Goal: Information Seeking & Learning: Learn about a topic

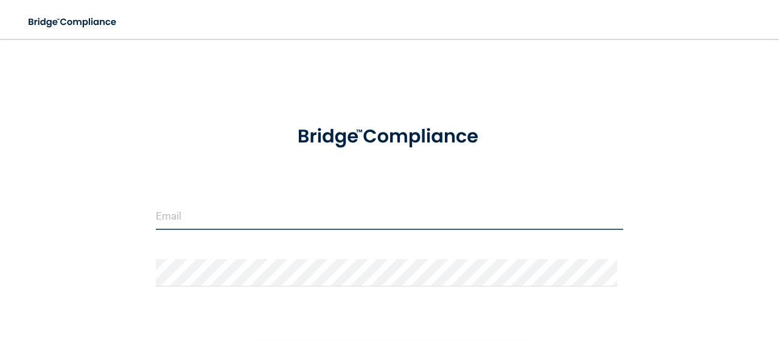
click at [227, 204] on input "email" at bounding box center [390, 216] width 468 height 27
type input "[EMAIL_ADDRESS][DOMAIN_NAME]"
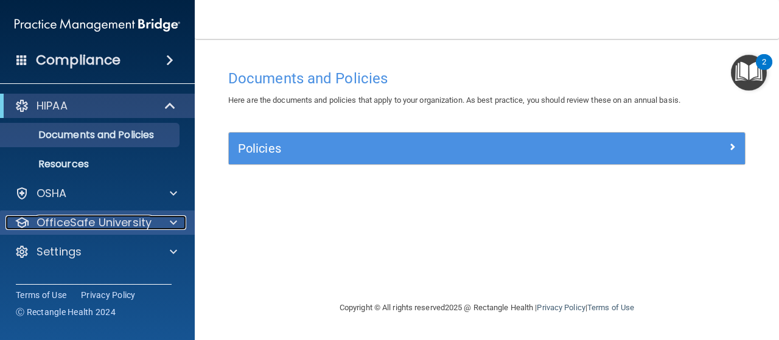
click at [128, 225] on p "OfficeSafe University" at bounding box center [94, 223] width 115 height 15
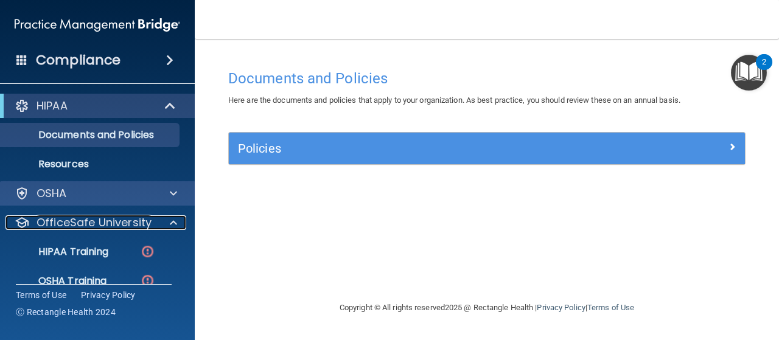
scroll to position [77, 0]
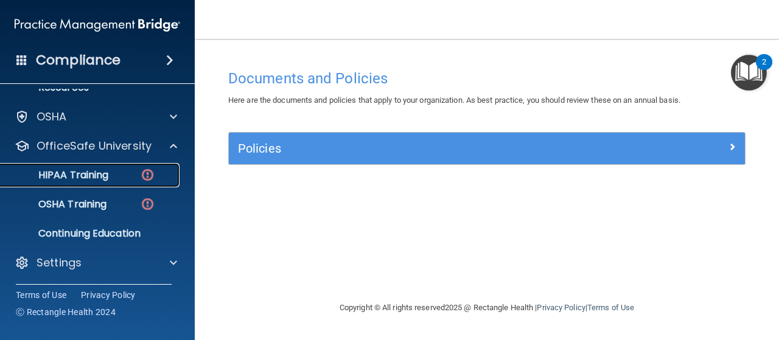
click at [104, 180] on p "HIPAA Training" at bounding box center [58, 175] width 100 height 12
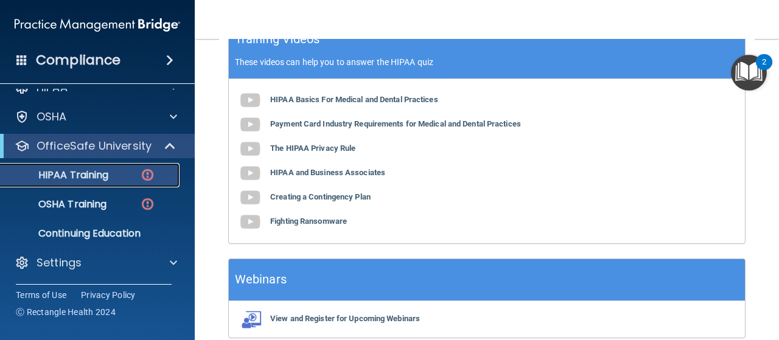
scroll to position [492, 0]
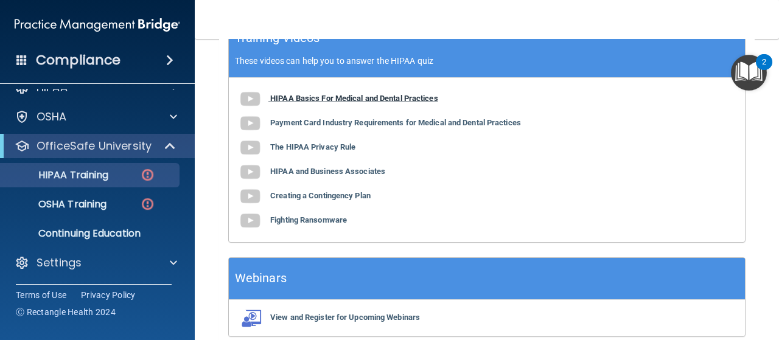
click at [371, 94] on b "HIPAA Basics For Medical and Dental Practices" at bounding box center [354, 98] width 168 height 9
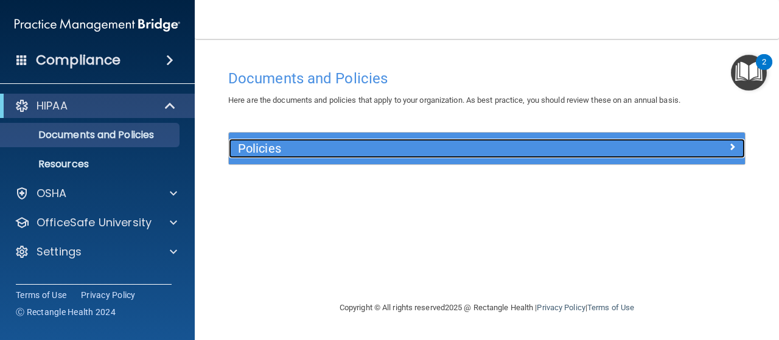
click at [286, 146] on h5 "Policies" at bounding box center [422, 148] width 369 height 13
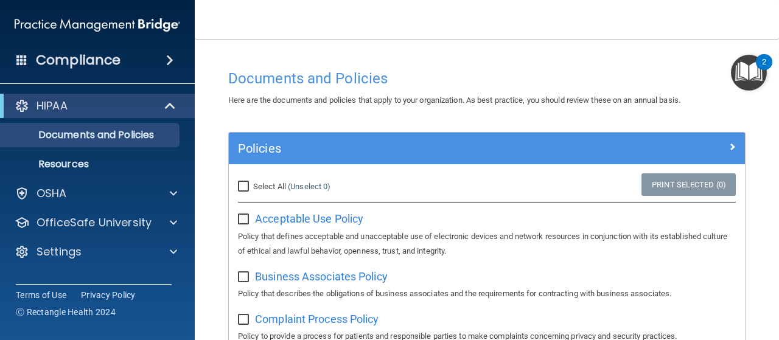
click at [242, 186] on input "Select All (Unselect 0) Unselect All" at bounding box center [245, 187] width 14 height 10
checkbox input "true"
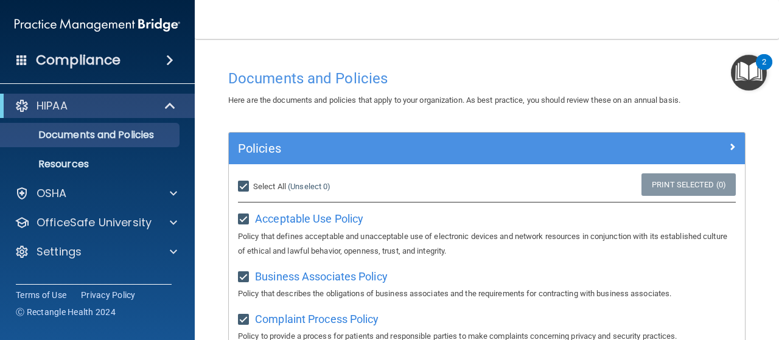
checkbox input "true"
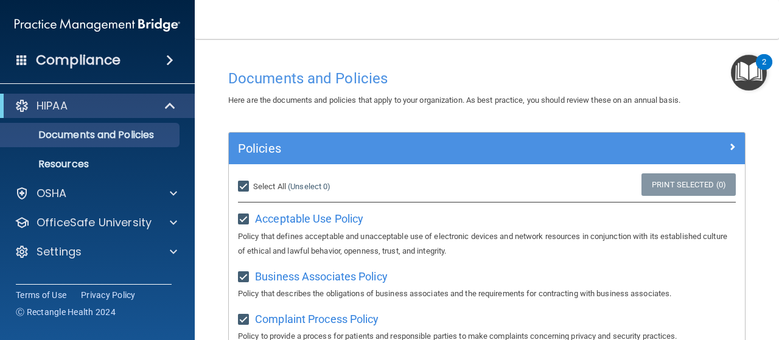
checkbox input "true"
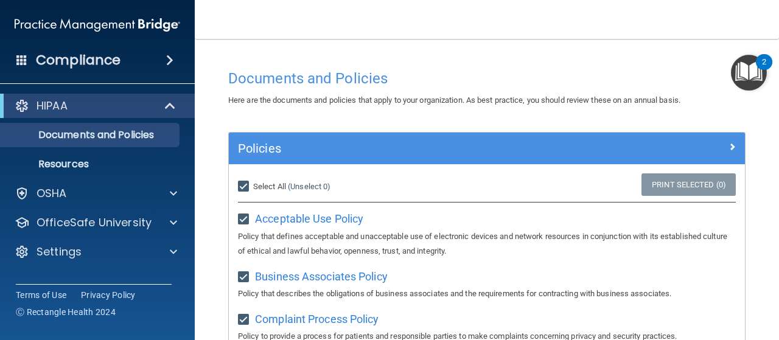
checkbox input "true"
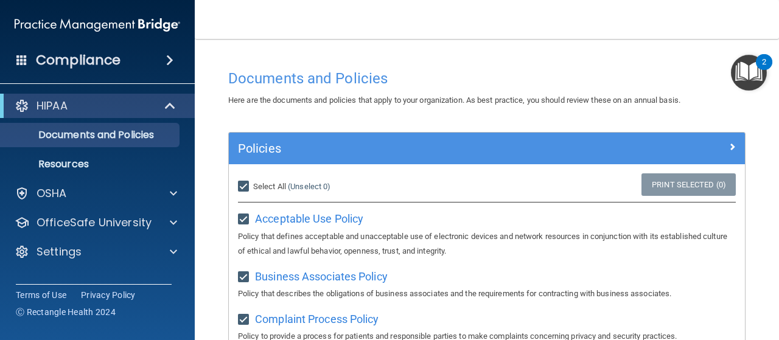
checkbox input "true"
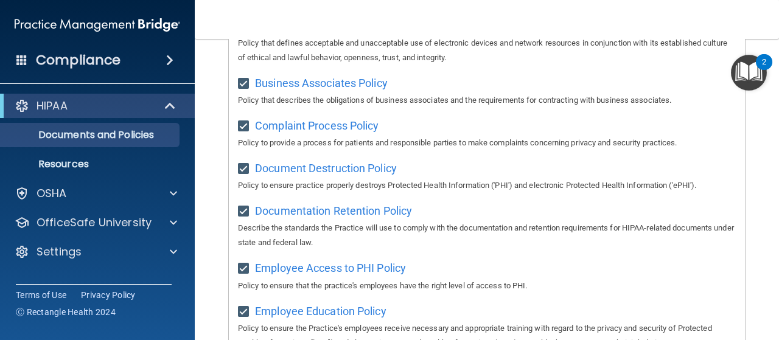
scroll to position [133, 0]
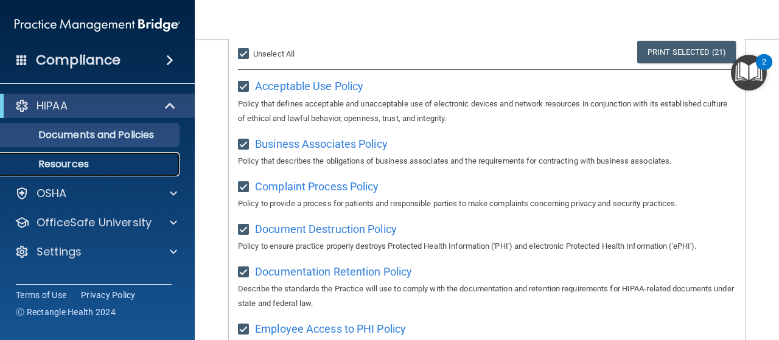
click at [53, 161] on p "Resources" at bounding box center [91, 164] width 166 height 12
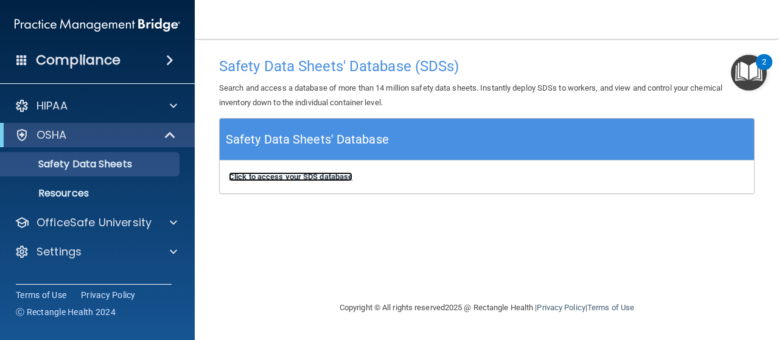
click at [285, 175] on b "Click to access your SDS database" at bounding box center [291, 176] width 124 height 9
click at [279, 176] on b "Click to access your SDS database" at bounding box center [291, 176] width 124 height 9
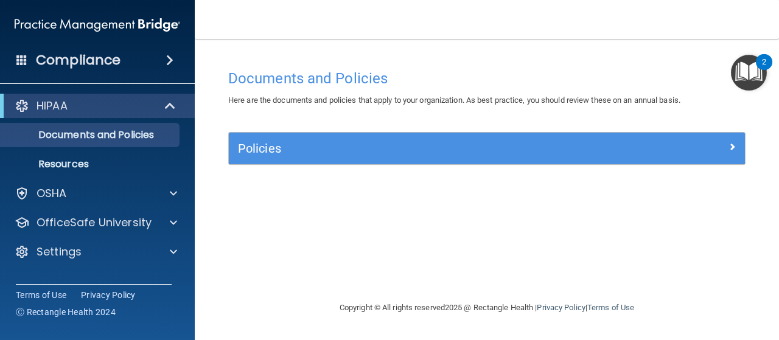
click at [741, 71] on img "Open Resource Center, 2 new notifications" at bounding box center [749, 73] width 36 height 36
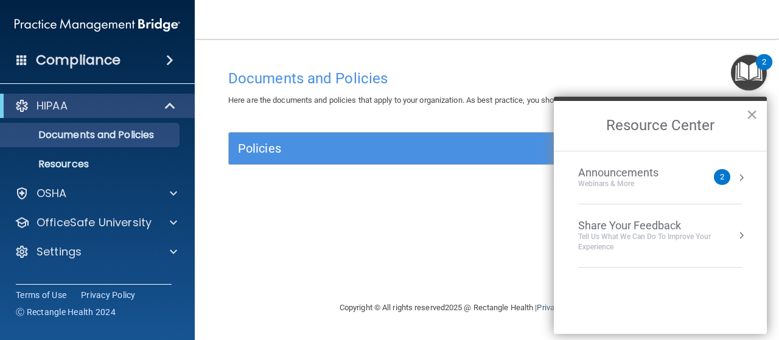
click at [313, 202] on div "Documents and Policies Here are the documents and policies that apply to your o…" at bounding box center [487, 181] width 536 height 237
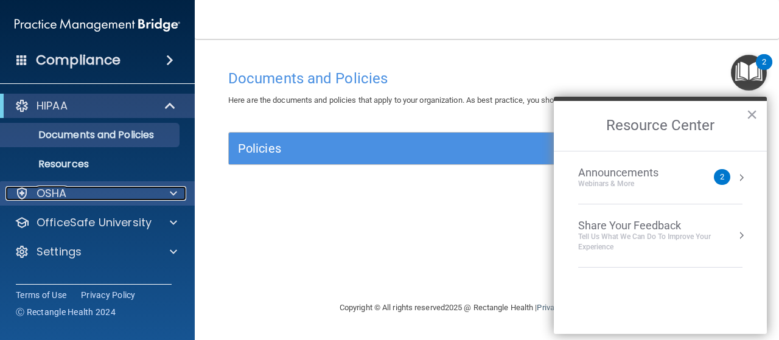
click at [52, 192] on p "OSHA" at bounding box center [52, 193] width 30 height 15
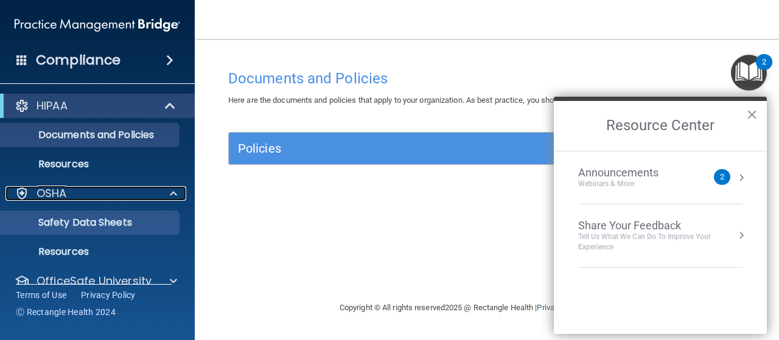
scroll to position [47, 0]
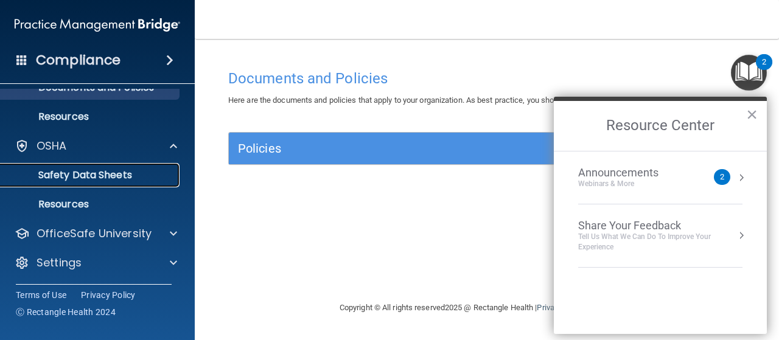
click at [54, 169] on p "Safety Data Sheets" at bounding box center [91, 175] width 166 height 12
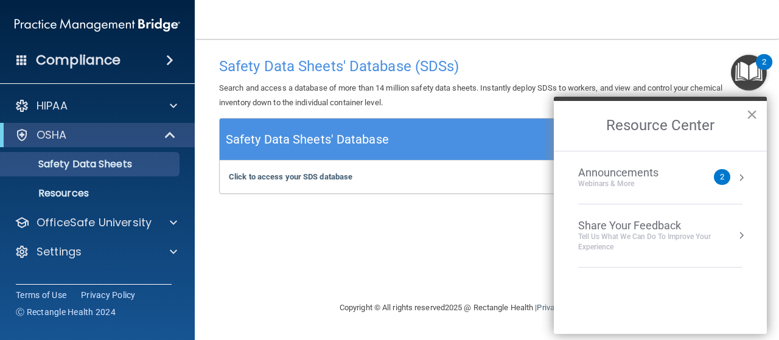
click at [753, 114] on button "×" at bounding box center [753, 114] width 12 height 19
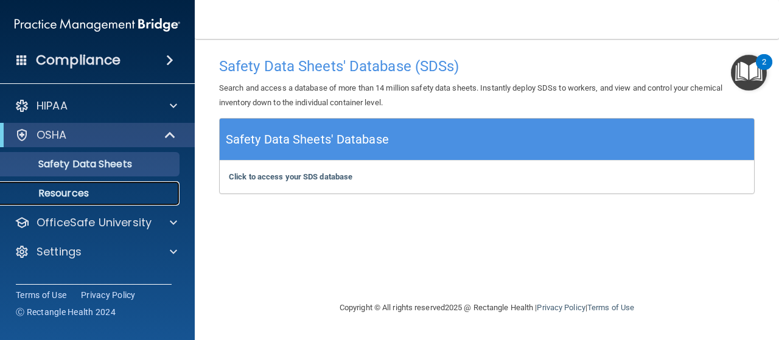
click at [68, 191] on p "Resources" at bounding box center [91, 194] width 166 height 12
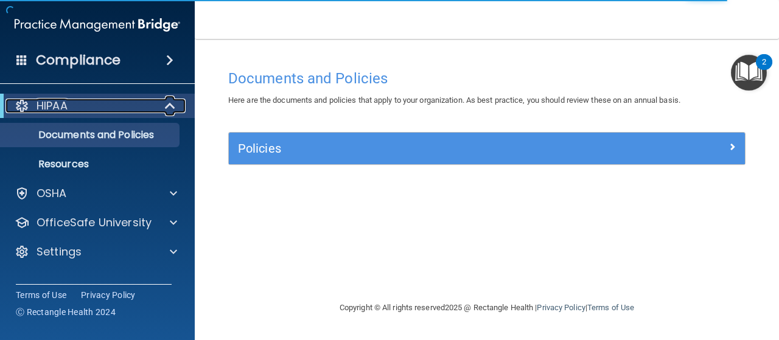
click at [60, 100] on p "HIPAA" at bounding box center [52, 106] width 31 height 15
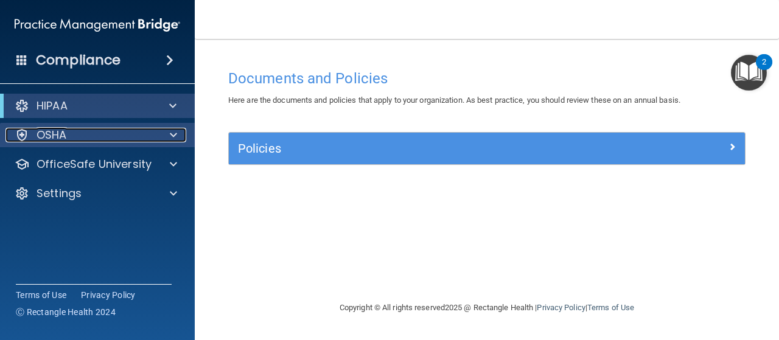
click at [55, 132] on p "OSHA" at bounding box center [52, 135] width 30 height 15
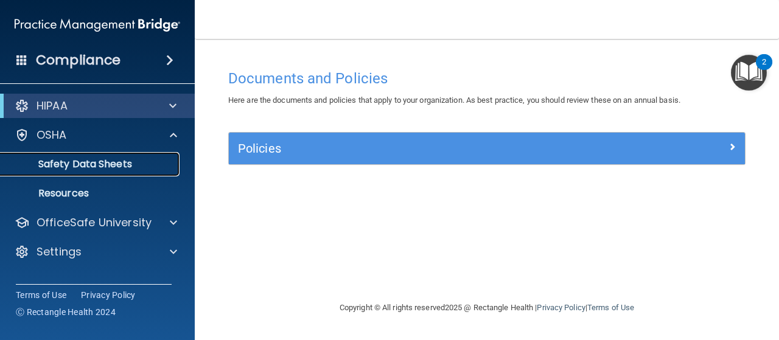
click at [72, 164] on p "Safety Data Sheets" at bounding box center [91, 164] width 166 height 12
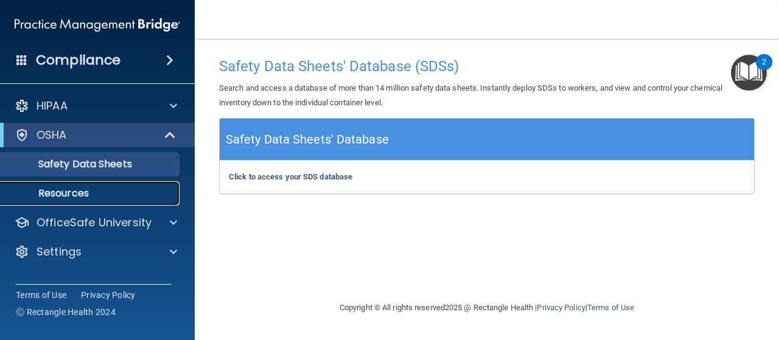
click at [47, 191] on p "Resources" at bounding box center [91, 194] width 166 height 12
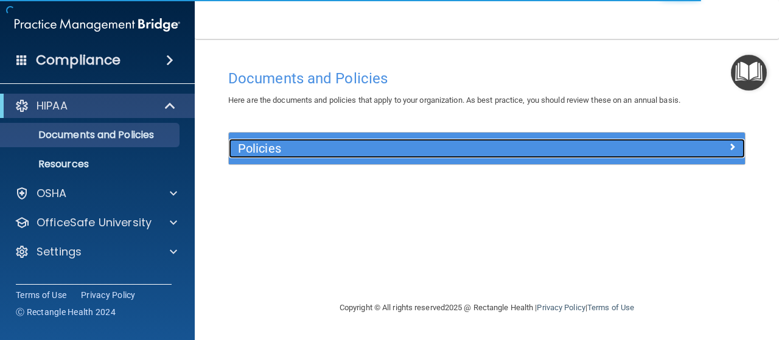
click at [304, 156] on div "Policies" at bounding box center [422, 148] width 387 height 19
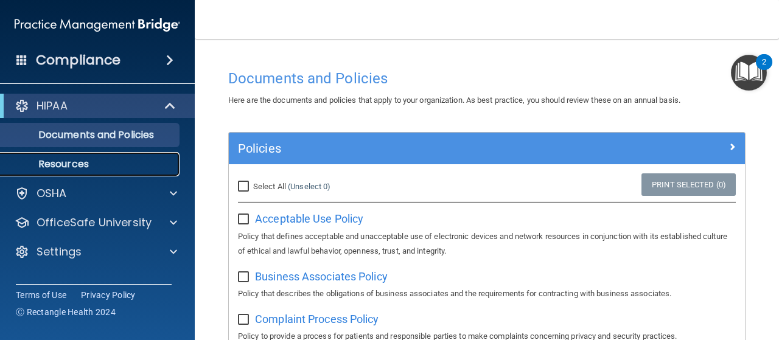
click at [80, 169] on p "Resources" at bounding box center [91, 164] width 166 height 12
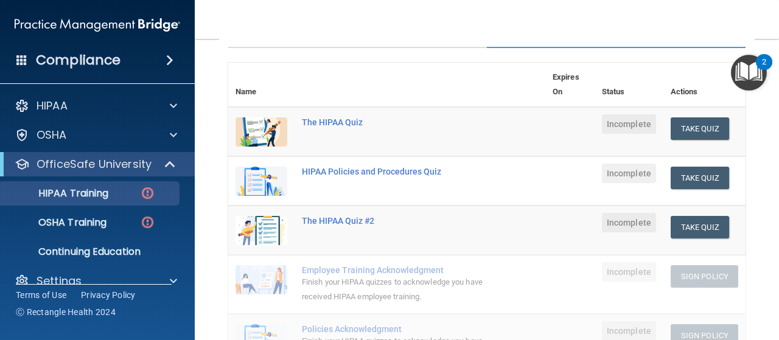
scroll to position [365, 0]
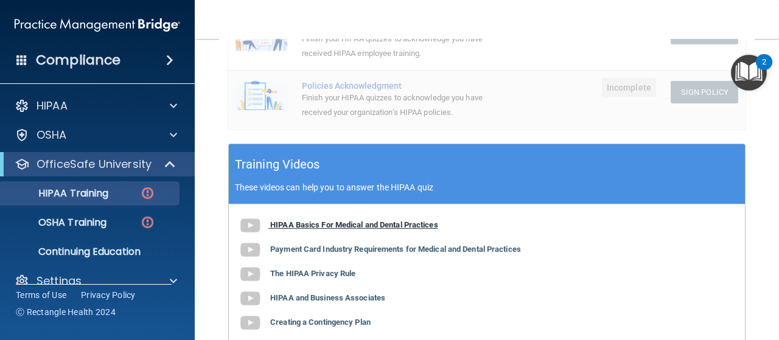
click at [362, 223] on b "HIPAA Basics For Medical and Dental Practices" at bounding box center [354, 224] width 168 height 9
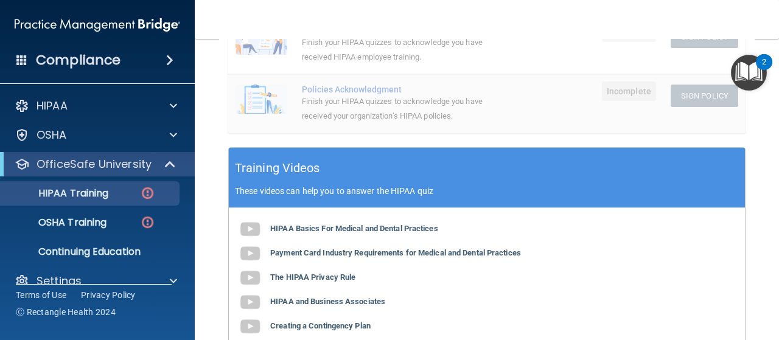
scroll to position [423, 0]
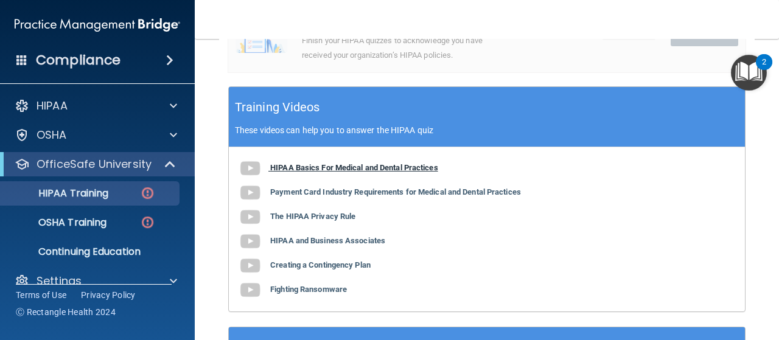
click at [332, 163] on b "HIPAA Basics For Medical and Dental Practices" at bounding box center [354, 167] width 168 height 9
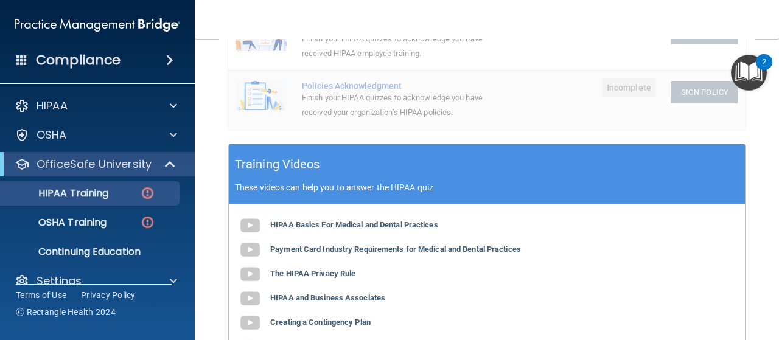
scroll to position [426, 0]
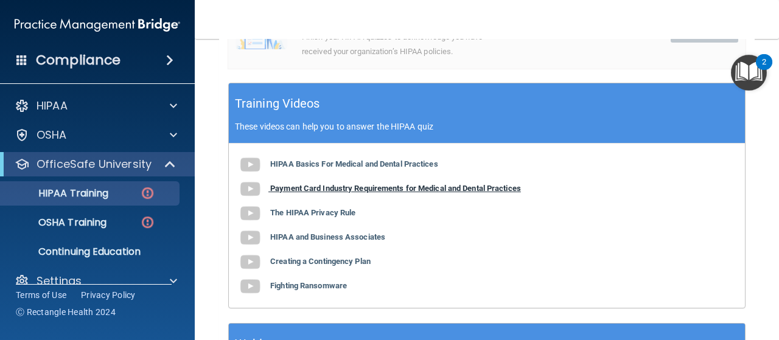
click at [316, 185] on b "Payment Card Industry Requirements for Medical and Dental Practices" at bounding box center [395, 188] width 251 height 9
click at [334, 186] on b "Payment Card Industry Requirements for Medical and Dental Practices" at bounding box center [395, 188] width 251 height 9
click at [307, 161] on b "HIPAA Basics For Medical and Dental Practices" at bounding box center [354, 164] width 168 height 9
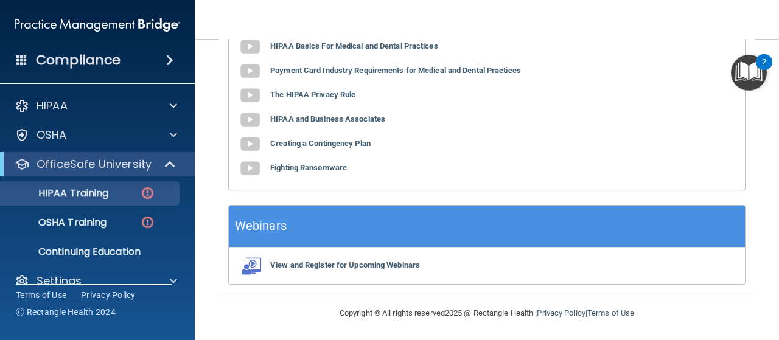
scroll to position [0, 0]
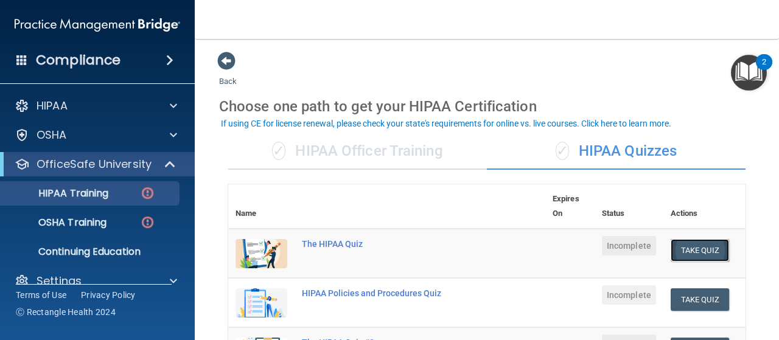
click at [687, 244] on button "Take Quiz" at bounding box center [700, 250] width 58 height 23
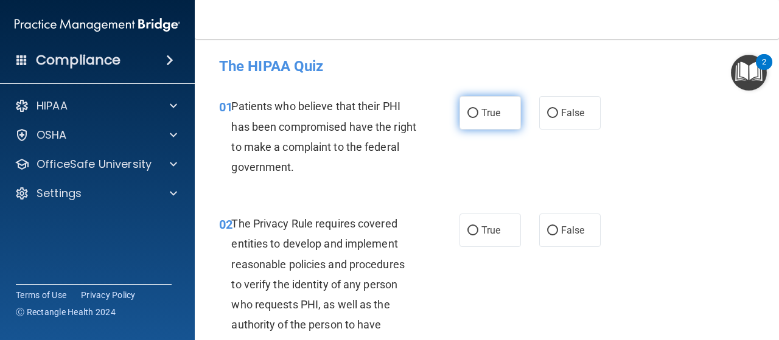
click at [468, 111] on input "True" at bounding box center [473, 113] width 11 height 9
radio input "true"
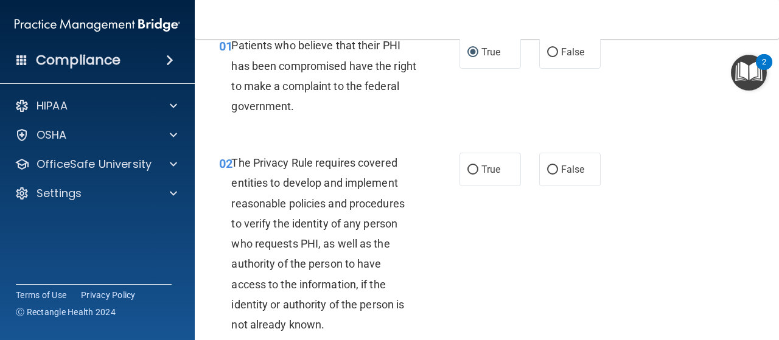
scroll to position [122, 0]
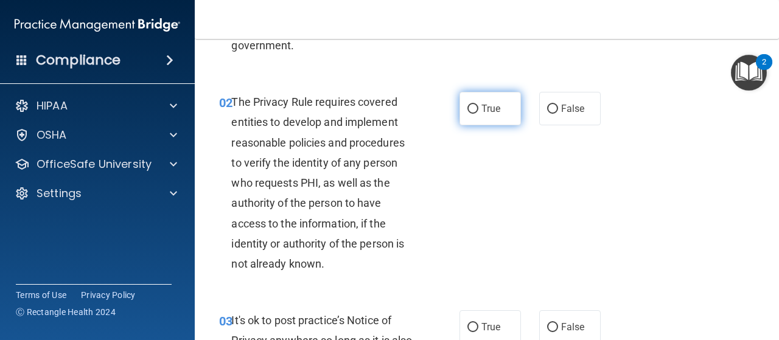
click at [471, 105] on input "True" at bounding box center [473, 109] width 11 height 9
radio input "true"
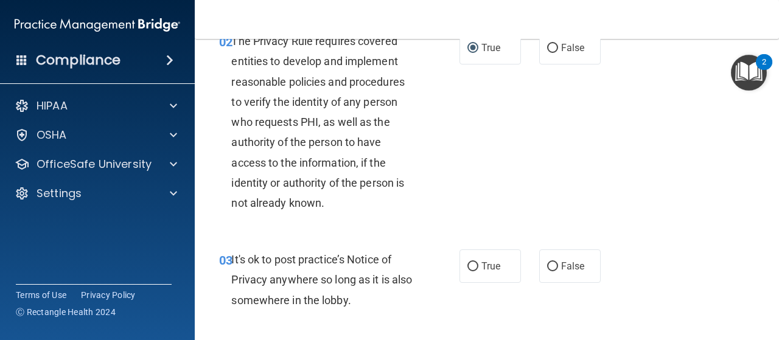
scroll to position [365, 0]
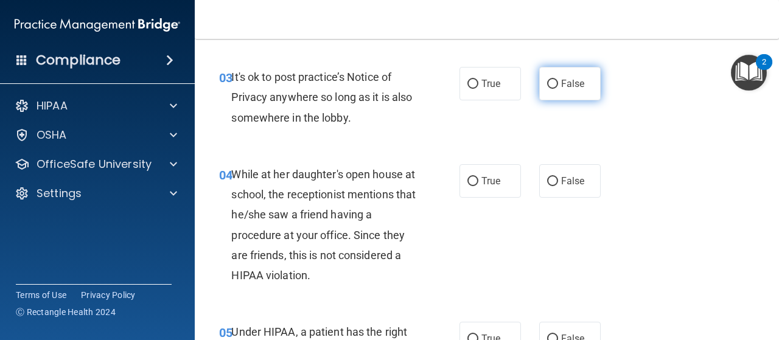
click at [547, 83] on input "False" at bounding box center [552, 84] width 11 height 9
radio input "true"
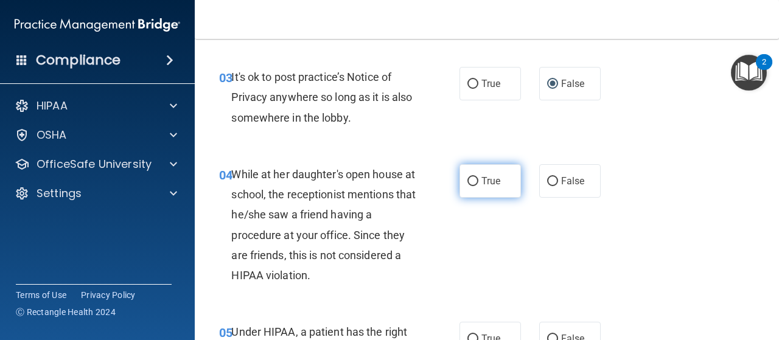
click at [470, 180] on input "True" at bounding box center [473, 181] width 11 height 9
radio input "true"
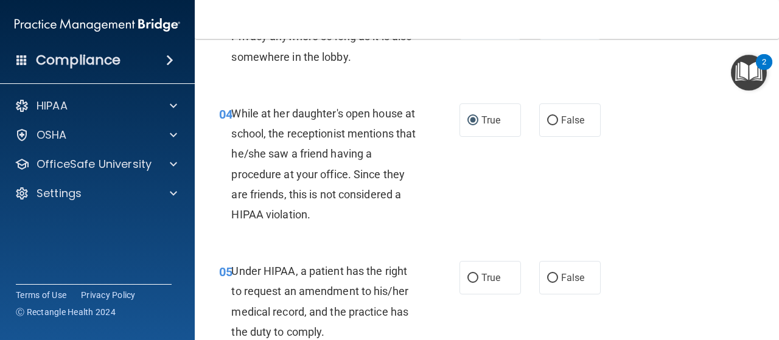
scroll to position [487, 0]
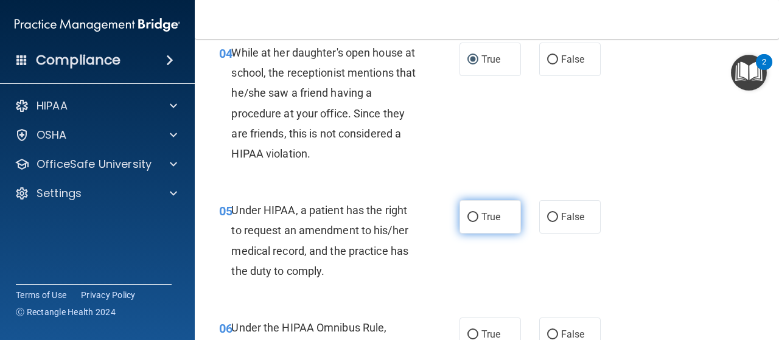
click at [469, 215] on input "True" at bounding box center [473, 217] width 11 height 9
radio input "true"
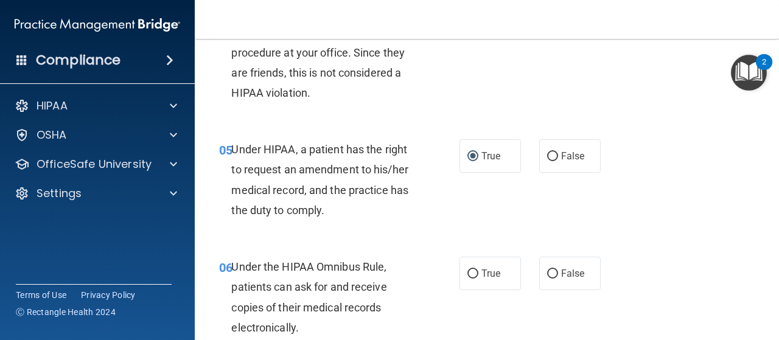
scroll to position [609, 0]
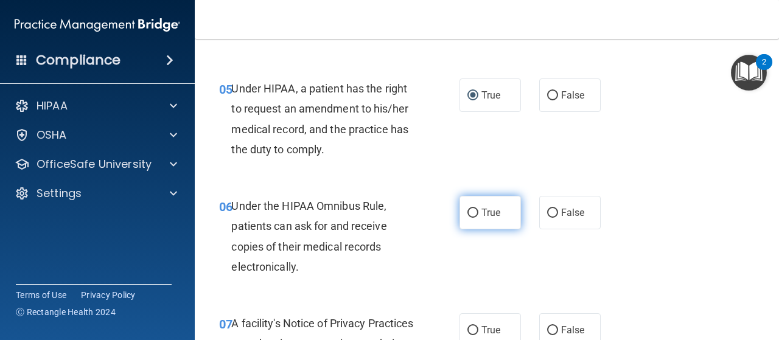
click at [470, 209] on input "True" at bounding box center [473, 213] width 11 height 9
radio input "true"
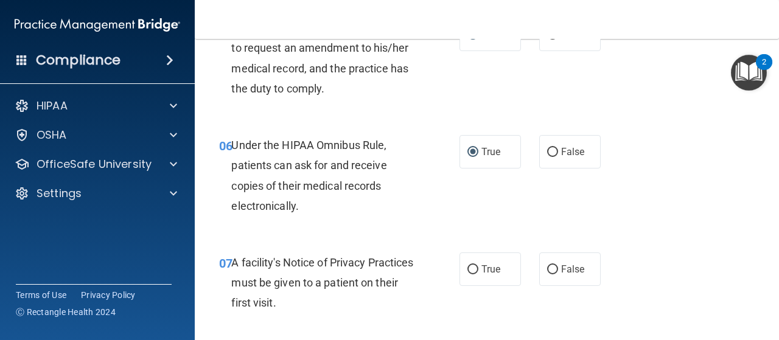
scroll to position [792, 0]
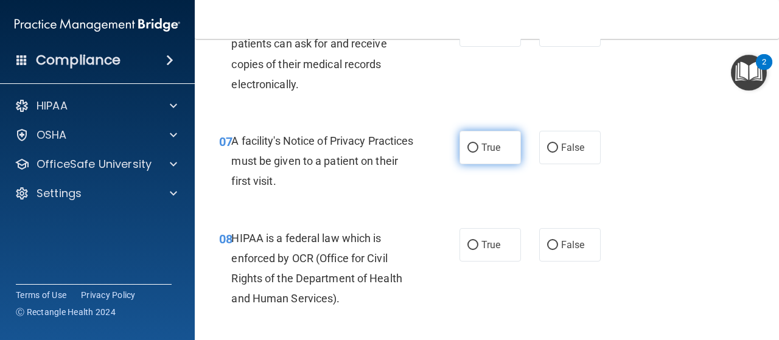
click at [468, 147] on input "True" at bounding box center [473, 148] width 11 height 9
radio input "true"
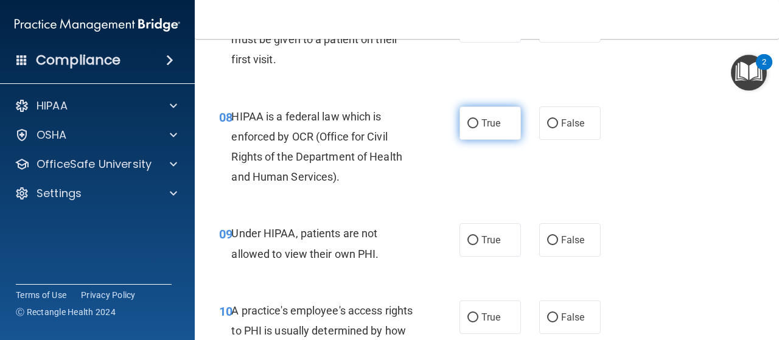
click at [468, 124] on input "True" at bounding box center [473, 123] width 11 height 9
radio input "true"
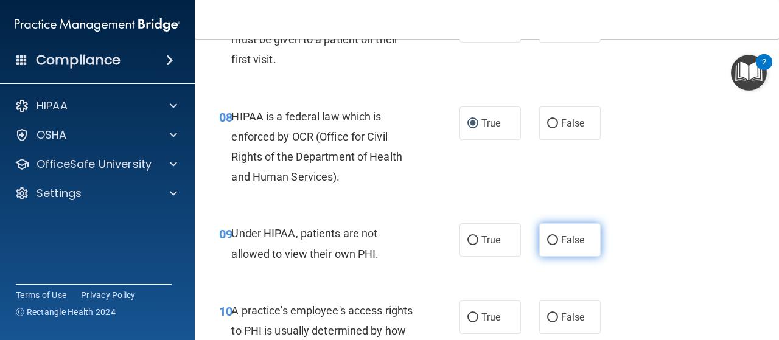
click at [548, 238] on input "False" at bounding box center [552, 240] width 11 height 9
radio input "true"
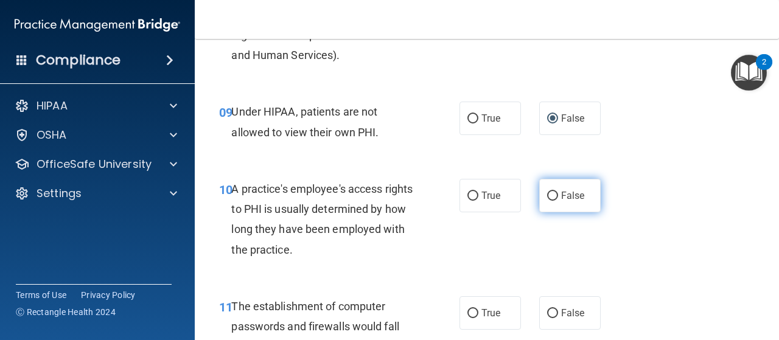
click at [547, 194] on input "False" at bounding box center [552, 196] width 11 height 9
radio input "true"
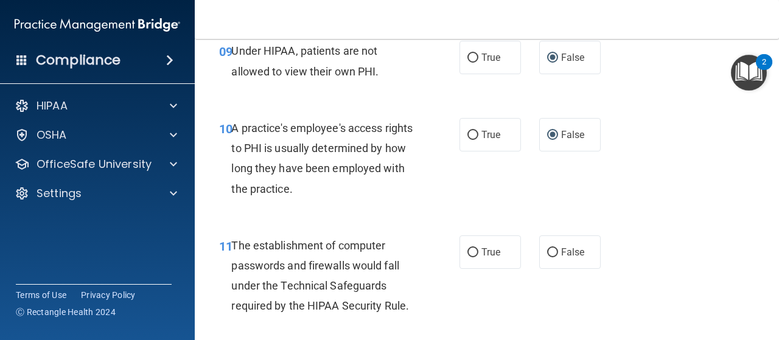
scroll to position [1218, 0]
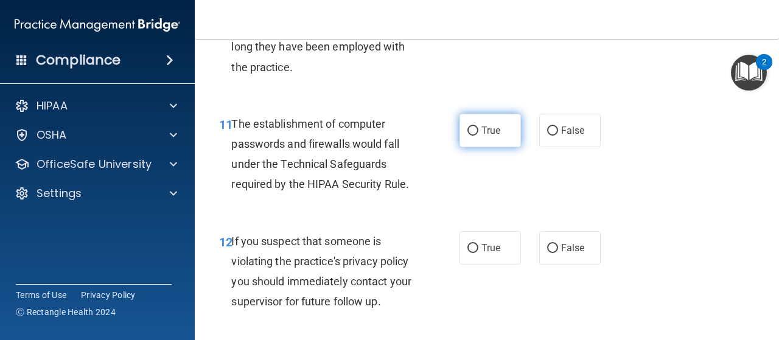
click at [468, 132] on input "True" at bounding box center [473, 131] width 11 height 9
radio input "true"
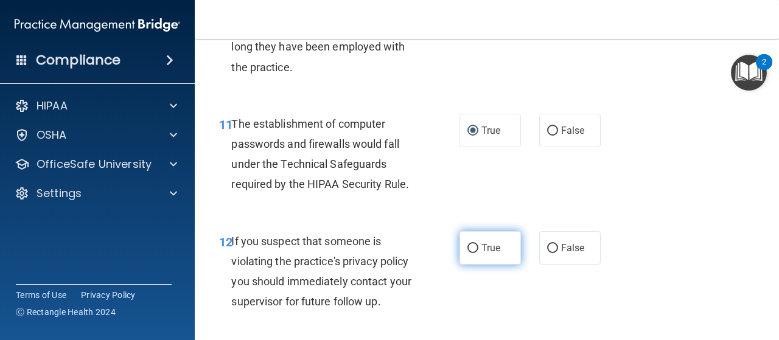
click at [468, 245] on input "True" at bounding box center [473, 248] width 11 height 9
radio input "true"
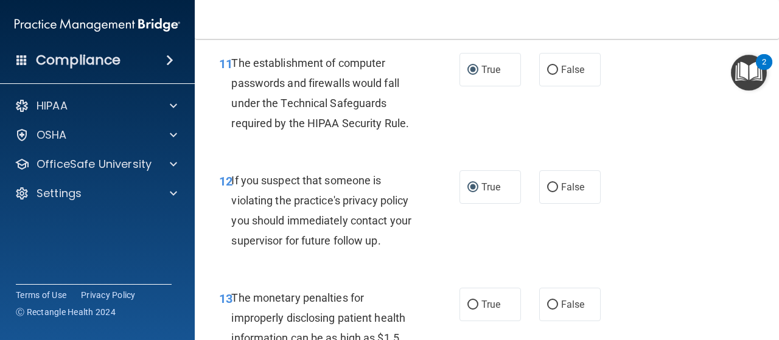
scroll to position [1401, 0]
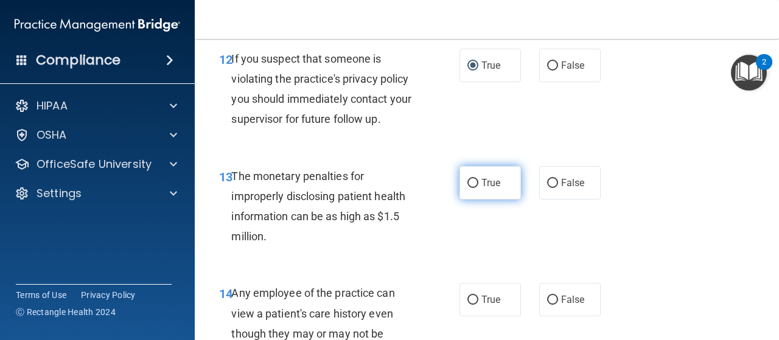
click at [468, 183] on input "True" at bounding box center [473, 183] width 11 height 9
radio input "true"
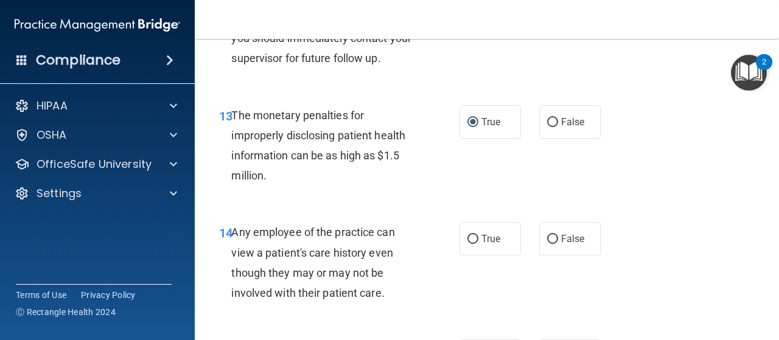
scroll to position [1522, 0]
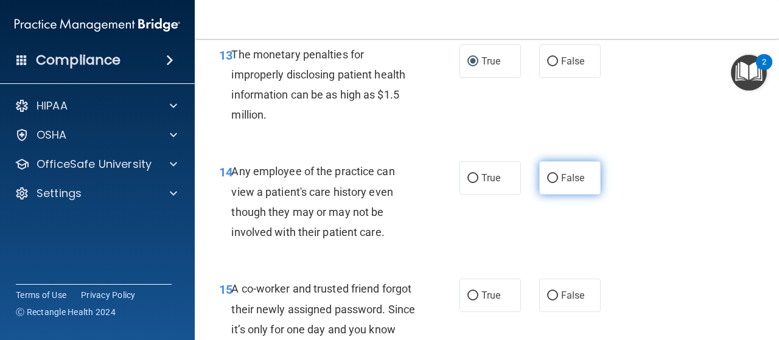
click at [550, 178] on input "False" at bounding box center [552, 178] width 11 height 9
radio input "true"
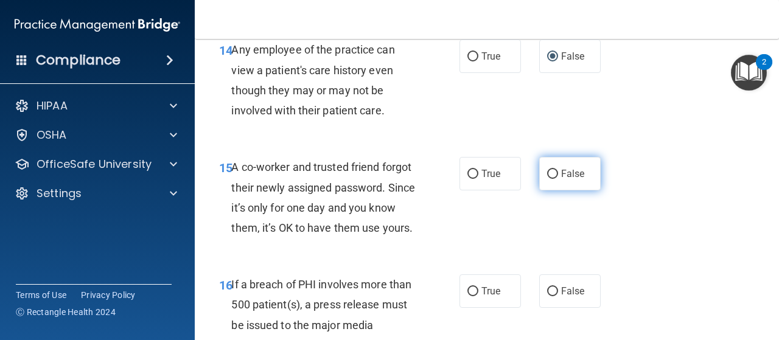
click at [547, 174] on input "False" at bounding box center [552, 174] width 11 height 9
radio input "true"
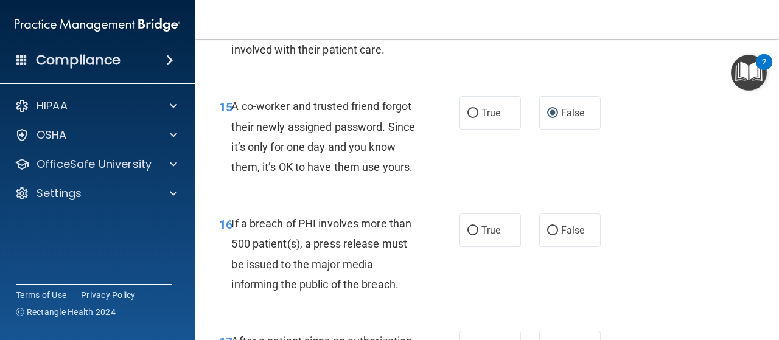
scroll to position [1705, 0]
click at [471, 236] on input "True" at bounding box center [473, 231] width 11 height 9
radio input "true"
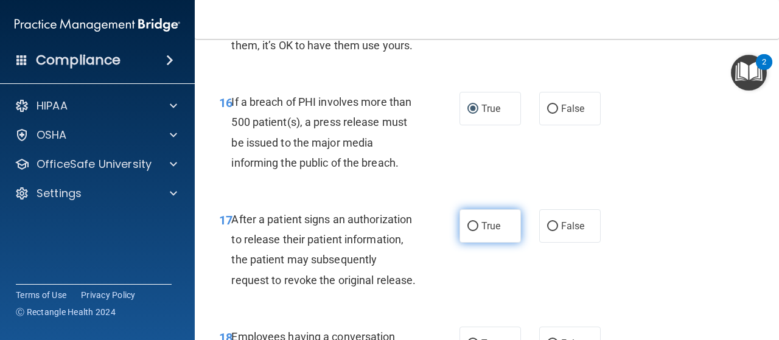
click at [469, 231] on input "True" at bounding box center [473, 226] width 11 height 9
radio input "true"
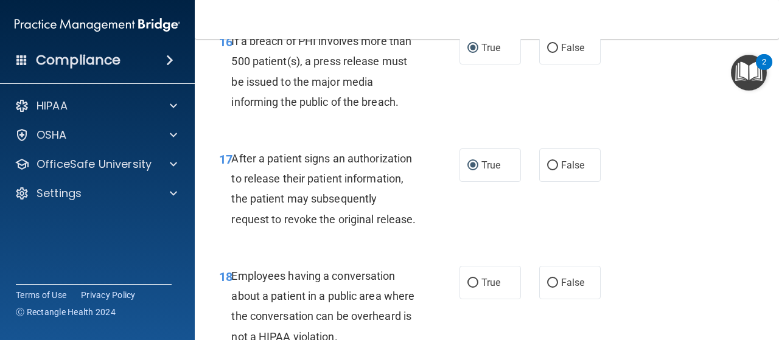
scroll to position [1949, 0]
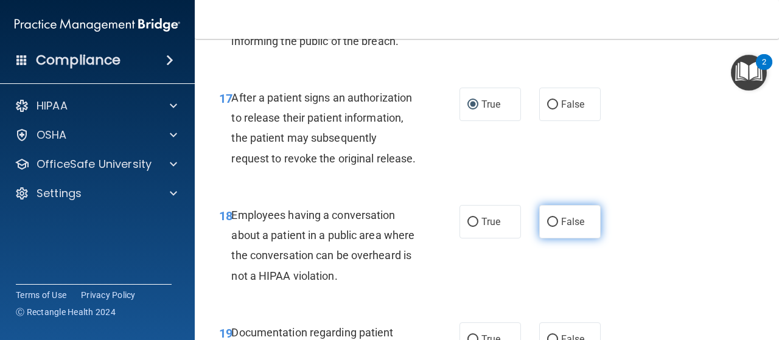
click at [549, 227] on input "False" at bounding box center [552, 222] width 11 height 9
radio input "true"
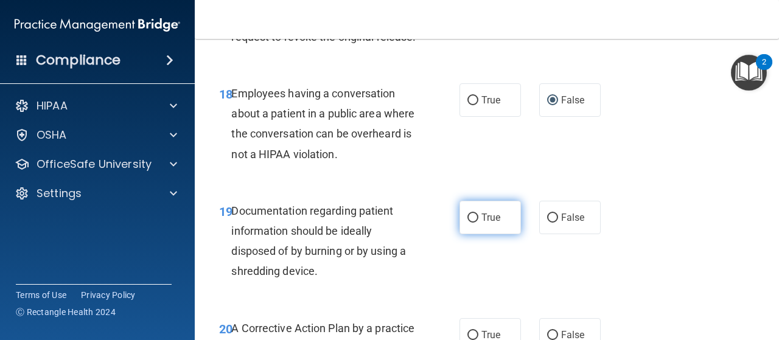
click at [470, 223] on input "True" at bounding box center [473, 218] width 11 height 9
radio input "true"
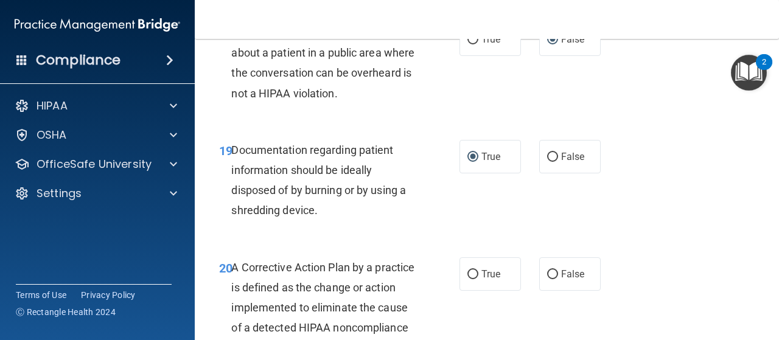
scroll to position [2253, 0]
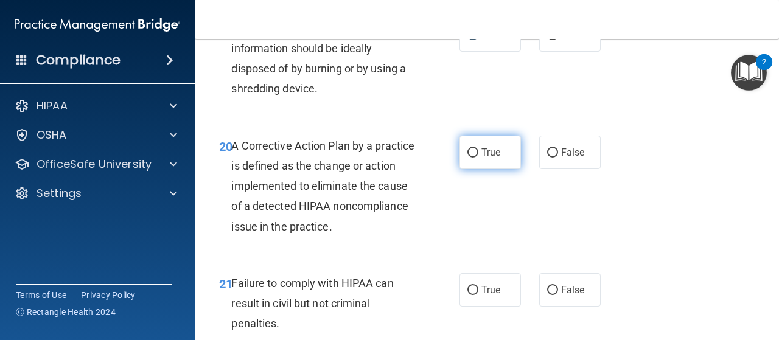
click at [469, 158] on input "True" at bounding box center [473, 153] width 11 height 9
radio input "true"
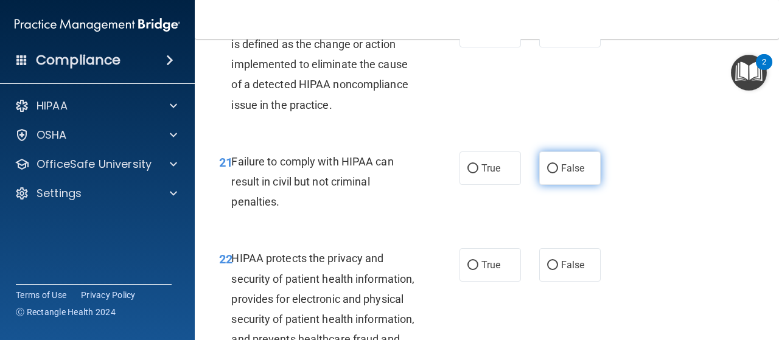
click at [550, 174] on input "False" at bounding box center [552, 168] width 11 height 9
radio input "true"
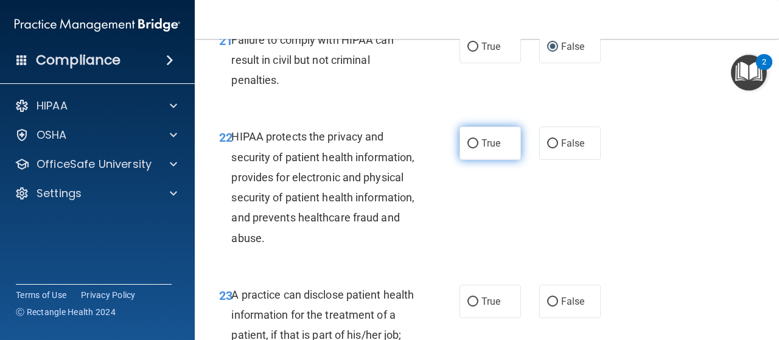
click at [469, 149] on input "True" at bounding box center [473, 143] width 11 height 9
radio input "true"
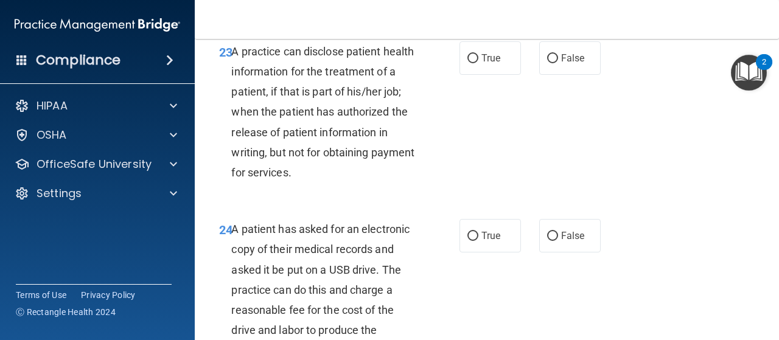
scroll to position [2801, 0]
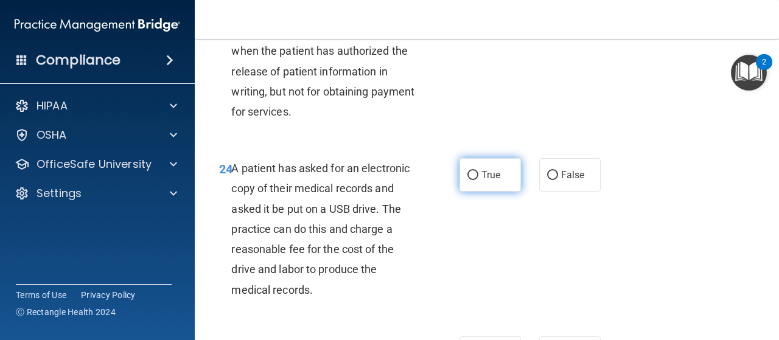
click at [468, 180] on input "True" at bounding box center [473, 175] width 11 height 9
radio input "true"
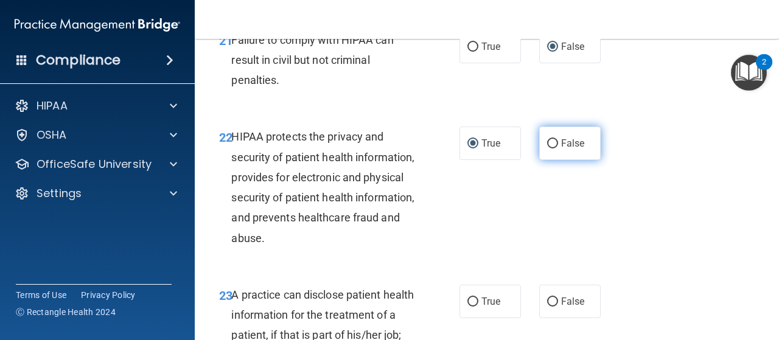
click at [547, 149] on input "False" at bounding box center [552, 143] width 11 height 9
radio input "true"
radio input "false"
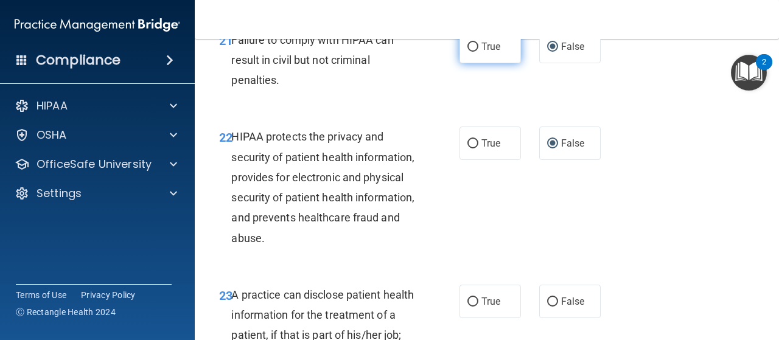
click at [468, 52] on input "True" at bounding box center [473, 47] width 11 height 9
radio input "true"
radio input "false"
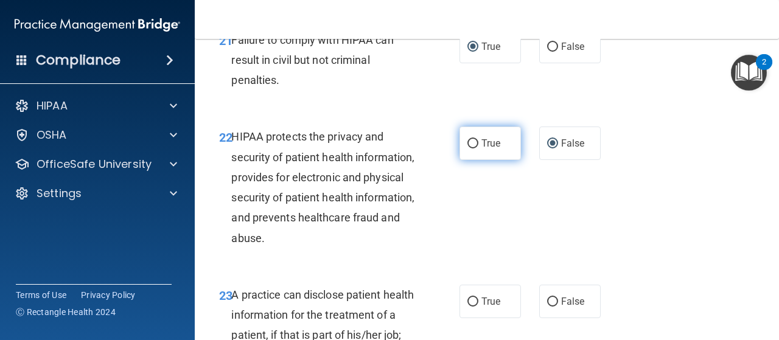
click at [468, 149] on input "True" at bounding box center [473, 143] width 11 height 9
radio input "true"
radio input "false"
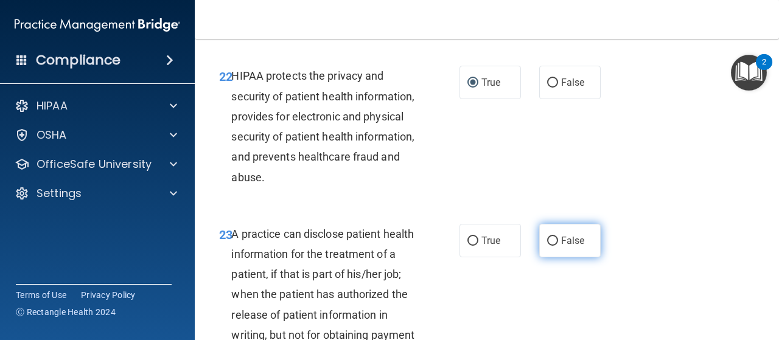
click at [547, 246] on input "False" at bounding box center [552, 241] width 11 height 9
radio input "true"
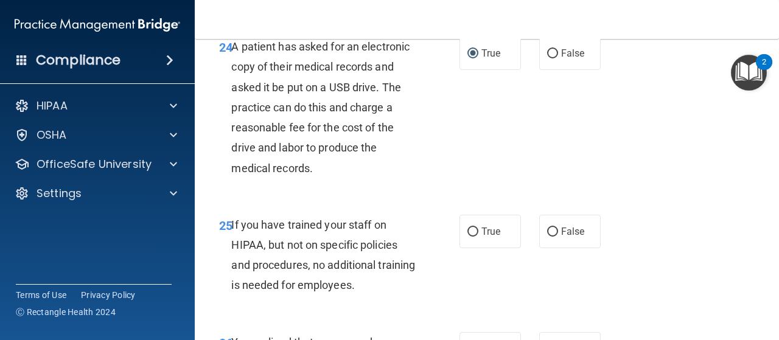
scroll to position [3045, 0]
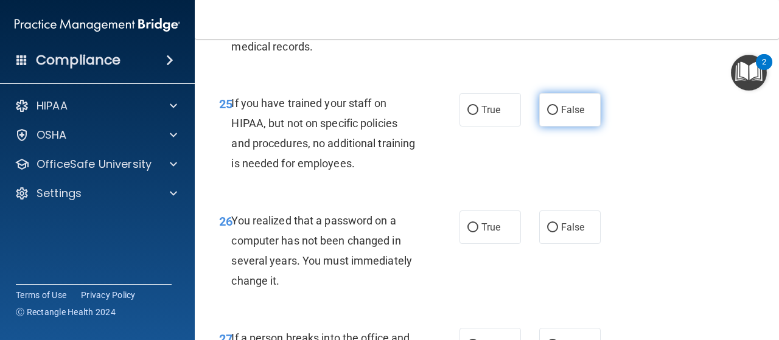
click at [547, 115] on input "False" at bounding box center [552, 110] width 11 height 9
radio input "true"
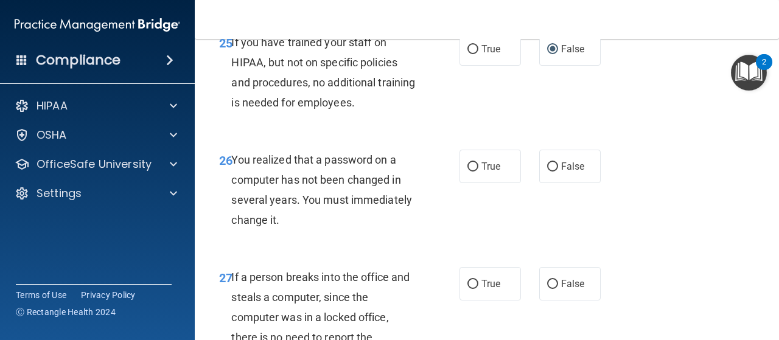
scroll to position [3166, 0]
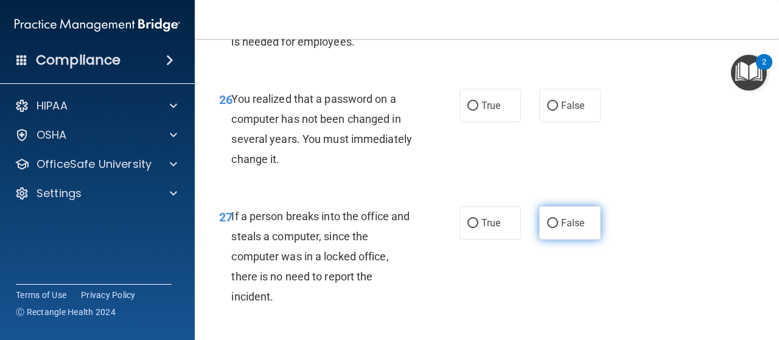
click at [547, 228] on input "False" at bounding box center [552, 223] width 11 height 9
radio input "true"
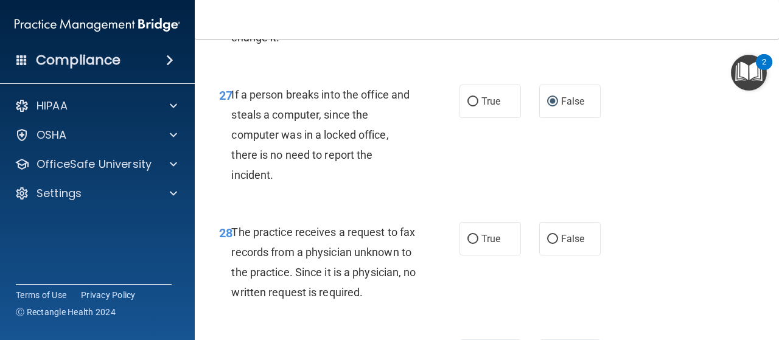
scroll to position [3349, 0]
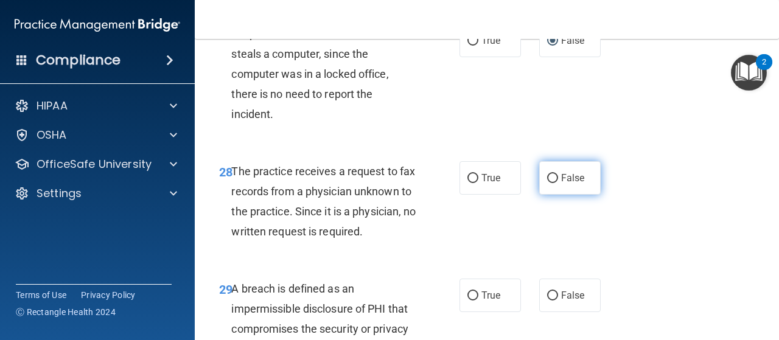
click at [550, 183] on input "False" at bounding box center [552, 178] width 11 height 9
radio input "true"
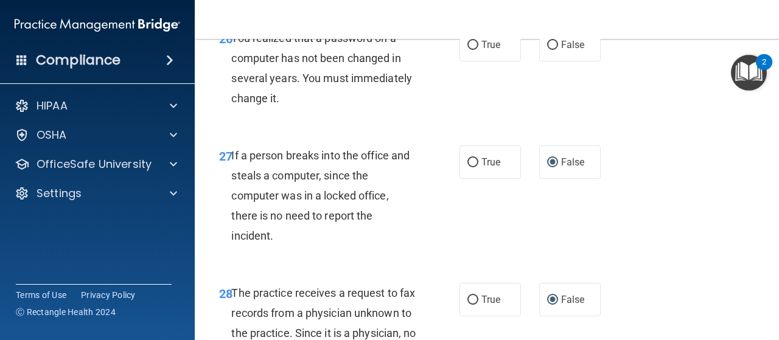
scroll to position [3166, 0]
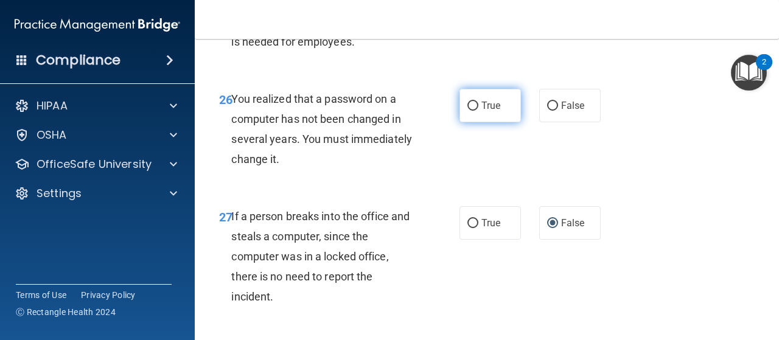
click at [469, 111] on input "True" at bounding box center [473, 106] width 11 height 9
radio input "true"
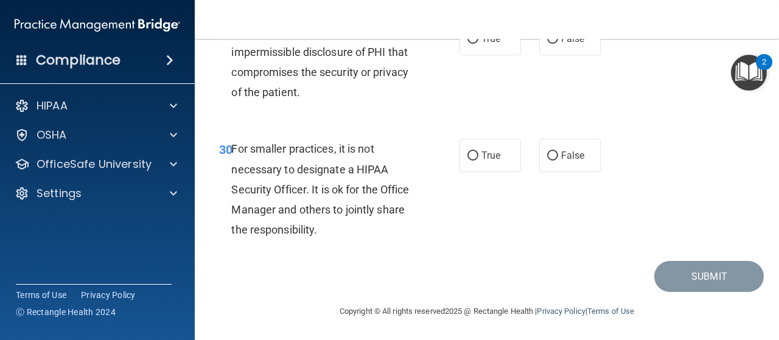
scroll to position [3484, 0]
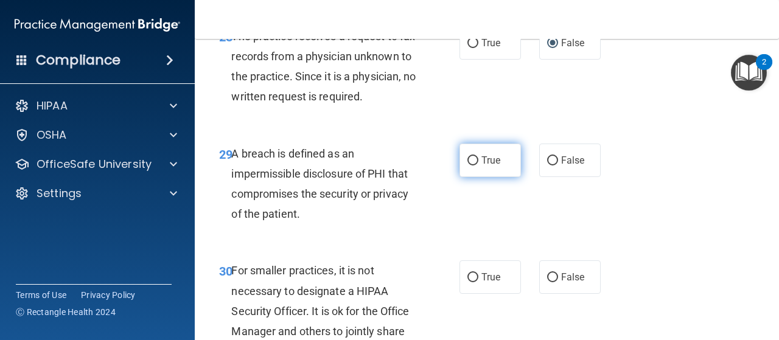
click at [468, 166] on input "True" at bounding box center [473, 160] width 11 height 9
radio input "true"
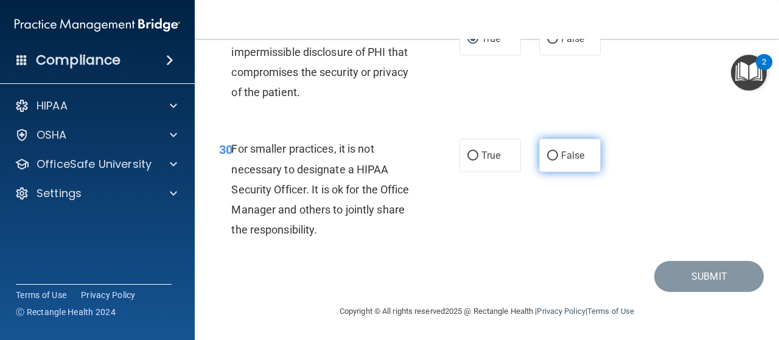
click at [550, 161] on input "False" at bounding box center [552, 156] width 11 height 9
radio input "true"
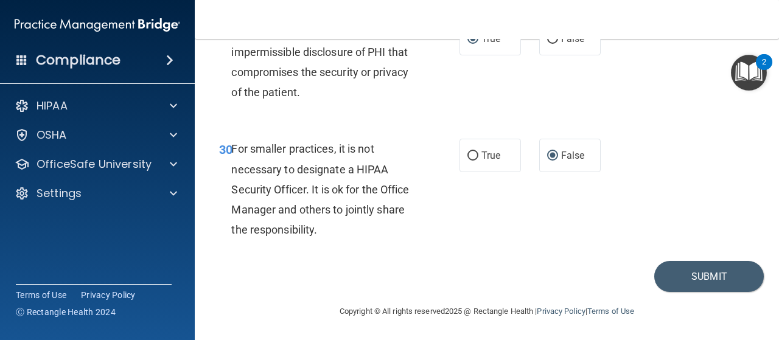
scroll to position [3667, 0]
click at [677, 273] on button "Submit" at bounding box center [710, 276] width 110 height 31
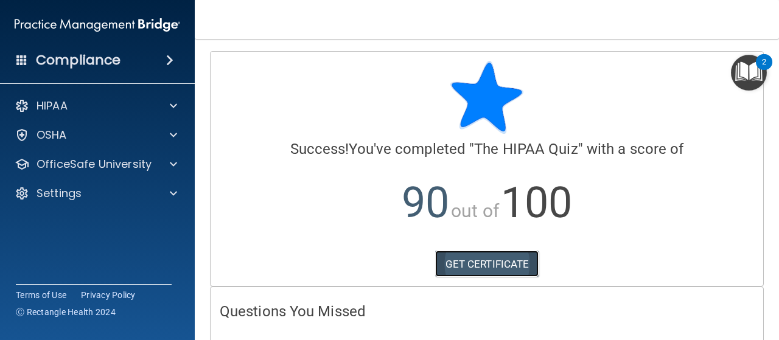
click at [511, 258] on link "GET CERTIFICATE" at bounding box center [487, 264] width 104 height 27
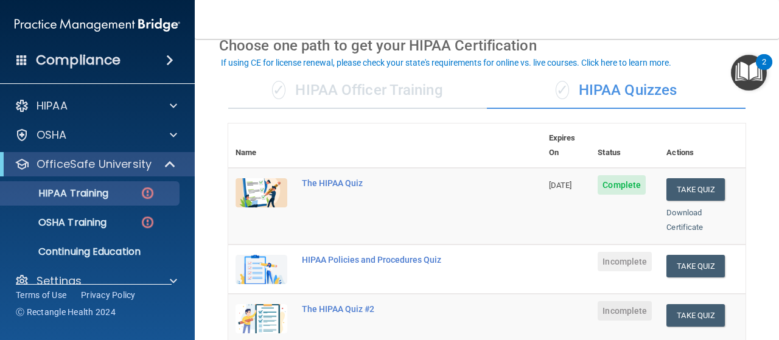
scroll to position [183, 0]
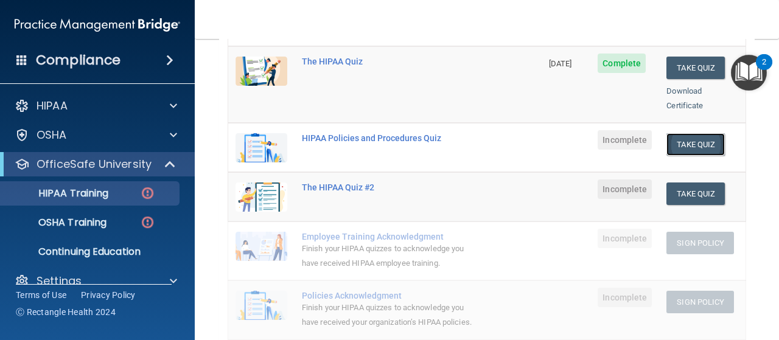
click at [672, 133] on button "Take Quiz" at bounding box center [696, 144] width 58 height 23
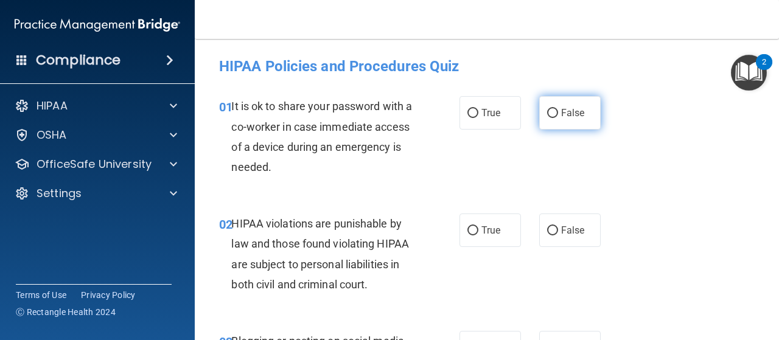
click at [547, 113] on input "False" at bounding box center [552, 113] width 11 height 9
radio input "true"
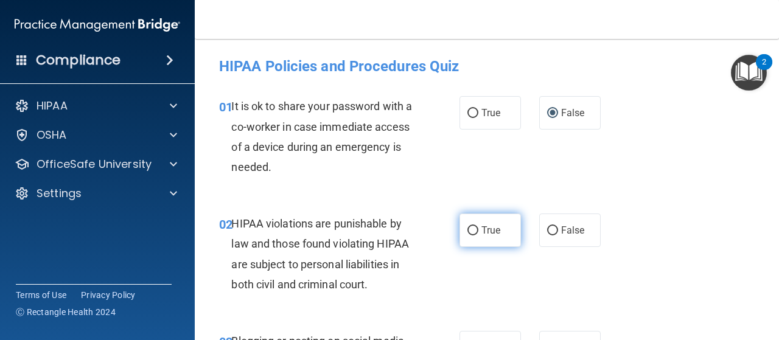
click at [469, 229] on input "True" at bounding box center [473, 231] width 11 height 9
radio input "true"
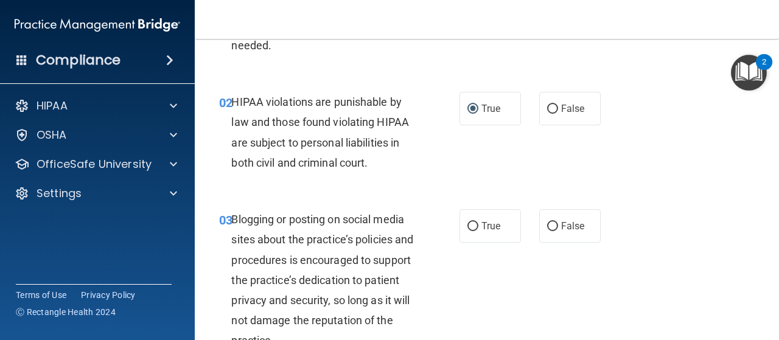
scroll to position [244, 0]
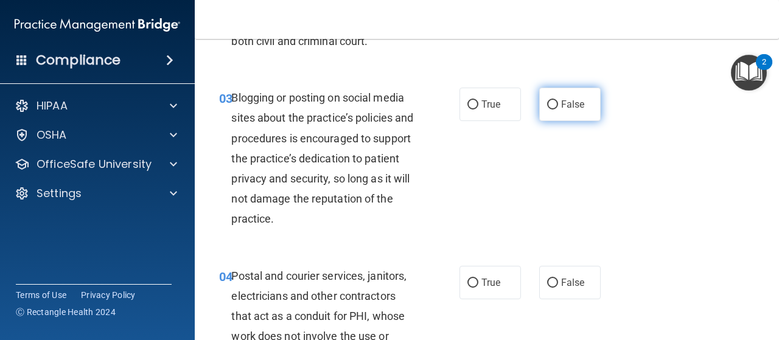
click at [547, 102] on input "False" at bounding box center [552, 104] width 11 height 9
radio input "true"
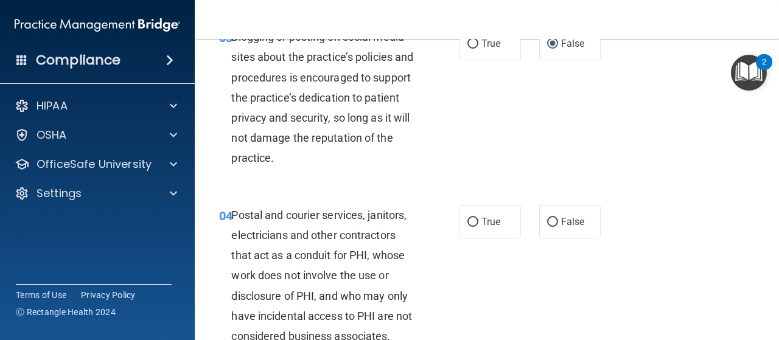
scroll to position [365, 0]
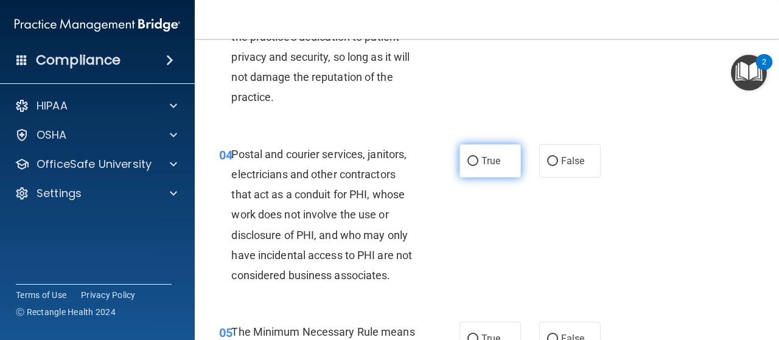
click at [470, 163] on input "True" at bounding box center [473, 161] width 11 height 9
radio input "true"
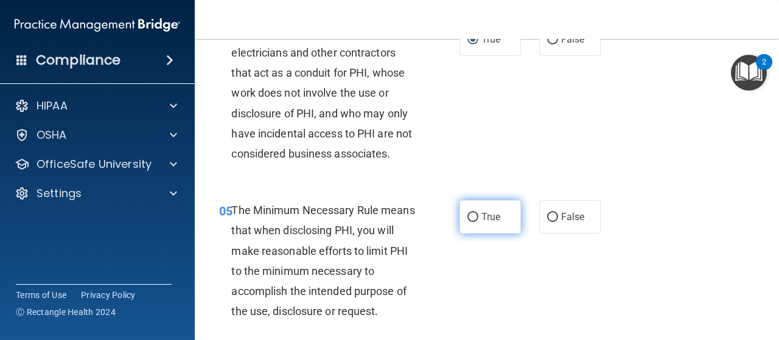
scroll to position [548, 0]
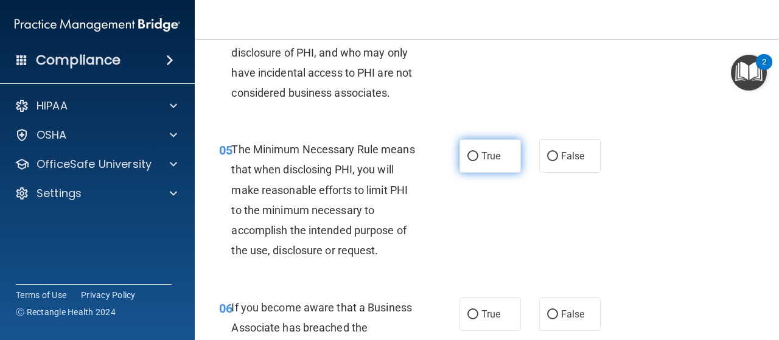
click at [471, 155] on input "True" at bounding box center [473, 156] width 11 height 9
radio input "true"
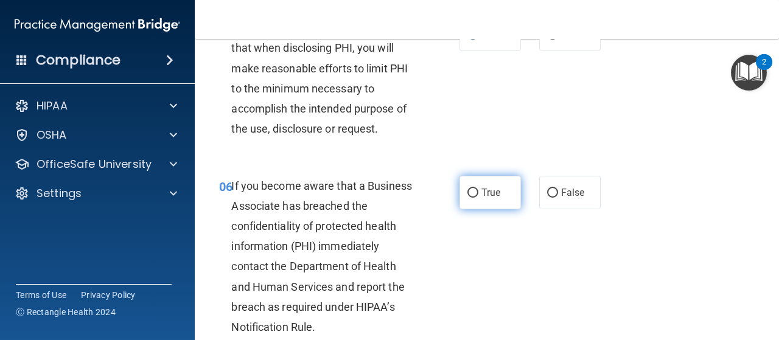
click at [469, 190] on input "True" at bounding box center [473, 193] width 11 height 9
radio input "true"
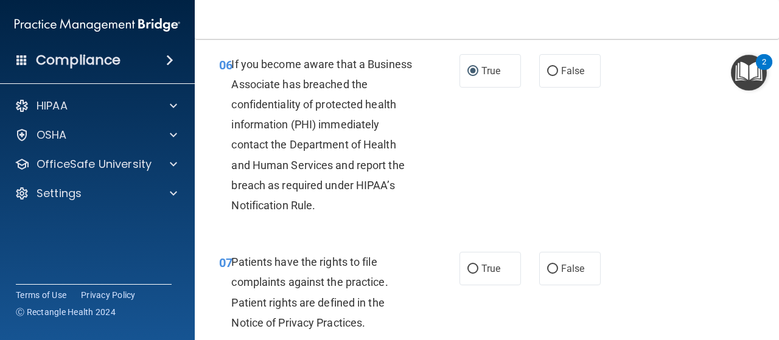
scroll to position [913, 0]
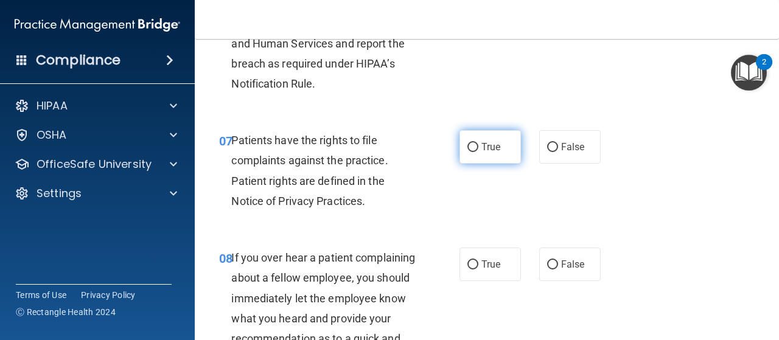
click at [468, 145] on input "True" at bounding box center [473, 147] width 11 height 9
radio input "true"
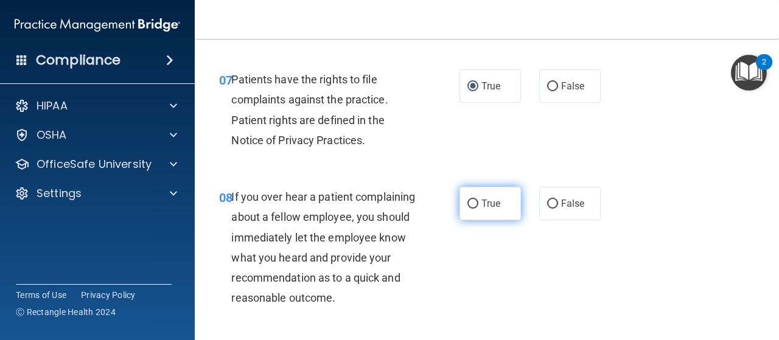
click at [468, 203] on input "True" at bounding box center [473, 204] width 11 height 9
radio input "true"
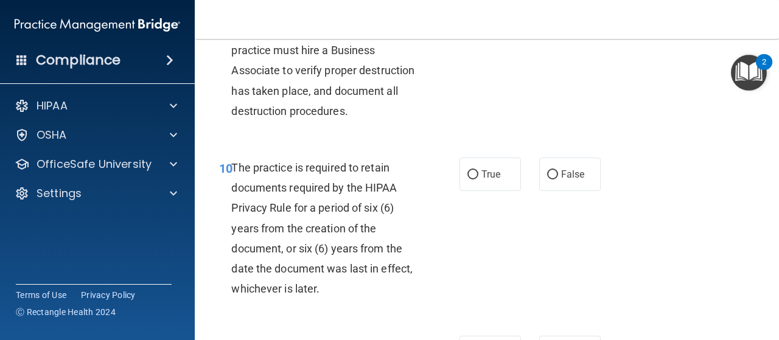
scroll to position [1461, 0]
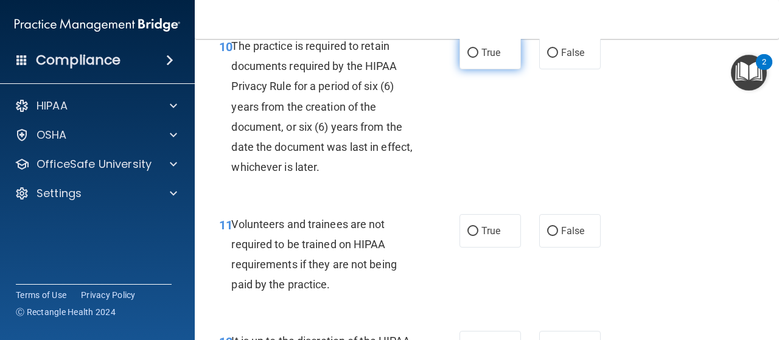
click at [473, 58] on input "True" at bounding box center [473, 53] width 11 height 9
radio input "true"
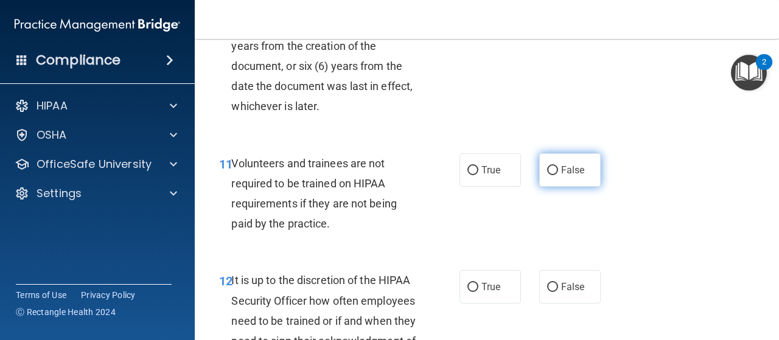
click at [551, 175] on input "False" at bounding box center [552, 170] width 11 height 9
radio input "true"
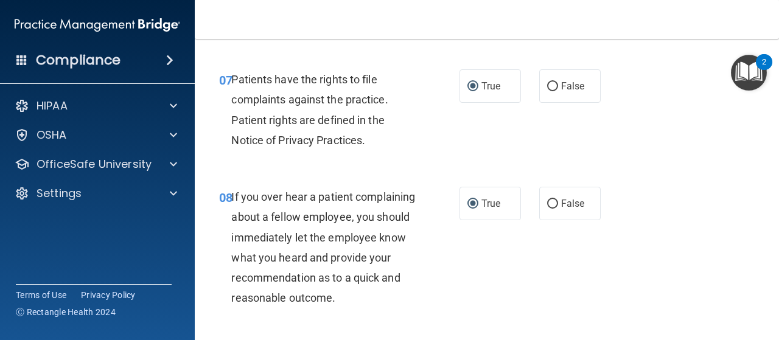
scroll to position [1096, 0]
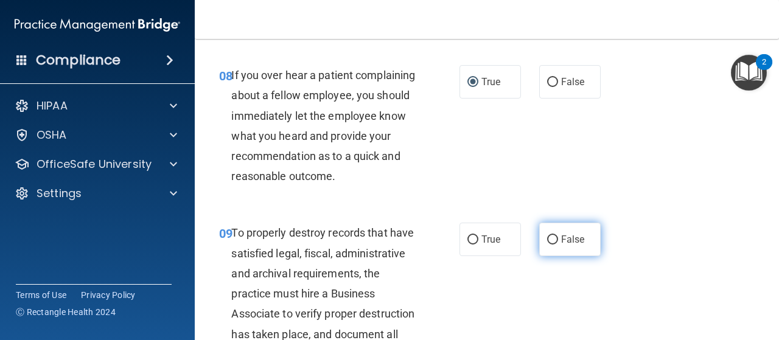
click at [547, 245] on input "False" at bounding box center [552, 240] width 11 height 9
radio input "true"
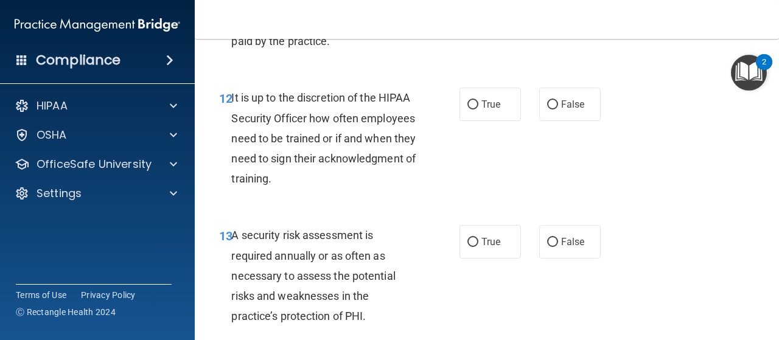
scroll to position [1766, 0]
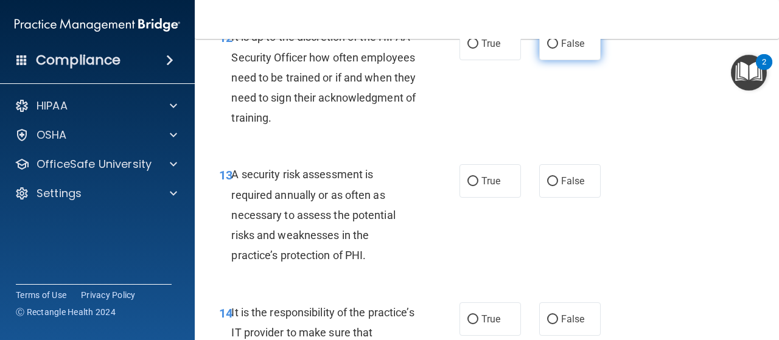
click at [547, 49] on input "False" at bounding box center [552, 44] width 11 height 9
radio input "true"
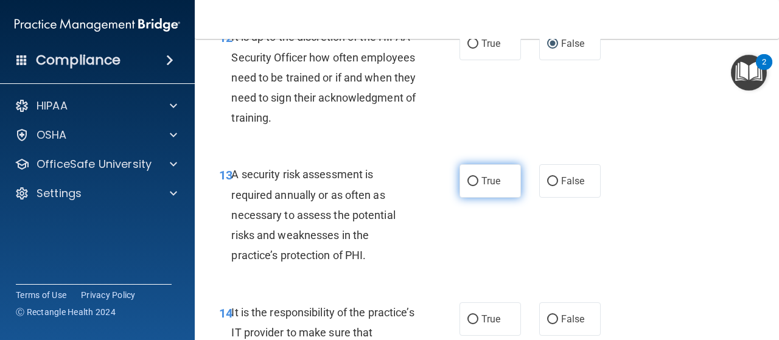
click at [468, 186] on input "True" at bounding box center [473, 181] width 11 height 9
radio input "true"
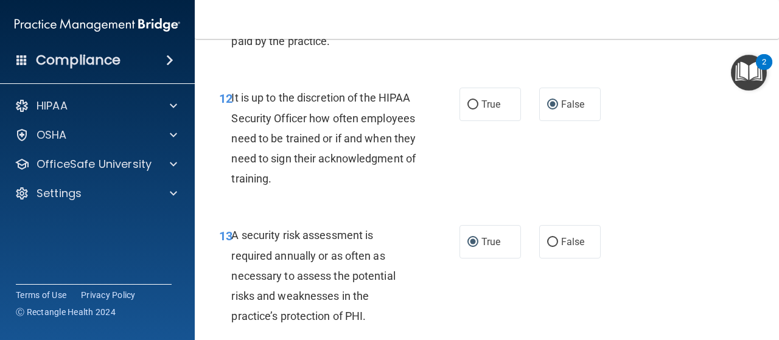
scroll to position [1888, 0]
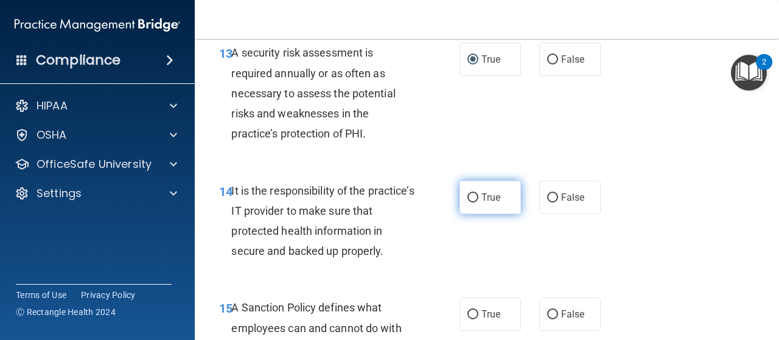
click at [473, 203] on input "True" at bounding box center [473, 198] width 11 height 9
radio input "true"
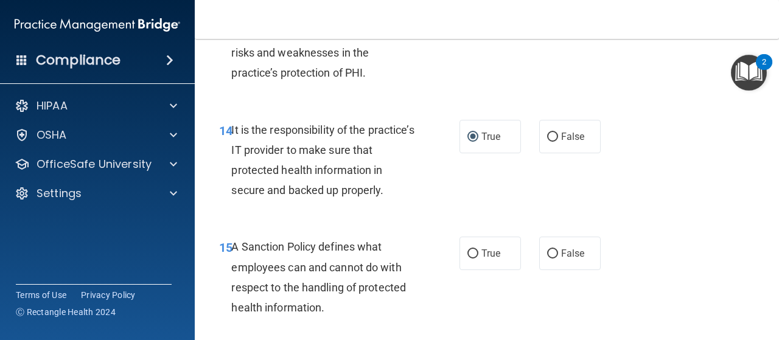
scroll to position [2009, 0]
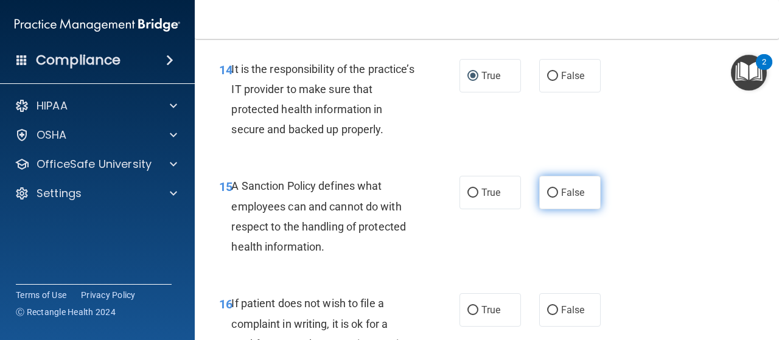
click at [547, 198] on input "False" at bounding box center [552, 193] width 11 height 9
radio input "true"
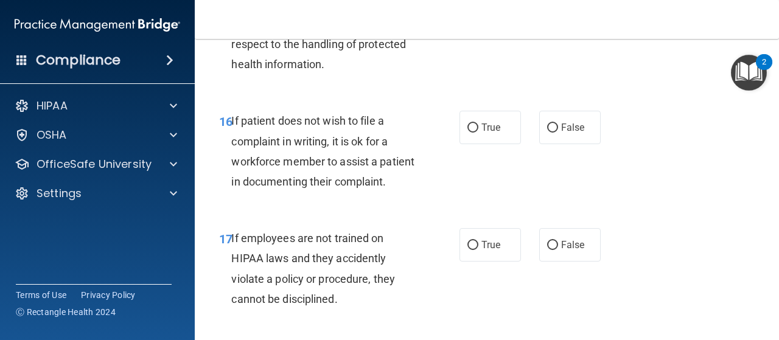
scroll to position [2314, 0]
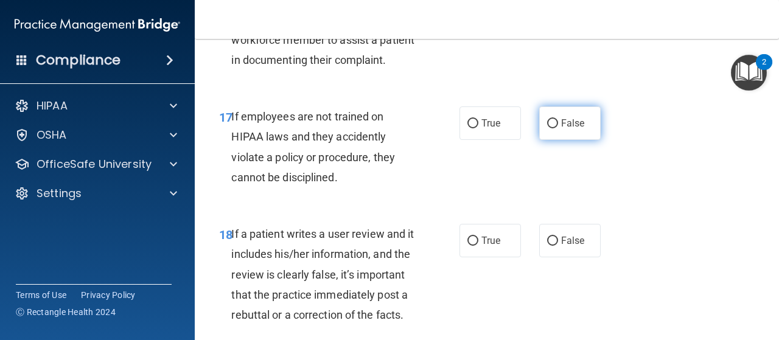
click at [549, 128] on input "False" at bounding box center [552, 123] width 11 height 9
radio input "true"
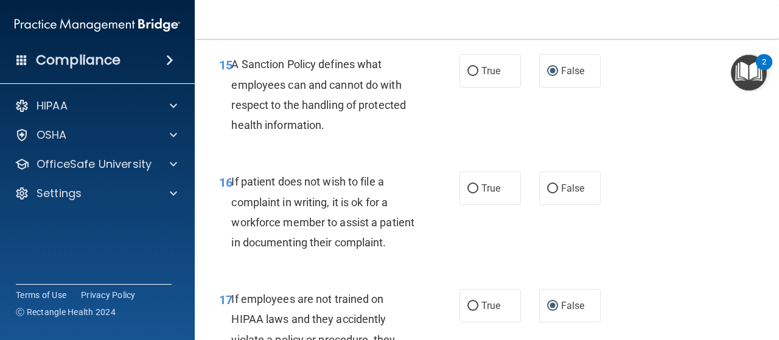
scroll to position [2253, 0]
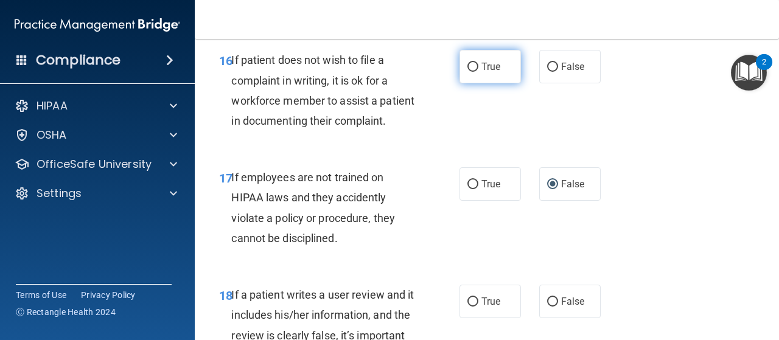
click at [470, 72] on input "True" at bounding box center [473, 67] width 11 height 9
radio input "true"
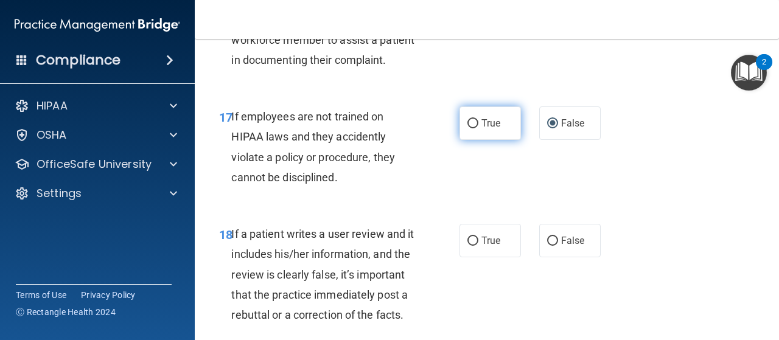
scroll to position [2436, 0]
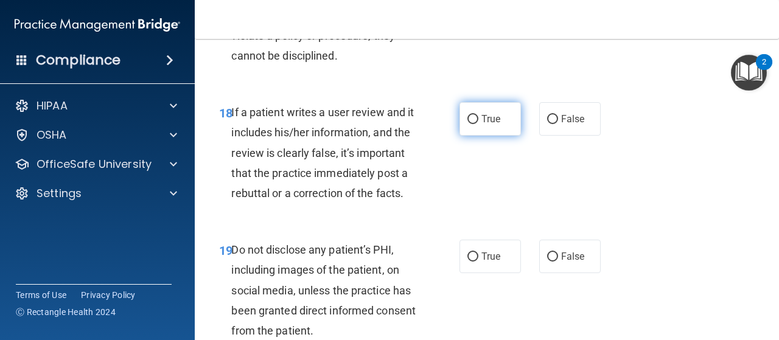
click at [469, 124] on input "True" at bounding box center [473, 119] width 11 height 9
radio input "true"
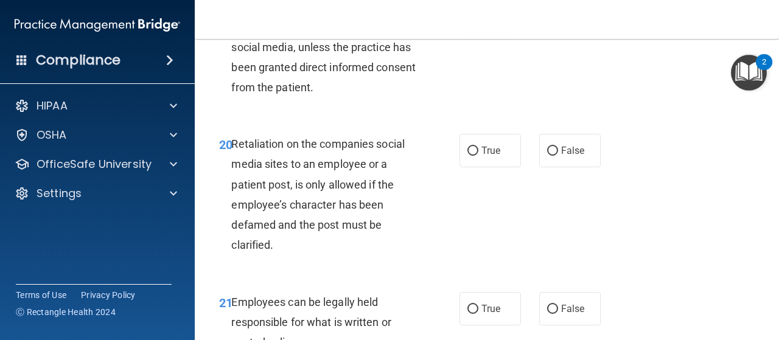
click at [468, 18] on input "True" at bounding box center [473, 13] width 11 height 9
radio input "true"
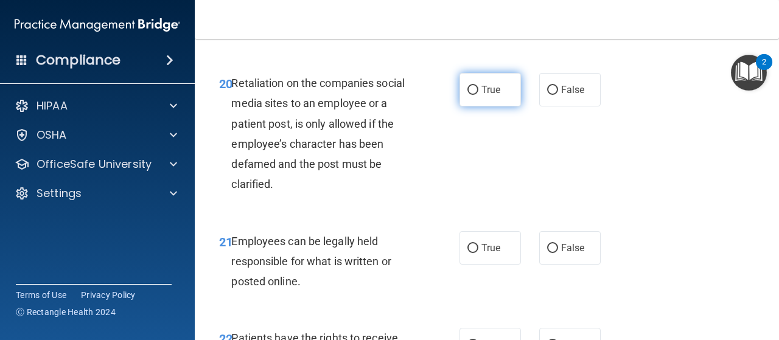
click at [470, 95] on input "True" at bounding box center [473, 90] width 11 height 9
radio input "true"
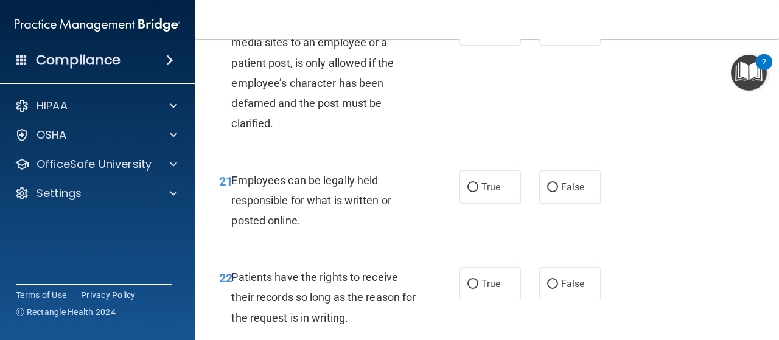
scroll to position [2862, 0]
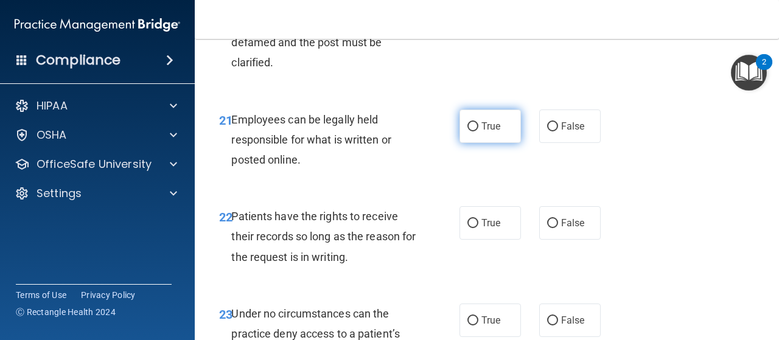
click at [470, 132] on input "True" at bounding box center [473, 126] width 11 height 9
radio input "true"
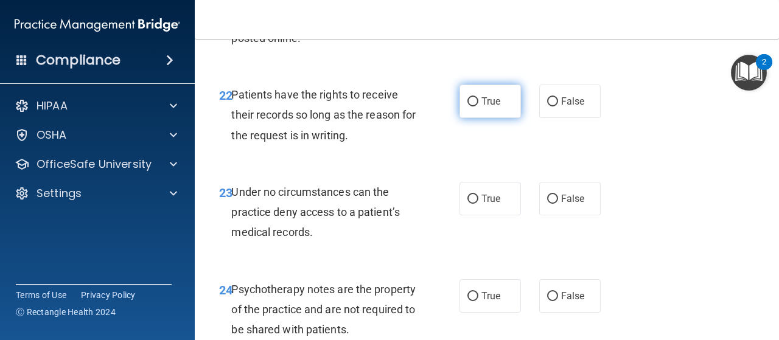
click at [469, 107] on input "True" at bounding box center [473, 101] width 11 height 9
radio input "true"
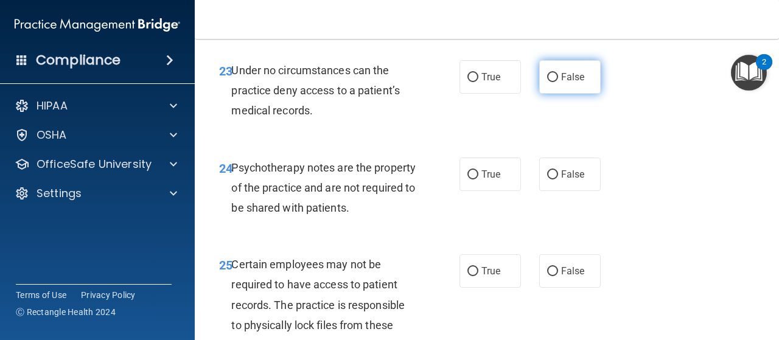
click at [552, 82] on input "False" at bounding box center [552, 77] width 11 height 9
radio input "true"
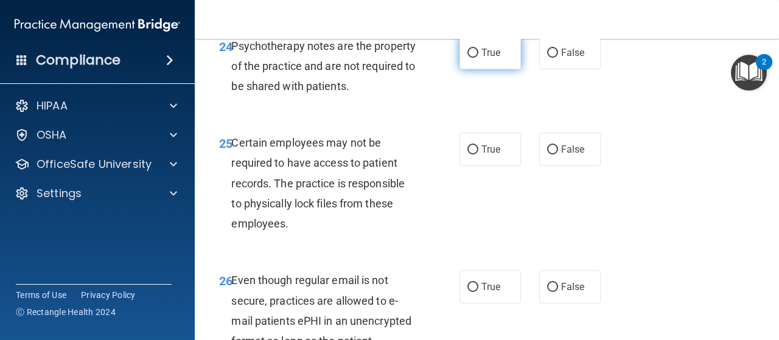
click at [472, 58] on input "True" at bounding box center [473, 53] width 11 height 9
radio input "true"
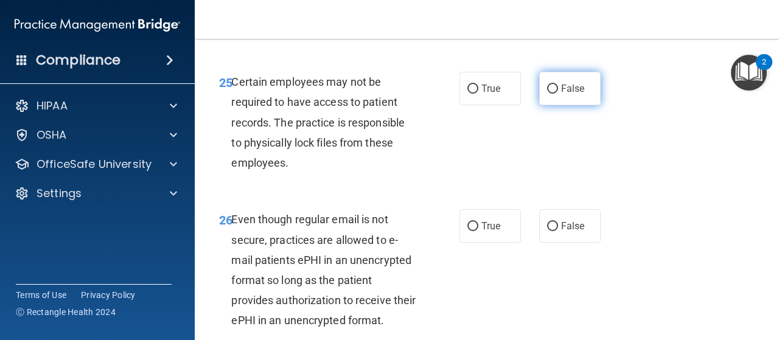
click at [548, 94] on input "False" at bounding box center [552, 89] width 11 height 9
radio input "true"
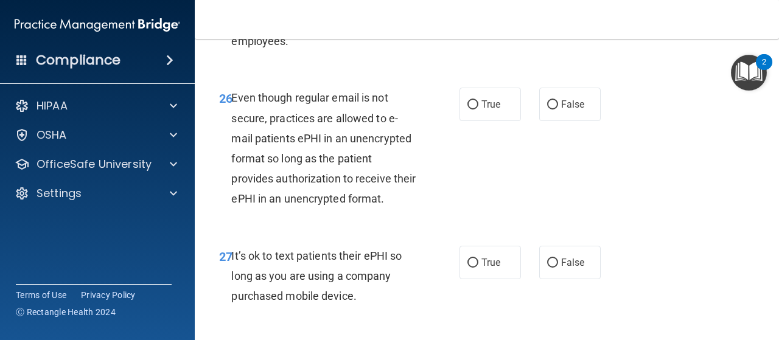
scroll to position [3471, 0]
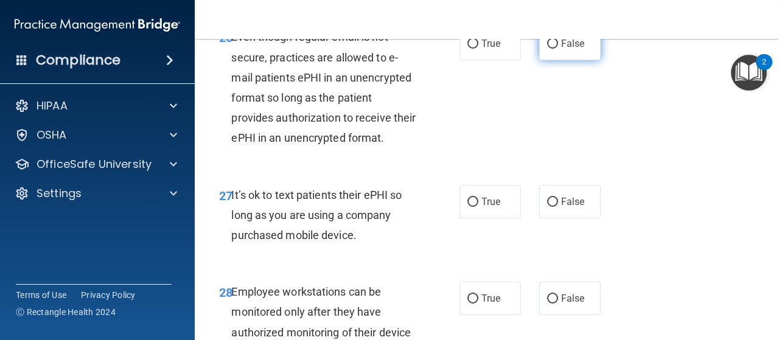
click at [548, 49] on input "False" at bounding box center [552, 44] width 11 height 9
radio input "true"
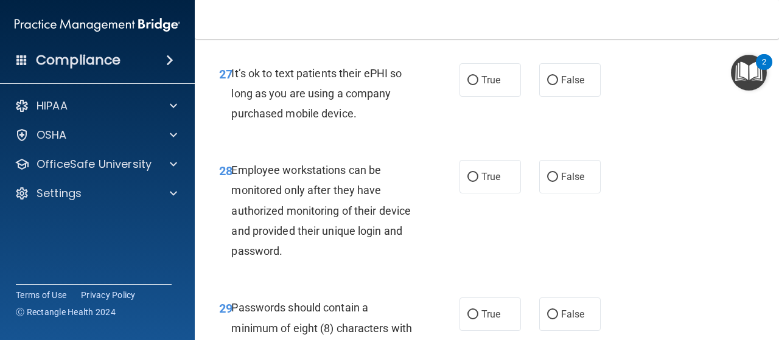
scroll to position [3654, 0]
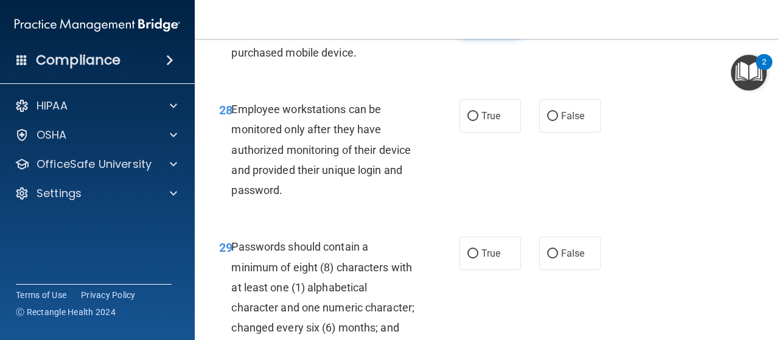
click at [468, 24] on input "True" at bounding box center [473, 19] width 11 height 9
radio input "true"
click at [473, 121] on input "True" at bounding box center [473, 116] width 11 height 9
radio input "true"
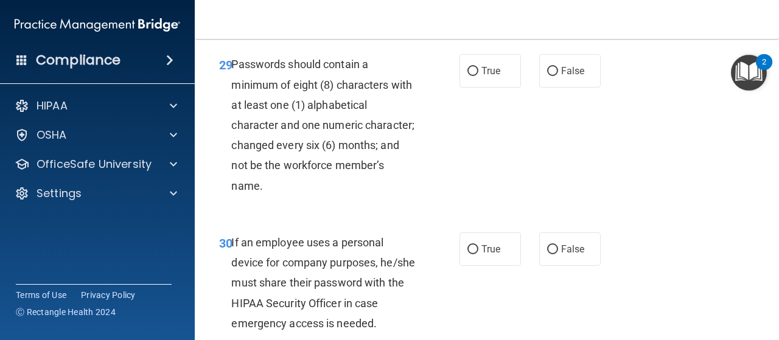
scroll to position [3897, 0]
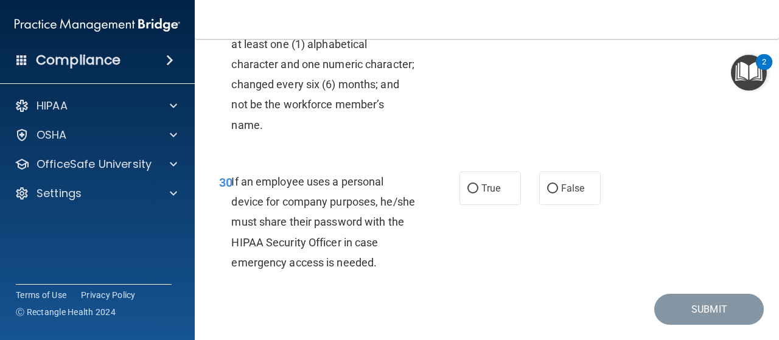
click at [470, 15] on input "True" at bounding box center [473, 10] width 11 height 9
radio input "true"
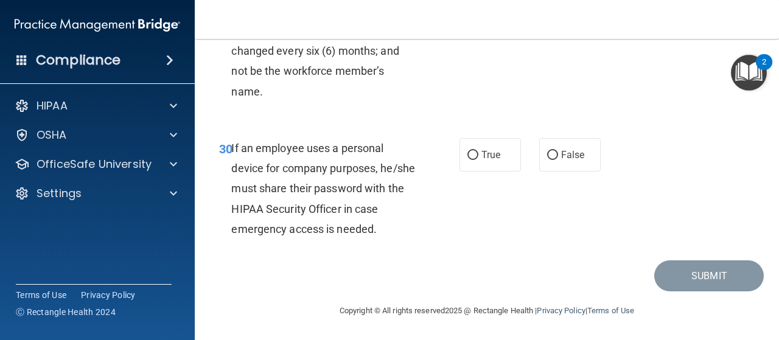
scroll to position [4010, 0]
click at [547, 154] on input "False" at bounding box center [552, 155] width 11 height 9
radio input "true"
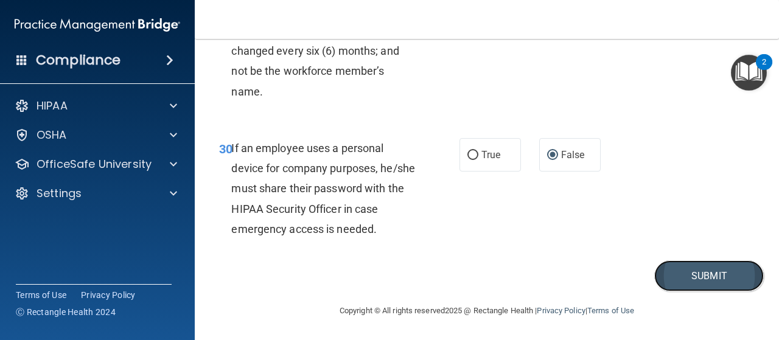
click at [695, 267] on button "Submit" at bounding box center [710, 276] width 110 height 31
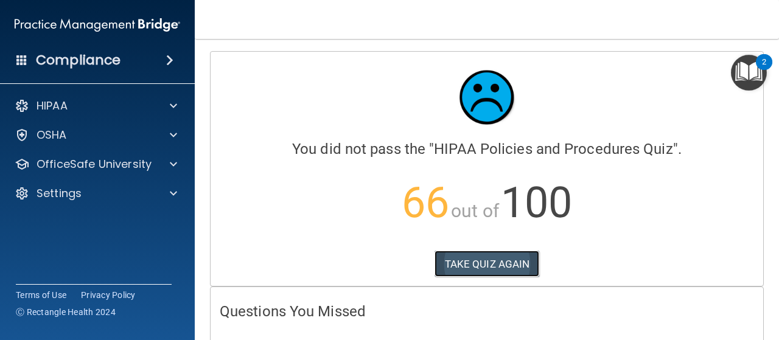
click at [465, 262] on button "TAKE QUIZ AGAIN" at bounding box center [487, 264] width 105 height 27
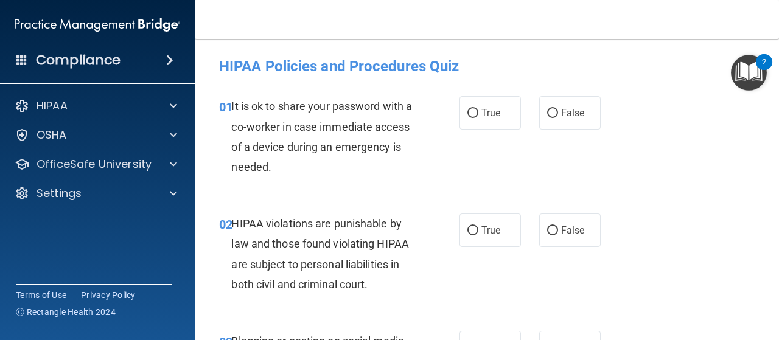
drag, startPoint x: 625, startPoint y: 172, endPoint x: 671, endPoint y: 188, distance: 48.9
click at [671, 188] on div "01 It is ok to share your password with a co-worker in case immediate access of…" at bounding box center [487, 140] width 554 height 118
drag, startPoint x: 619, startPoint y: 38, endPoint x: 620, endPoint y: 8, distance: 29.9
click at [617, 10] on nav "Toggle navigation Aura Carrillo aurahemi88@gmail.com Manage My Enterprise Muir …" at bounding box center [487, 19] width 585 height 39
click at [468, 112] on input "True" at bounding box center [473, 113] width 11 height 9
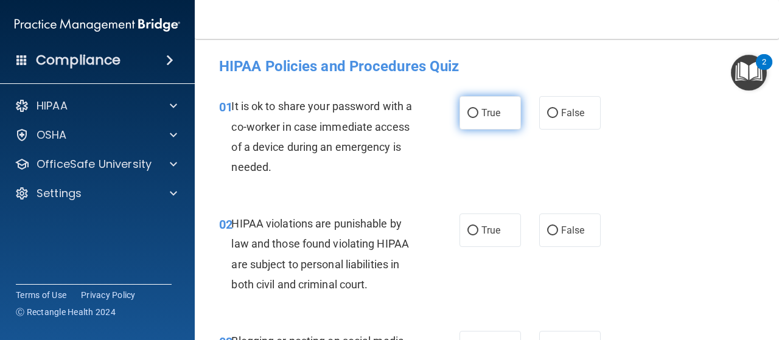
radio input "true"
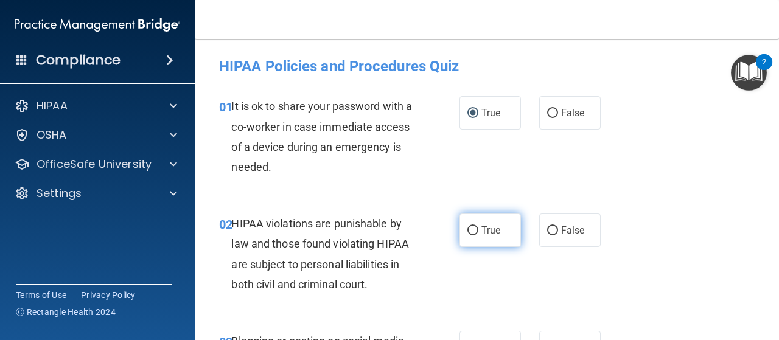
click at [468, 227] on input "True" at bounding box center [473, 231] width 11 height 9
radio input "true"
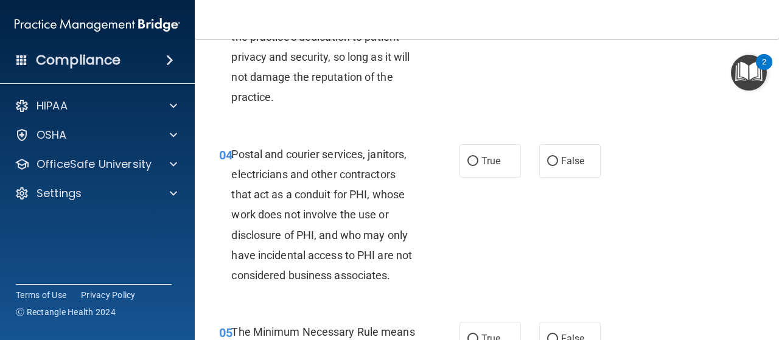
scroll to position [609, 0]
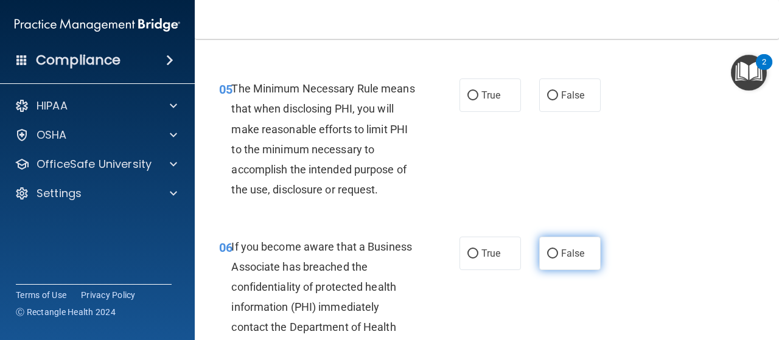
click at [549, 251] on input "False" at bounding box center [552, 254] width 11 height 9
radio input "true"
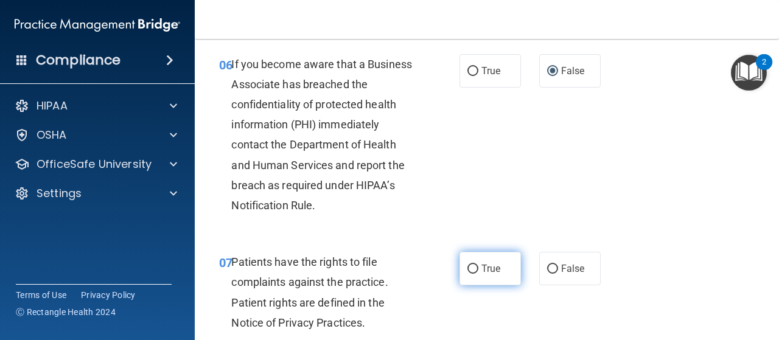
click at [469, 265] on input "True" at bounding box center [473, 269] width 11 height 9
radio input "true"
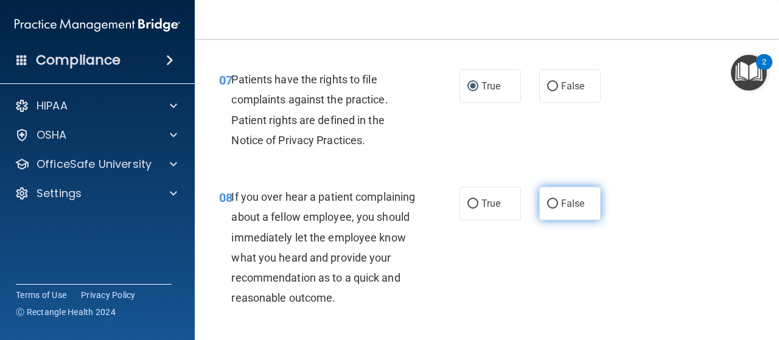
click at [547, 200] on input "False" at bounding box center [552, 204] width 11 height 9
radio input "true"
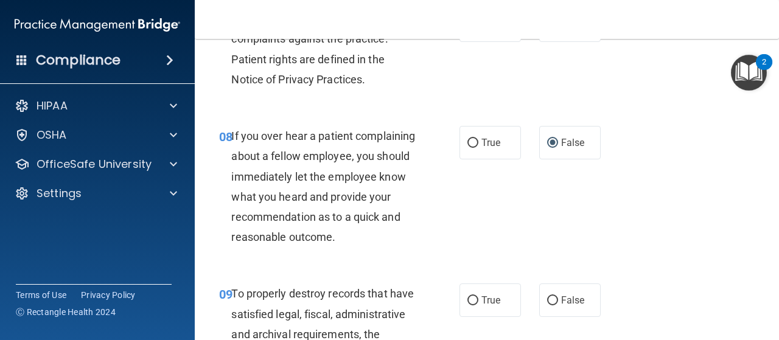
scroll to position [1157, 0]
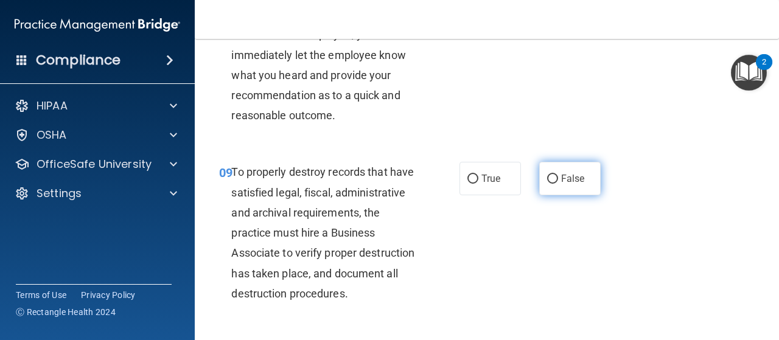
click at [547, 184] on input "False" at bounding box center [552, 179] width 11 height 9
radio input "true"
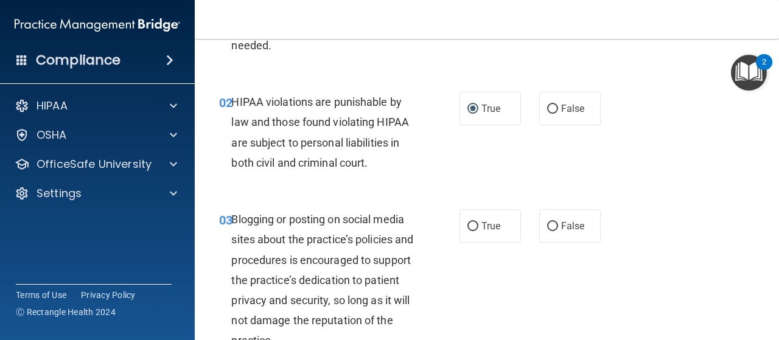
scroll to position [183, 0]
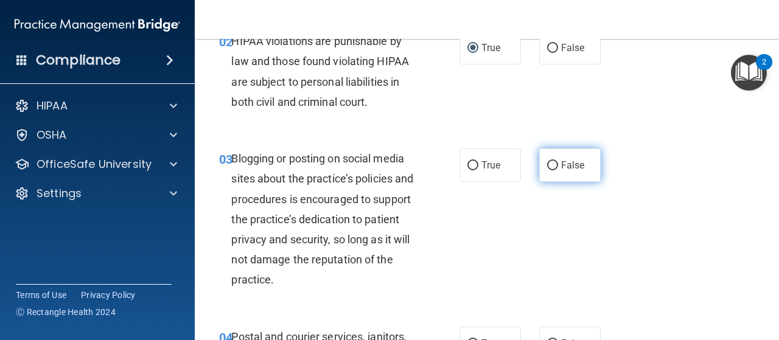
click at [547, 165] on input "False" at bounding box center [552, 165] width 11 height 9
radio input "true"
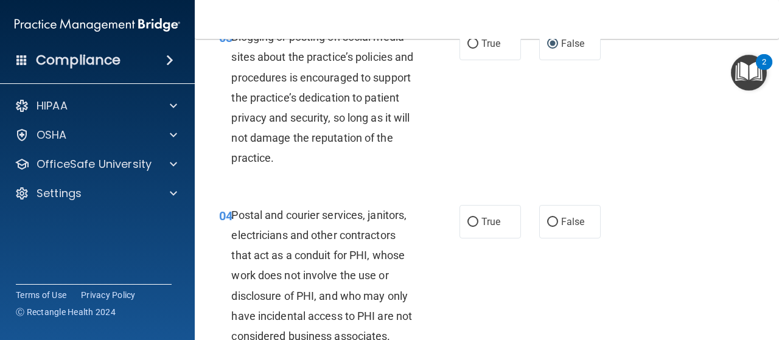
scroll to position [365, 0]
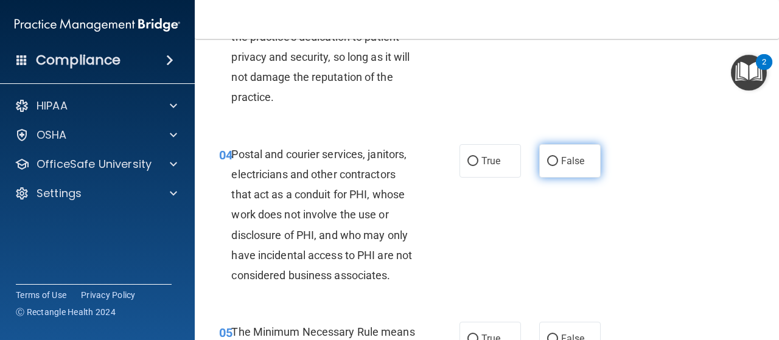
click at [548, 160] on input "False" at bounding box center [552, 161] width 11 height 9
radio input "true"
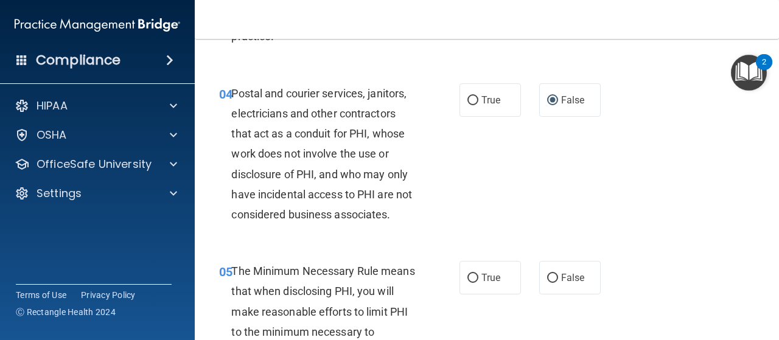
scroll to position [548, 0]
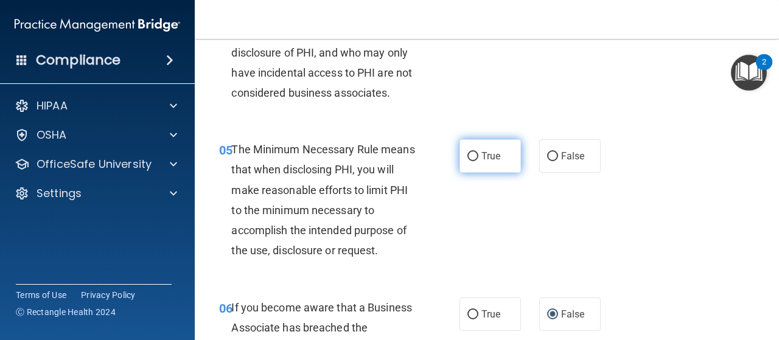
click at [468, 155] on input "True" at bounding box center [473, 156] width 11 height 9
radio input "true"
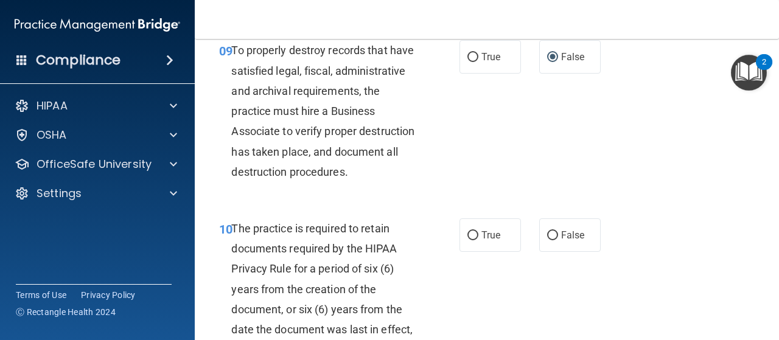
scroll to position [1340, 0]
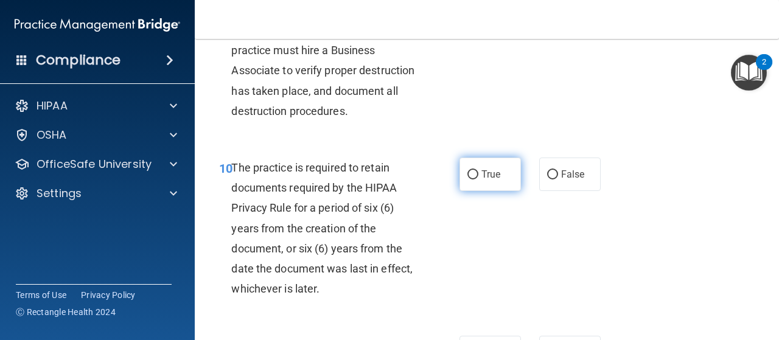
click at [471, 180] on input "True" at bounding box center [473, 175] width 11 height 9
radio input "true"
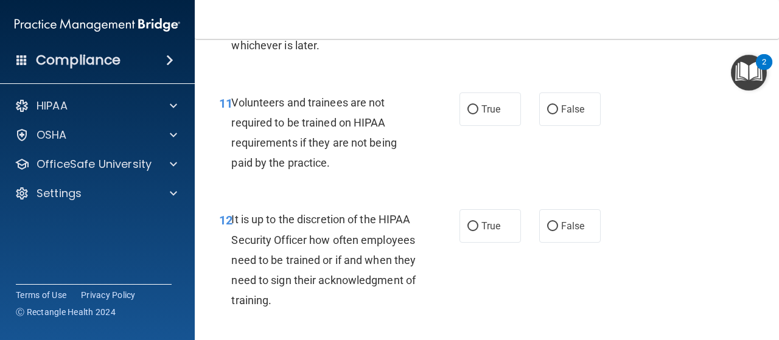
scroll to position [1644, 0]
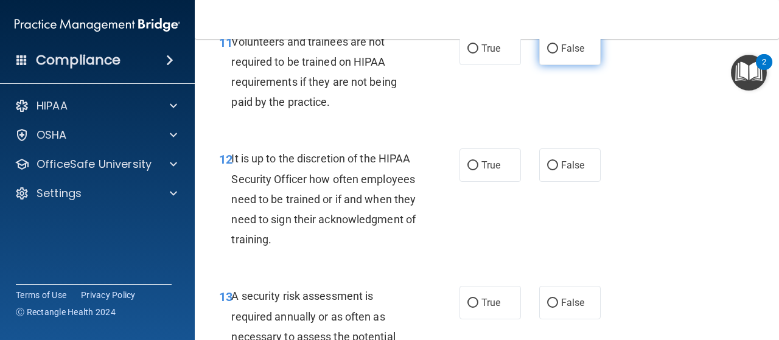
click at [548, 54] on input "False" at bounding box center [552, 48] width 11 height 9
radio input "true"
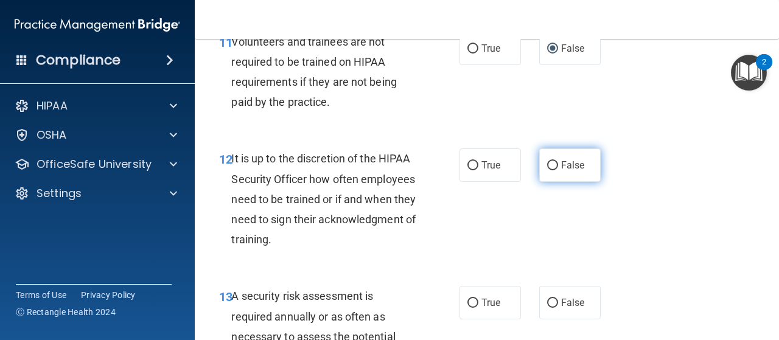
click at [547, 171] on input "False" at bounding box center [552, 165] width 11 height 9
radio input "true"
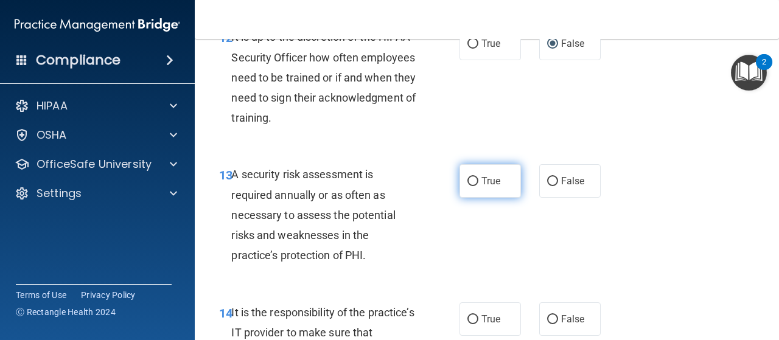
click at [468, 186] on input "True" at bounding box center [473, 181] width 11 height 9
radio input "true"
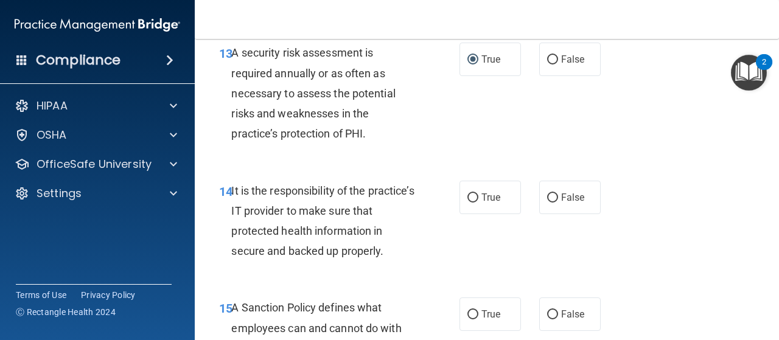
scroll to position [1949, 0]
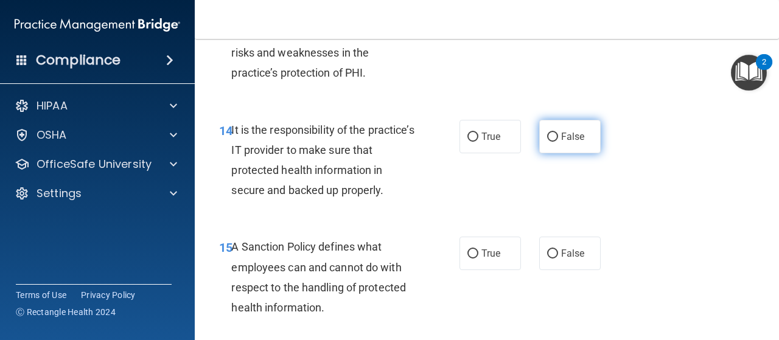
click at [548, 142] on input "False" at bounding box center [552, 137] width 11 height 9
radio input "true"
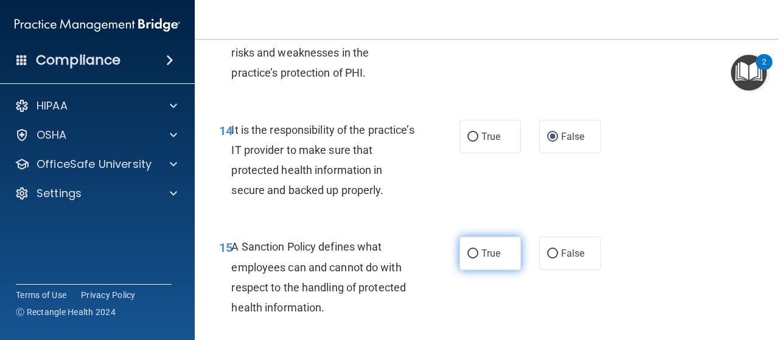
click at [468, 259] on input "True" at bounding box center [473, 254] width 11 height 9
radio input "true"
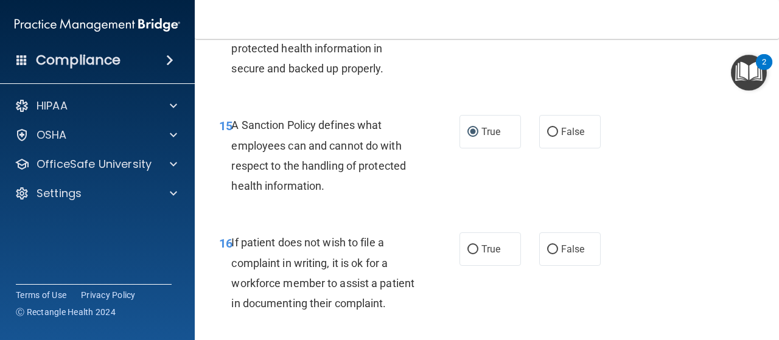
scroll to position [2131, 0]
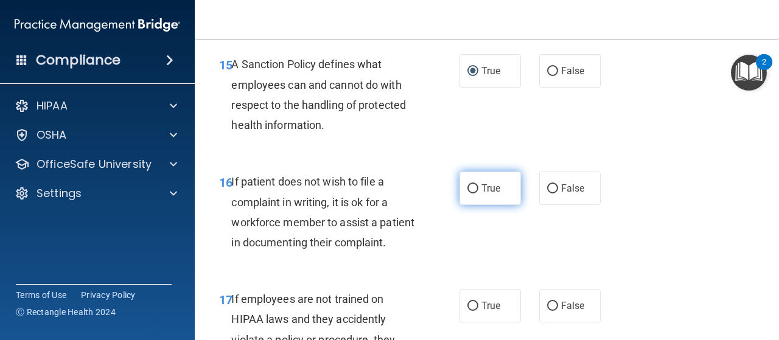
click at [469, 194] on input "True" at bounding box center [473, 189] width 11 height 9
radio input "true"
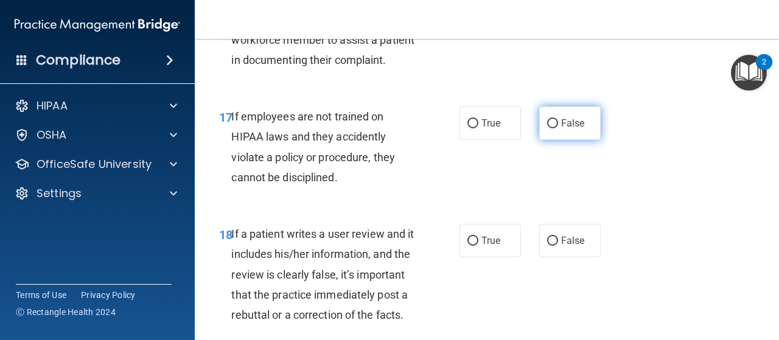
click at [548, 128] on input "False" at bounding box center [552, 123] width 11 height 9
radio input "true"
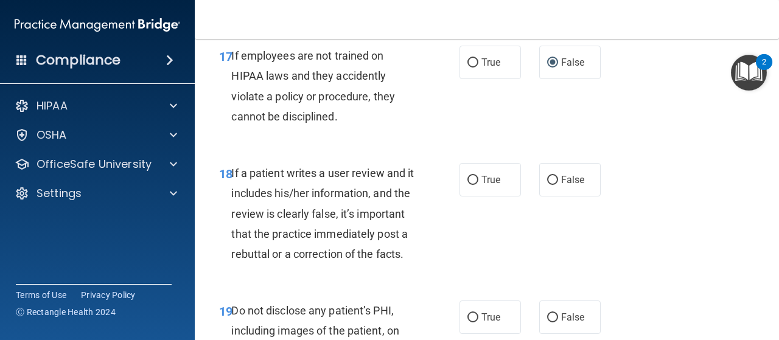
scroll to position [2436, 0]
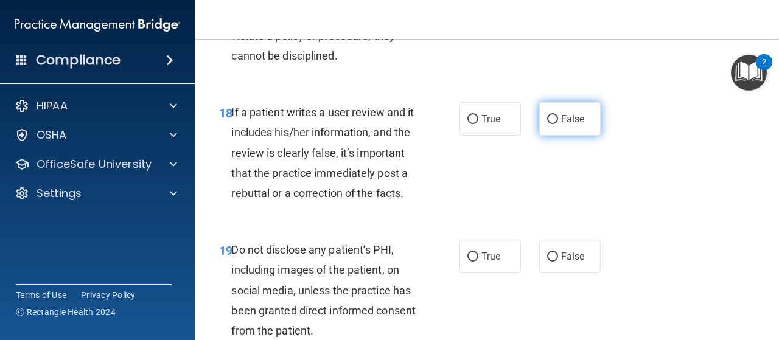
click at [547, 124] on input "False" at bounding box center [552, 119] width 11 height 9
radio input "true"
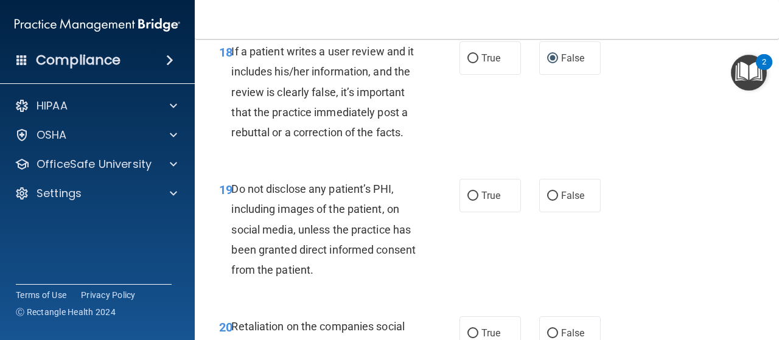
scroll to position [2558, 0]
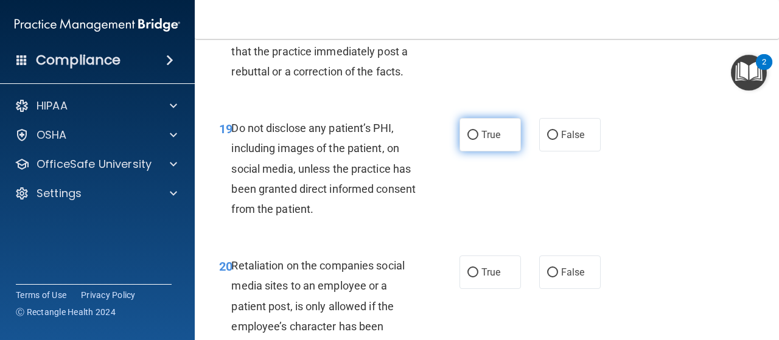
click at [468, 140] on input "True" at bounding box center [473, 135] width 11 height 9
radio input "true"
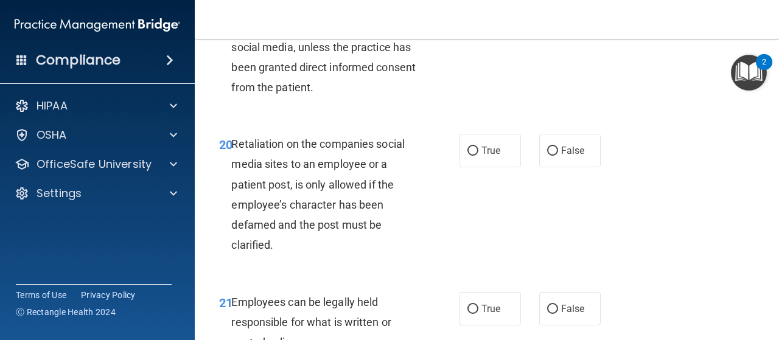
scroll to position [2740, 0]
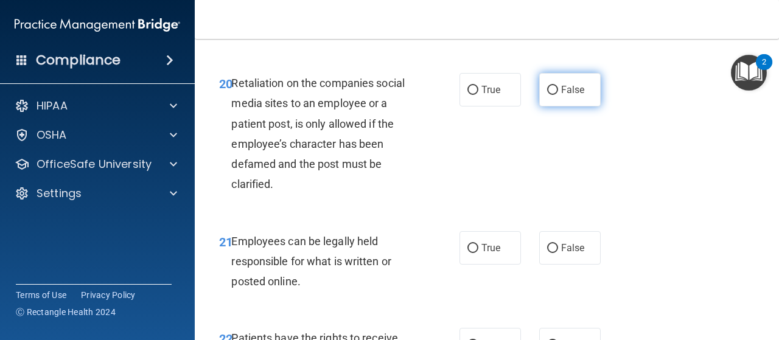
click at [547, 95] on input "False" at bounding box center [552, 90] width 11 height 9
radio input "true"
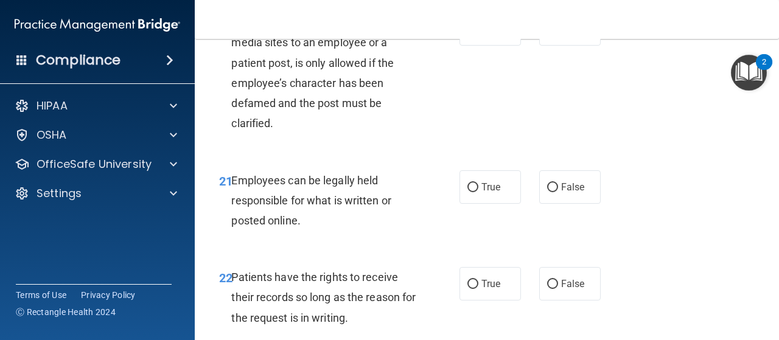
scroll to position [2923, 0]
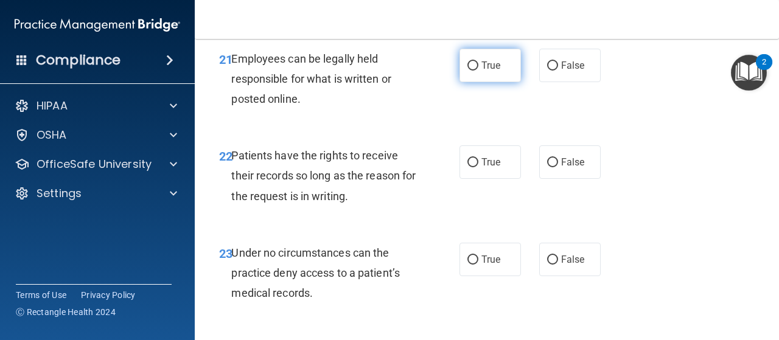
click at [470, 71] on input "True" at bounding box center [473, 66] width 11 height 9
radio input "true"
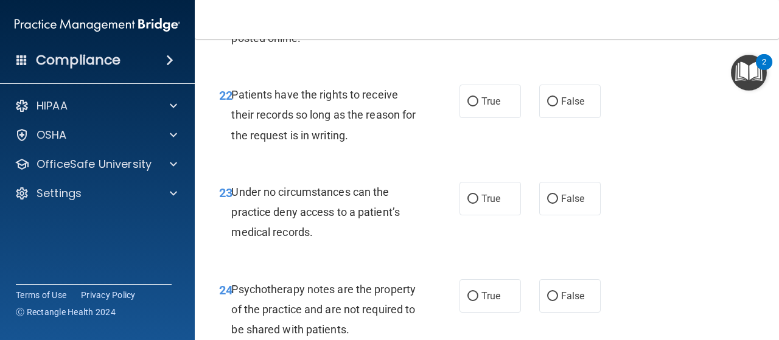
scroll to position [3045, 0]
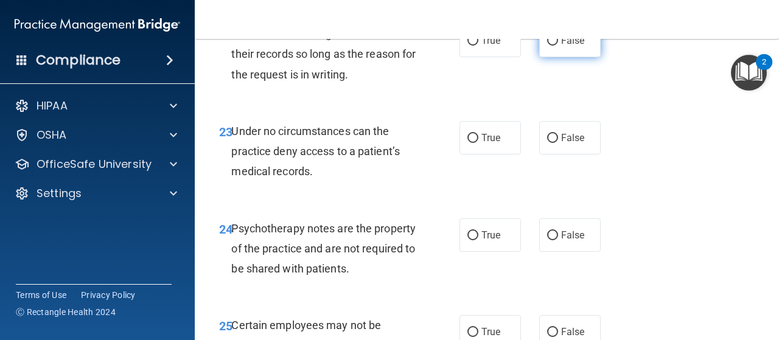
click at [549, 46] on input "False" at bounding box center [552, 41] width 11 height 9
radio input "true"
click at [550, 155] on label "False" at bounding box center [571, 137] width 62 height 33
click at [550, 143] on input "False" at bounding box center [552, 138] width 11 height 9
radio input "true"
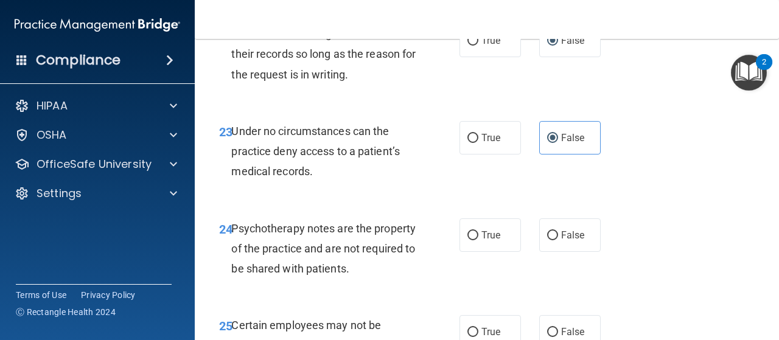
scroll to position [3166, 0]
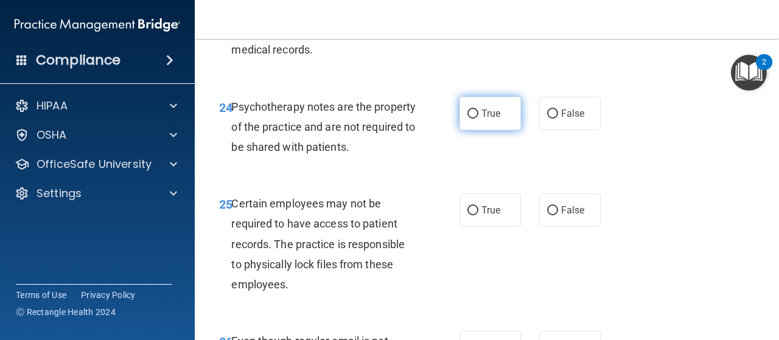
click at [470, 119] on input "True" at bounding box center [473, 114] width 11 height 9
radio input "true"
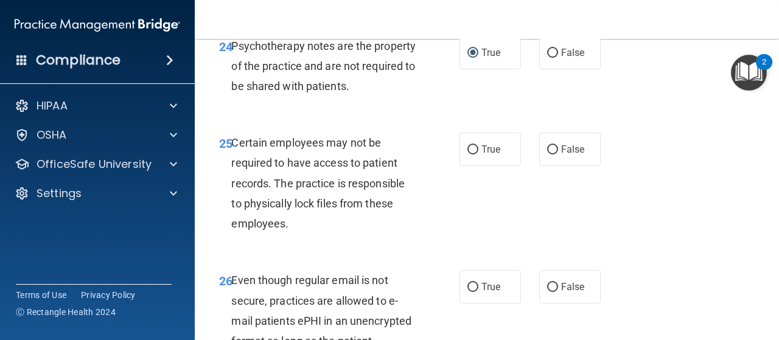
scroll to position [3288, 0]
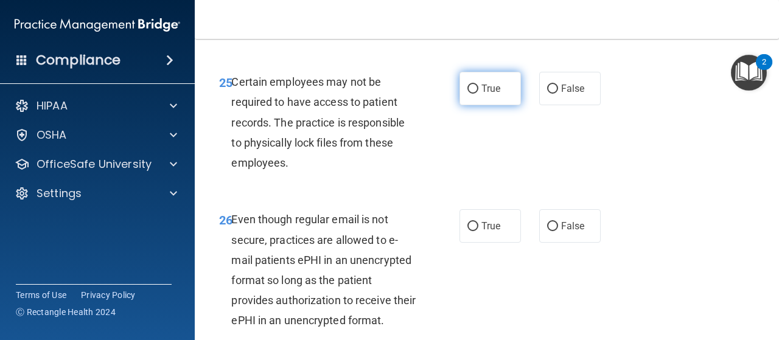
click at [468, 94] on input "True" at bounding box center [473, 89] width 11 height 9
radio input "true"
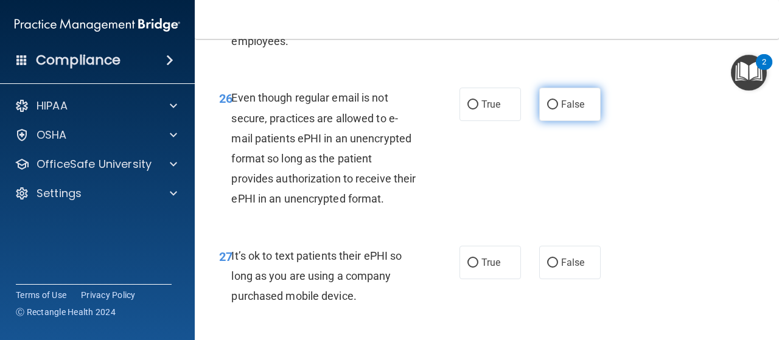
click at [547, 110] on input "False" at bounding box center [552, 104] width 11 height 9
radio input "true"
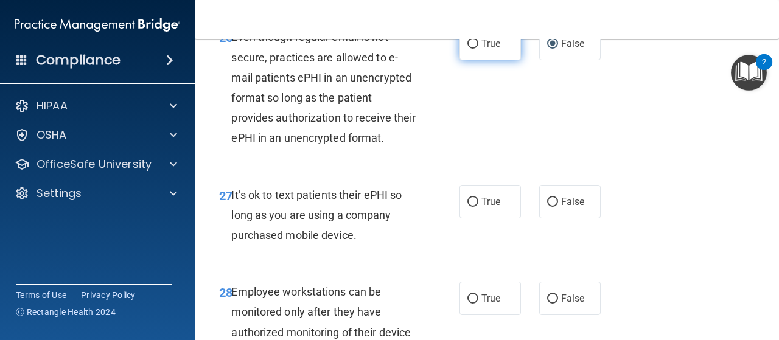
click at [472, 49] on input "True" at bounding box center [473, 44] width 11 height 9
radio input "true"
radio input "false"
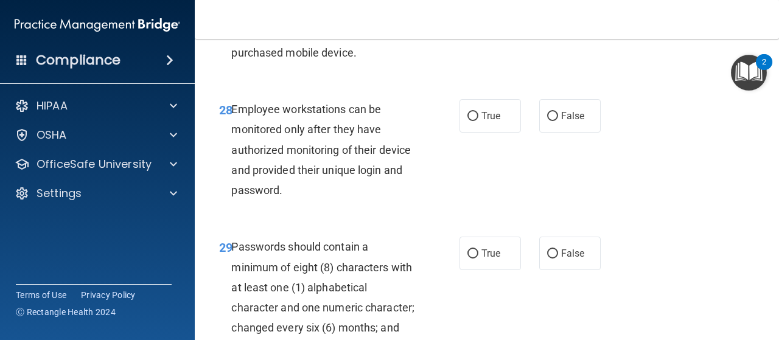
scroll to position [3714, 0]
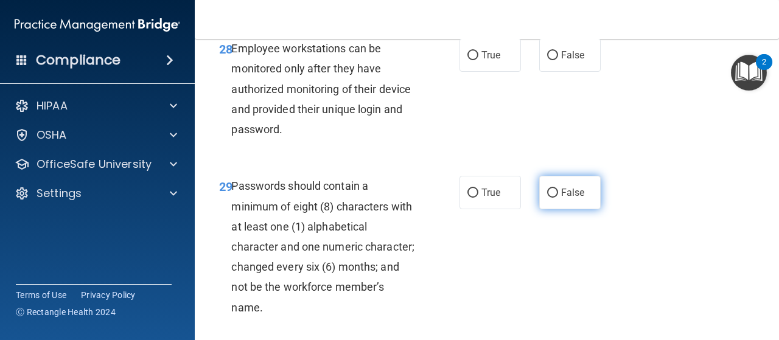
click at [547, 198] on input "False" at bounding box center [552, 193] width 11 height 9
radio input "true"
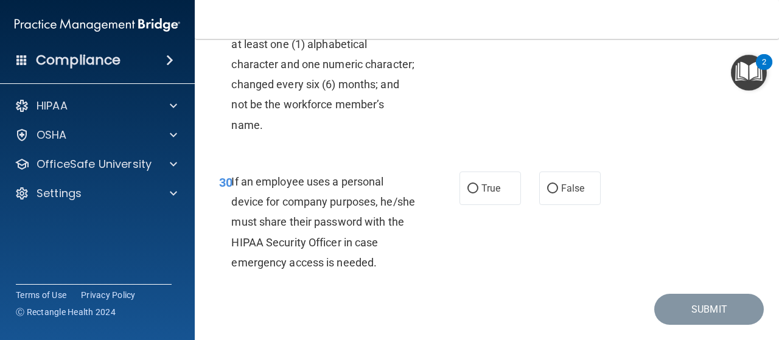
click at [471, 15] on input "True" at bounding box center [473, 10] width 11 height 9
radio input "true"
radio input "false"
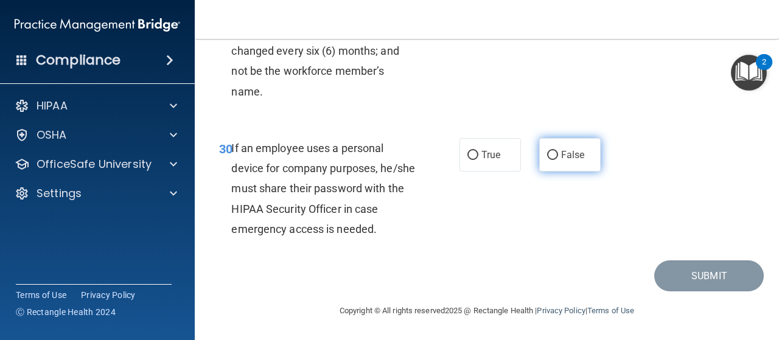
click at [547, 154] on input "False" at bounding box center [552, 155] width 11 height 9
radio input "true"
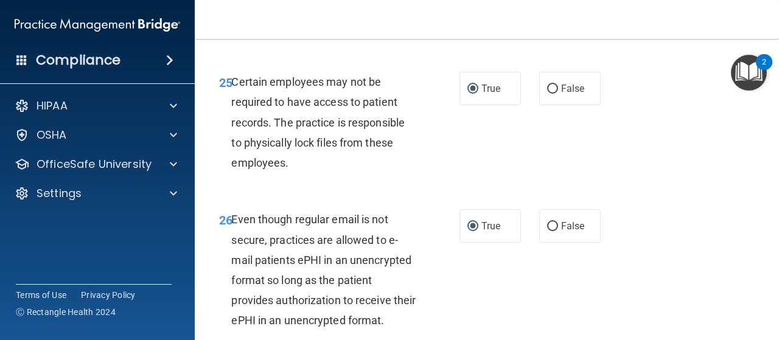
scroll to position [3532, 0]
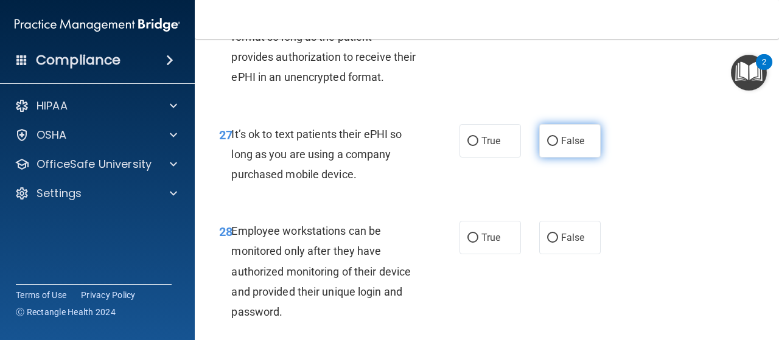
click at [549, 146] on input "False" at bounding box center [552, 141] width 11 height 9
radio input "true"
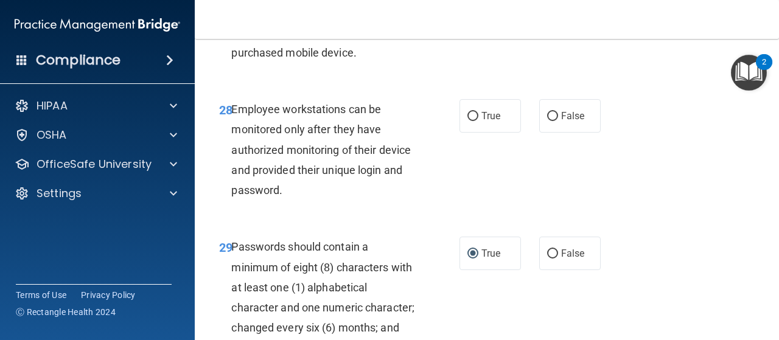
scroll to position [3714, 0]
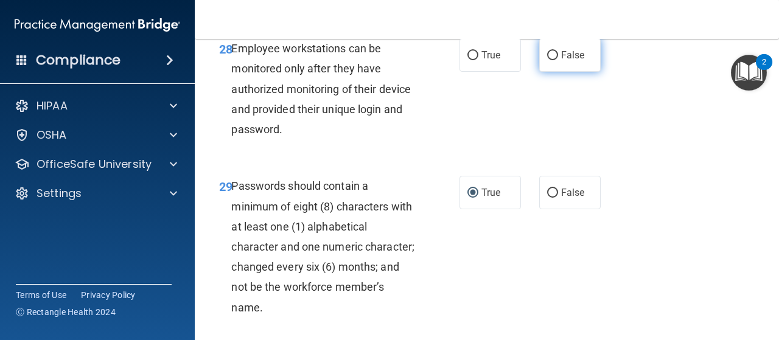
click at [551, 60] on input "False" at bounding box center [552, 55] width 11 height 9
radio input "true"
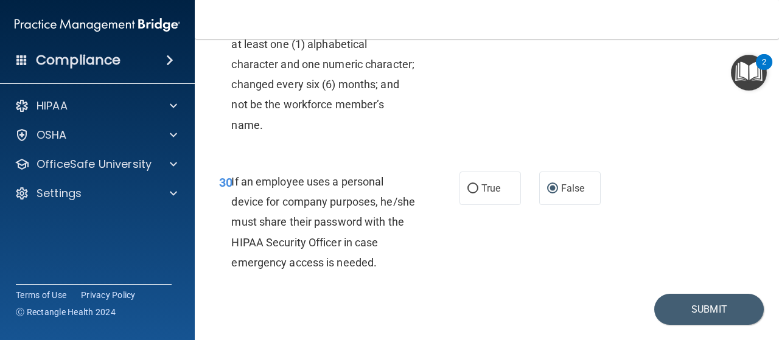
scroll to position [4010, 0]
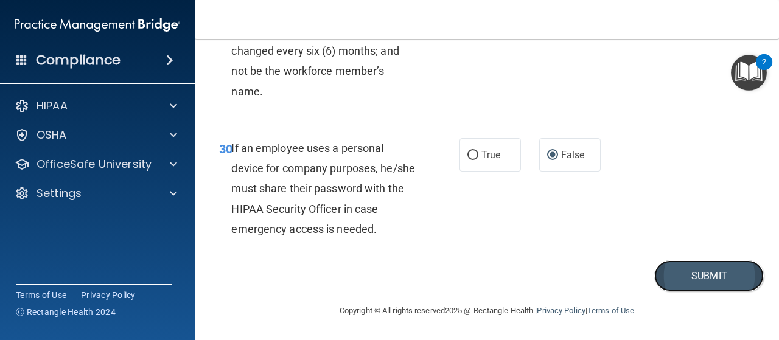
click at [692, 270] on button "Submit" at bounding box center [710, 276] width 110 height 31
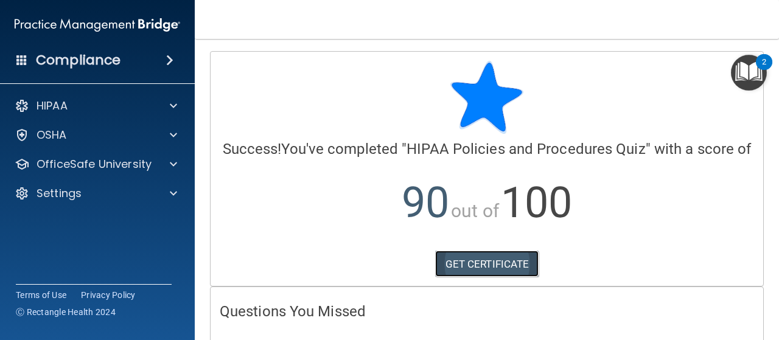
click at [474, 273] on link "GET CERTIFICATE" at bounding box center [487, 264] width 104 height 27
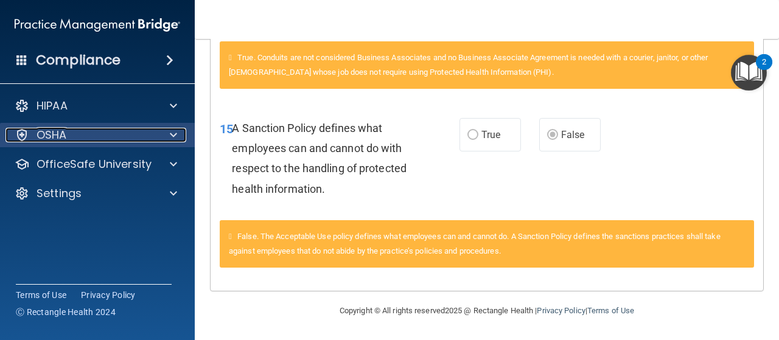
click at [70, 135] on div "OSHA" at bounding box center [80, 135] width 151 height 15
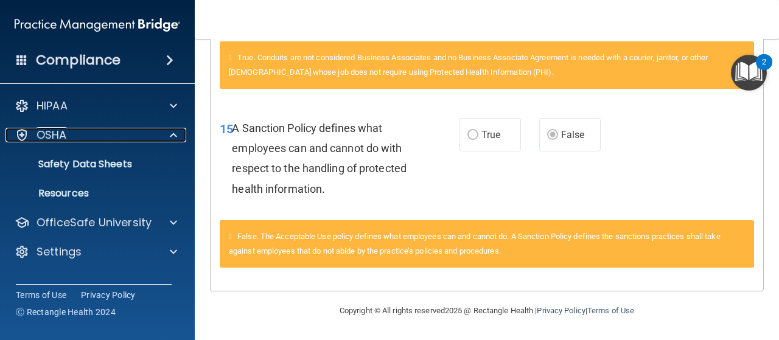
scroll to position [0, 0]
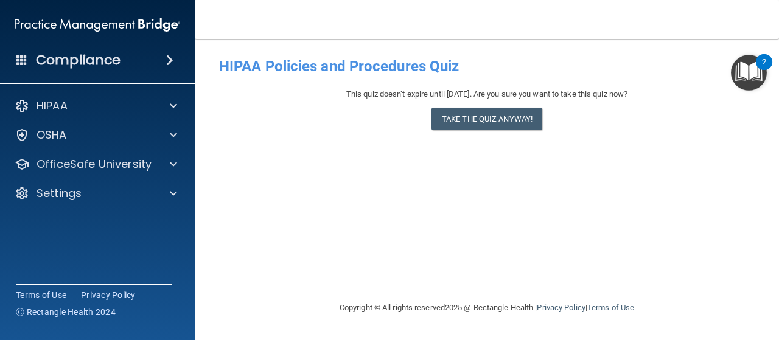
drag, startPoint x: 47, startPoint y: 2, endPoint x: 304, endPoint y: 20, distance: 257.0
click at [303, 18] on nav "Toggle navigation Aura Carrillo aurahemi88@gmail.com Manage My Enterprise Muir …" at bounding box center [487, 19] width 585 height 39
click at [63, 52] on h4 "Compliance" at bounding box center [78, 60] width 85 height 17
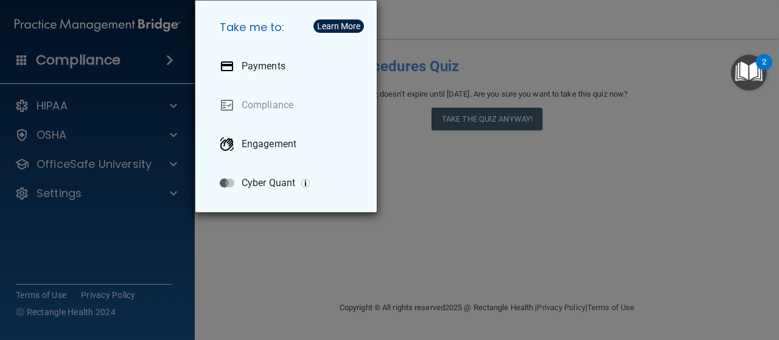
click at [429, 216] on div "Take me to: Payments Compliance Engagement Cyber Quant" at bounding box center [389, 170] width 779 height 340
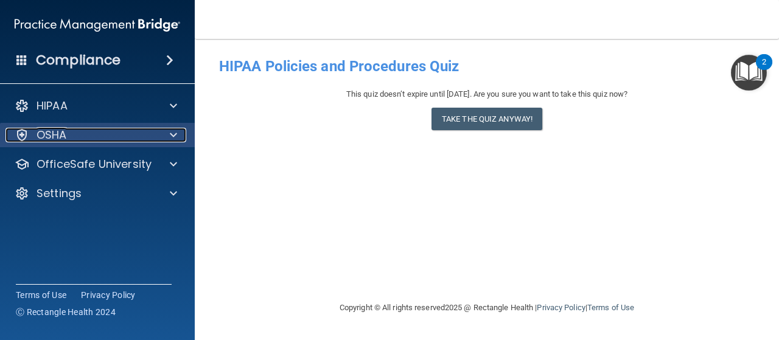
click at [57, 128] on p "OSHA" at bounding box center [52, 135] width 30 height 15
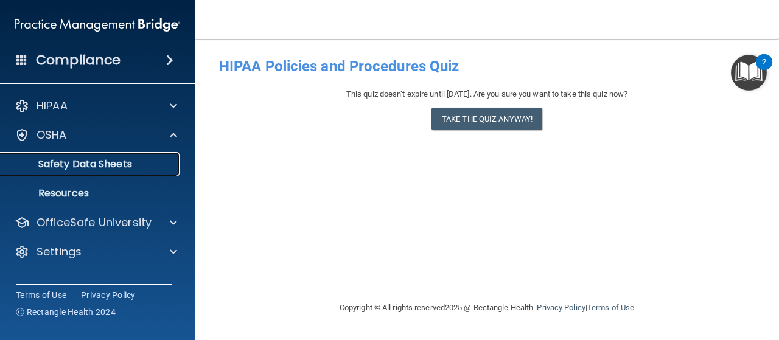
click at [55, 159] on p "Safety Data Sheets" at bounding box center [91, 164] width 166 height 12
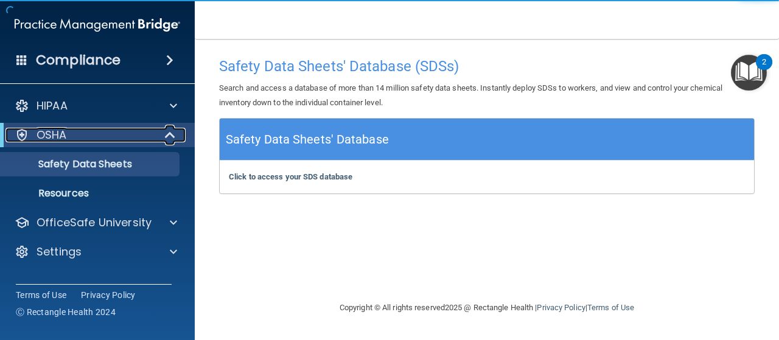
click at [66, 129] on p "OSHA" at bounding box center [52, 135] width 30 height 15
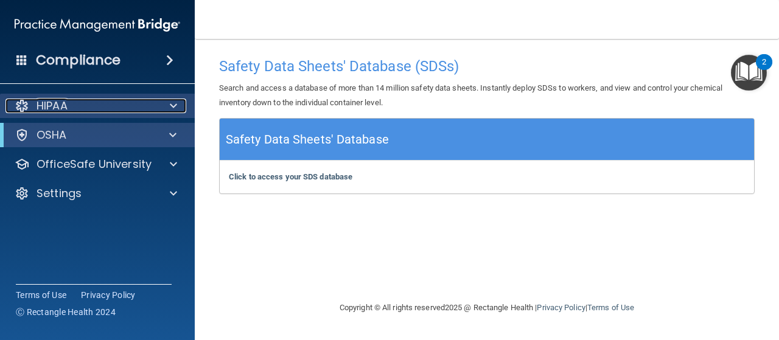
click at [62, 109] on p "HIPAA" at bounding box center [52, 106] width 31 height 15
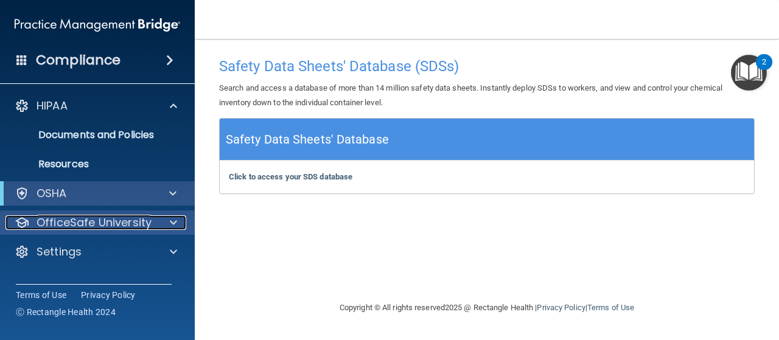
click at [74, 219] on p "OfficeSafe University" at bounding box center [94, 223] width 115 height 15
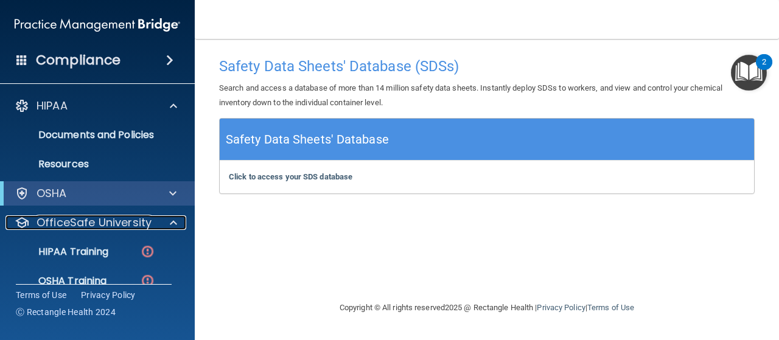
scroll to position [77, 0]
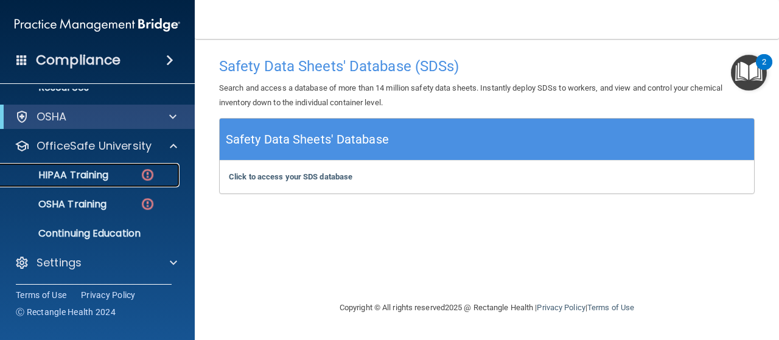
click at [81, 171] on p "HIPAA Training" at bounding box center [58, 175] width 100 height 12
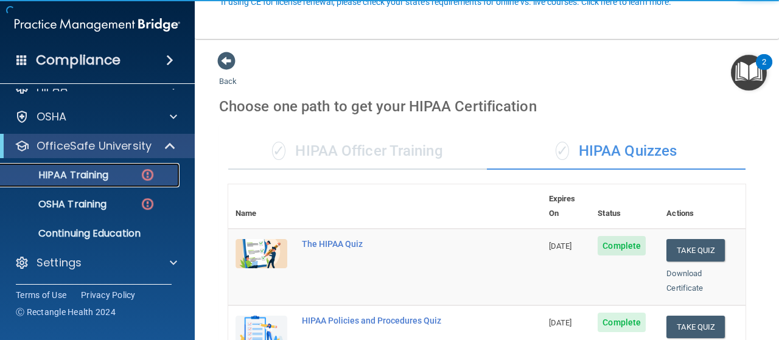
scroll to position [183, 0]
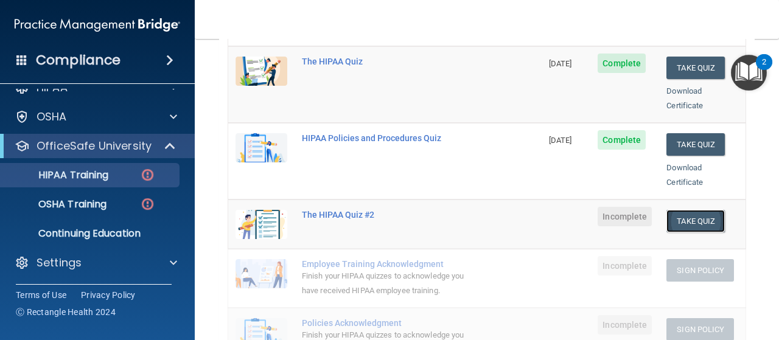
click at [675, 210] on button "Take Quiz" at bounding box center [696, 221] width 58 height 23
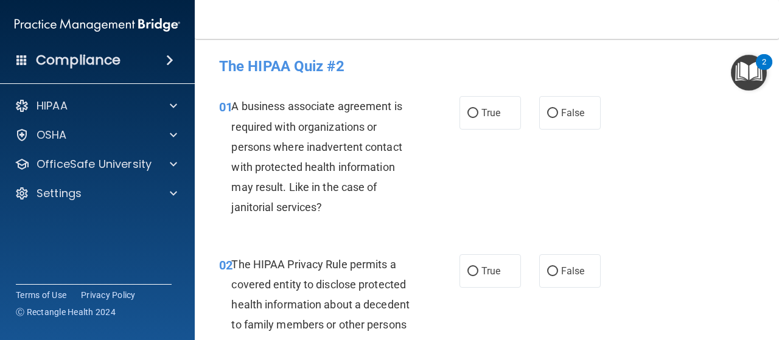
click at [750, 69] on img "Open Resource Center, 2 new notifications" at bounding box center [749, 73] width 36 height 36
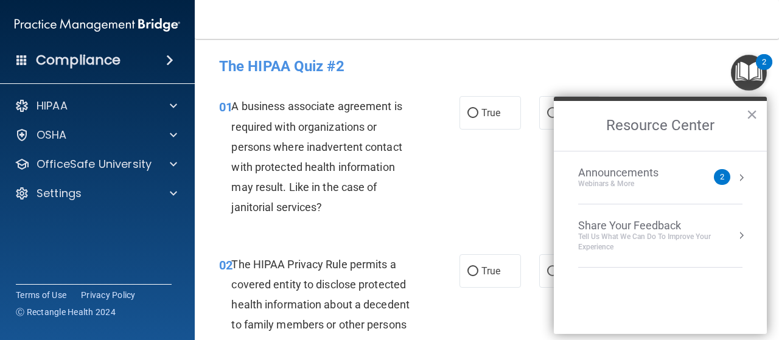
click at [619, 177] on div "Announcements" at bounding box center [630, 172] width 105 height 13
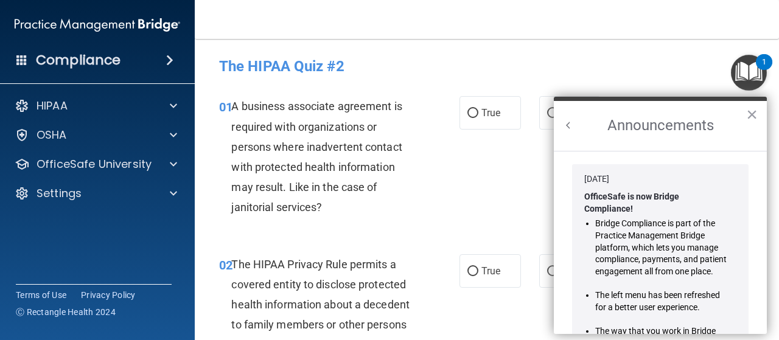
click at [495, 195] on div "01 A business associate agreement is required with organizations or persons whe…" at bounding box center [487, 160] width 554 height 158
click at [751, 111] on button "×" at bounding box center [753, 114] width 12 height 19
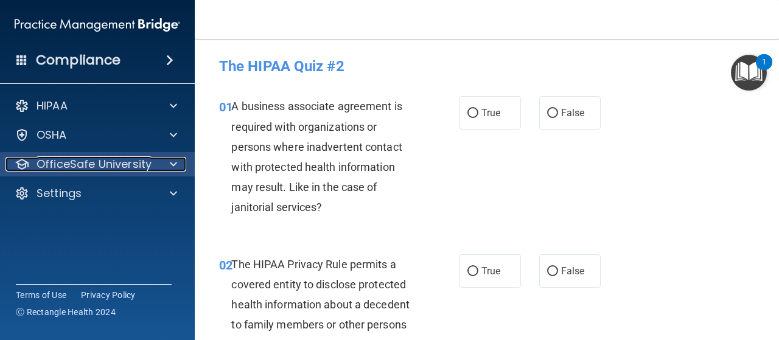
click at [122, 165] on p "OfficeSafe University" at bounding box center [94, 164] width 115 height 15
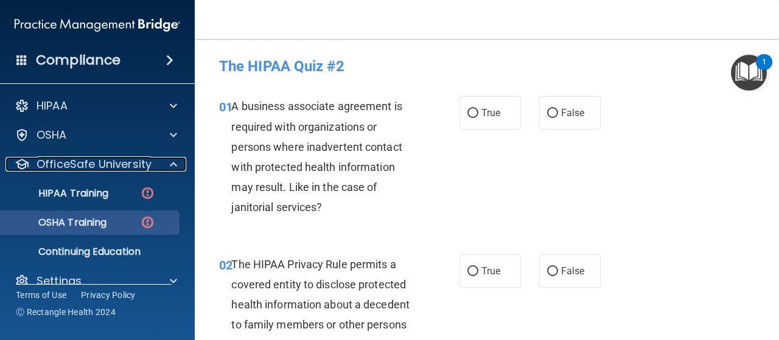
scroll to position [18, 0]
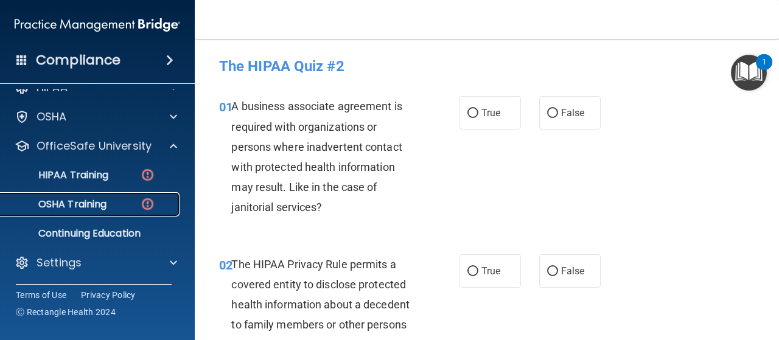
click at [77, 199] on p "OSHA Training" at bounding box center [57, 205] width 99 height 12
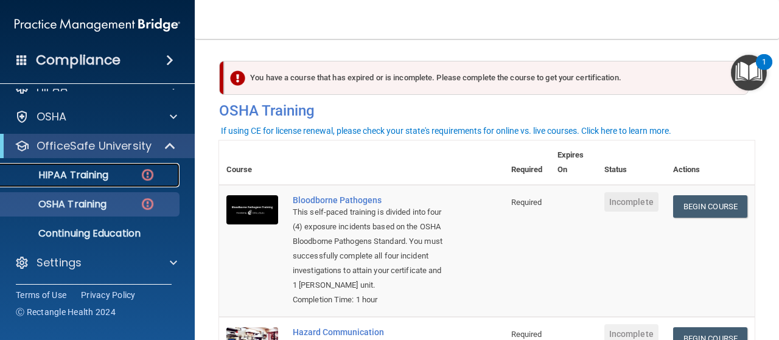
click at [71, 169] on p "HIPAA Training" at bounding box center [58, 175] width 100 height 12
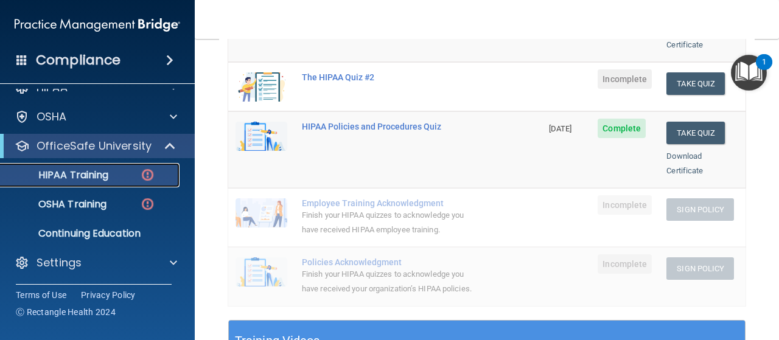
scroll to position [122, 0]
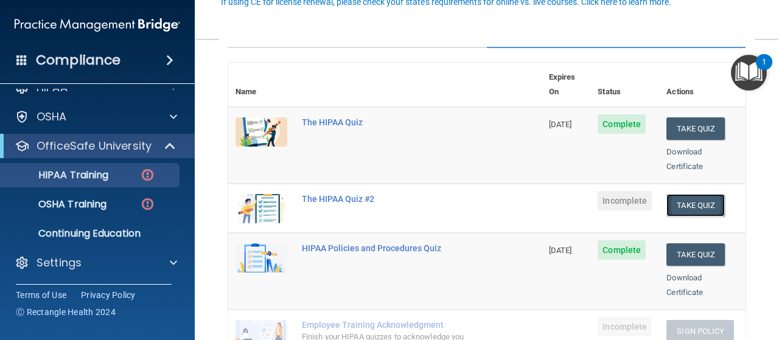
click at [680, 194] on button "Take Quiz" at bounding box center [696, 205] width 58 height 23
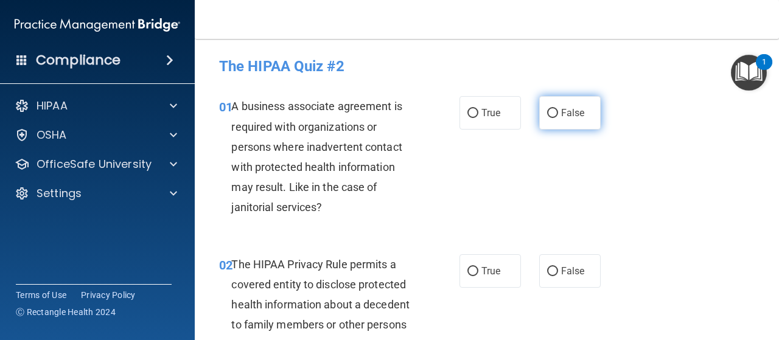
click at [547, 111] on input "False" at bounding box center [552, 113] width 11 height 9
radio input "true"
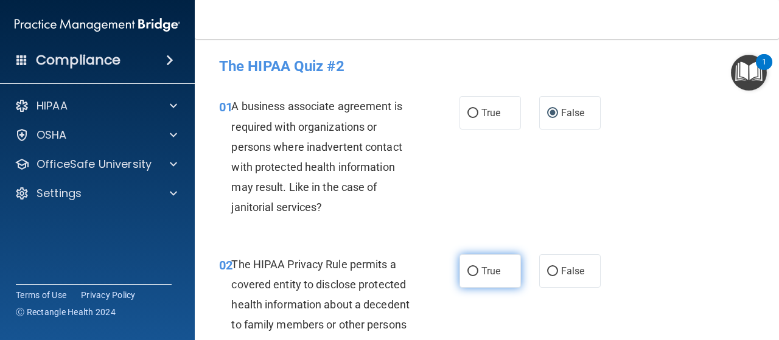
click at [468, 269] on input "True" at bounding box center [473, 271] width 11 height 9
radio input "true"
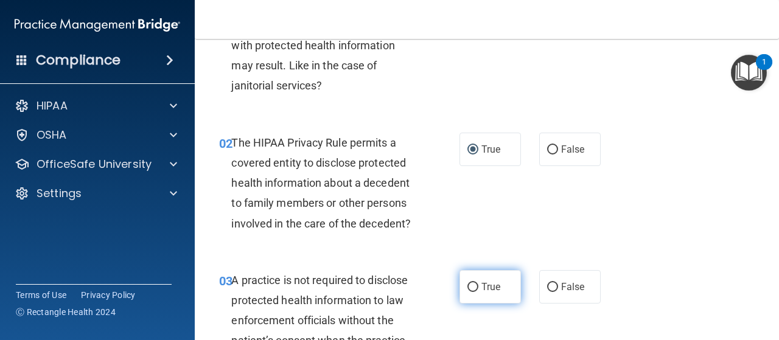
click at [468, 287] on input "True" at bounding box center [473, 287] width 11 height 9
radio input "true"
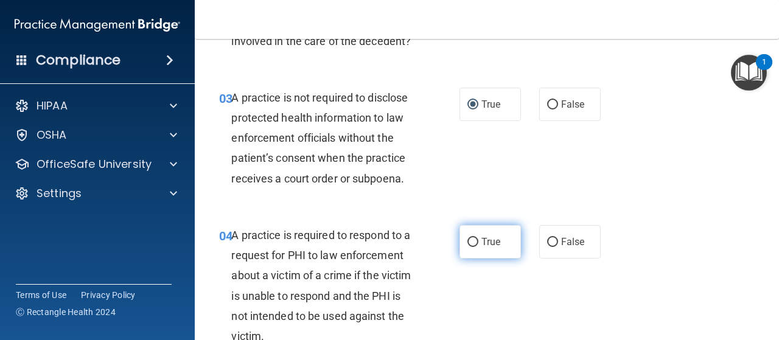
click at [469, 241] on input "True" at bounding box center [473, 242] width 11 height 9
radio input "true"
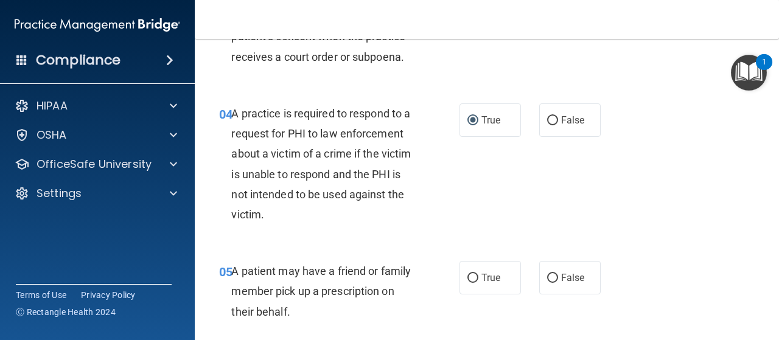
scroll to position [548, 0]
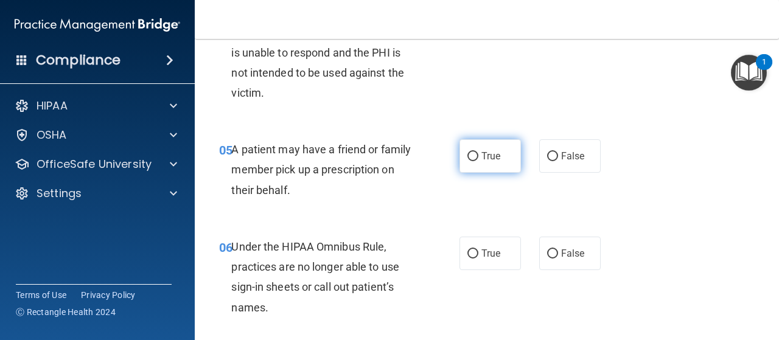
click at [470, 153] on input "True" at bounding box center [473, 156] width 11 height 9
radio input "true"
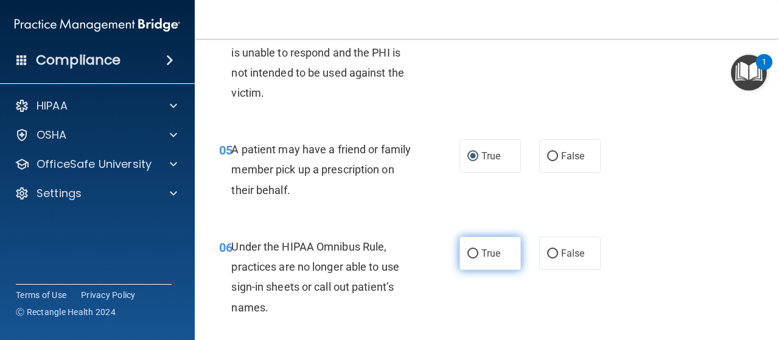
click at [470, 254] on input "True" at bounding box center [473, 254] width 11 height 9
radio input "true"
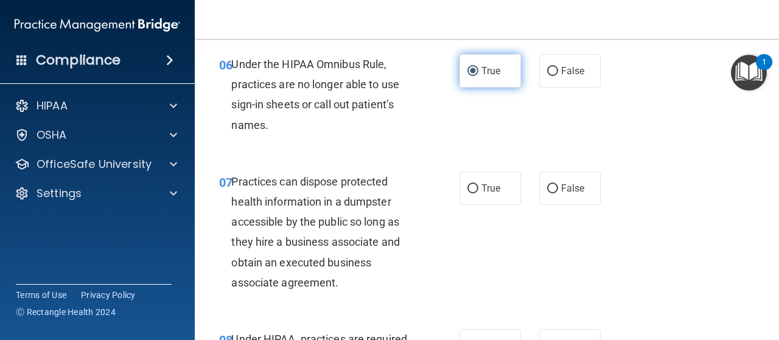
scroll to position [792, 0]
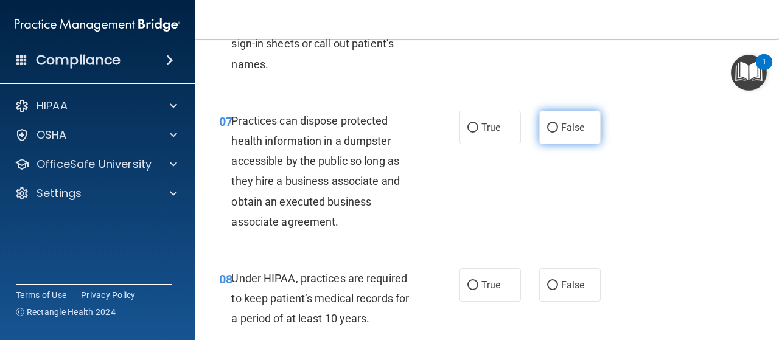
click at [547, 124] on input "False" at bounding box center [552, 128] width 11 height 9
radio input "true"
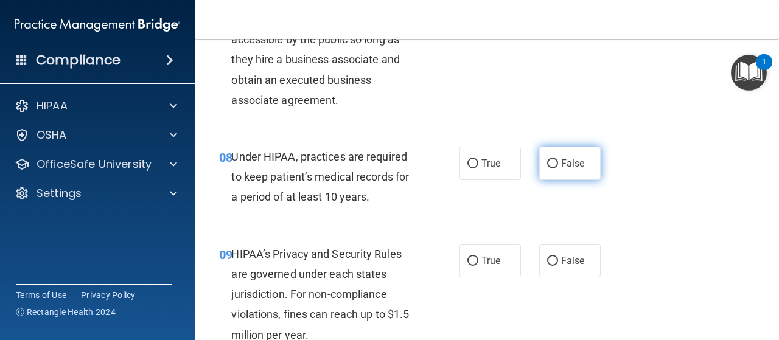
click at [547, 163] on input "False" at bounding box center [552, 164] width 11 height 9
radio input "true"
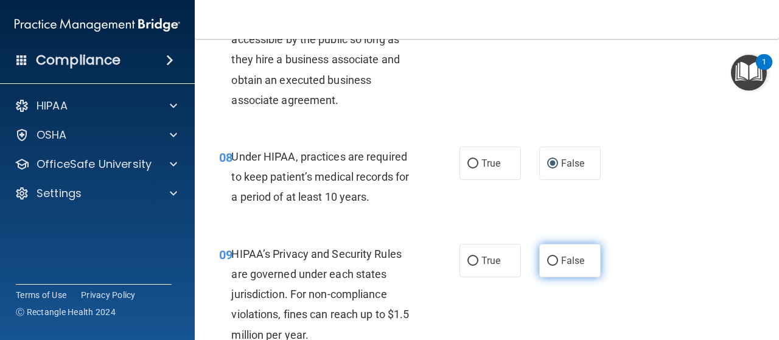
click at [550, 257] on input "False" at bounding box center [552, 261] width 11 height 9
radio input "true"
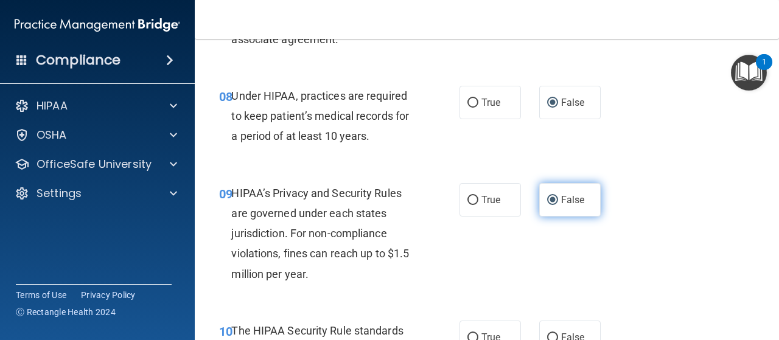
scroll to position [1035, 0]
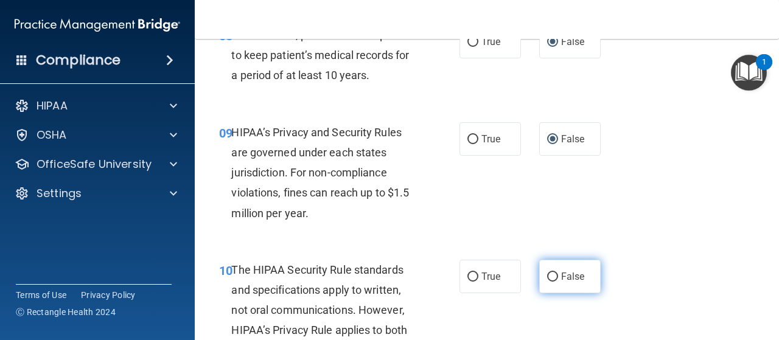
click at [549, 278] on input "False" at bounding box center [552, 277] width 11 height 9
radio input "true"
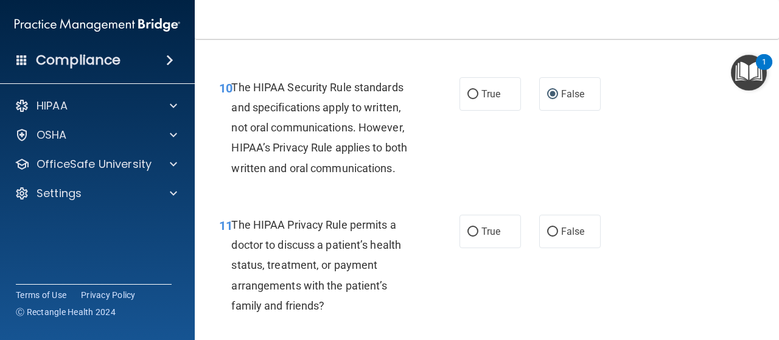
scroll to position [1157, 0]
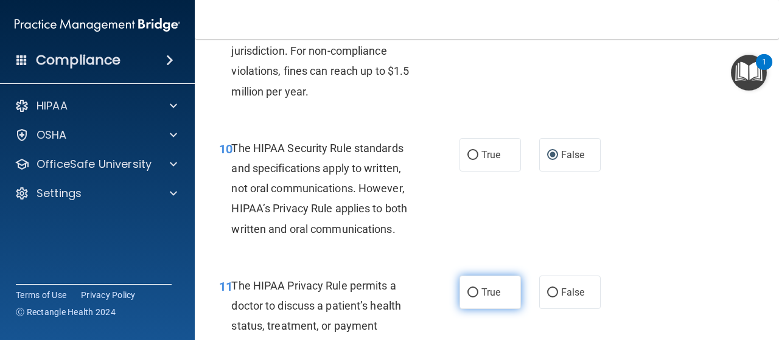
click at [469, 291] on input "True" at bounding box center [473, 293] width 11 height 9
radio input "true"
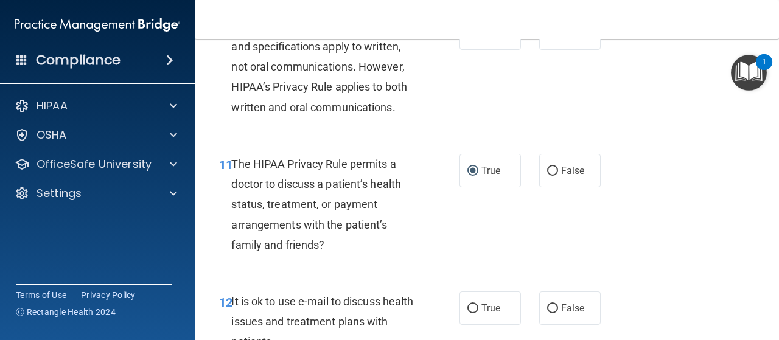
scroll to position [1340, 0]
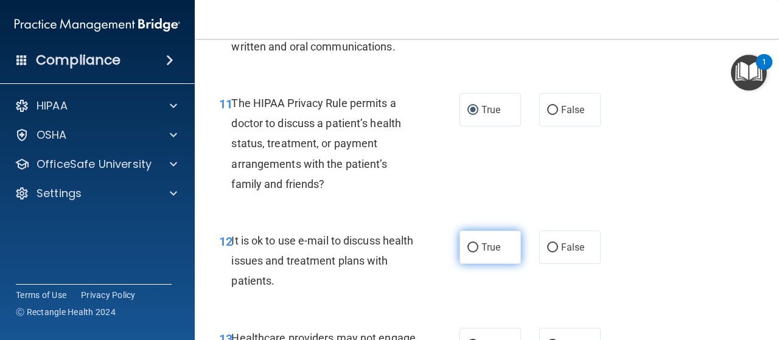
click at [468, 248] on input "True" at bounding box center [473, 248] width 11 height 9
radio input "true"
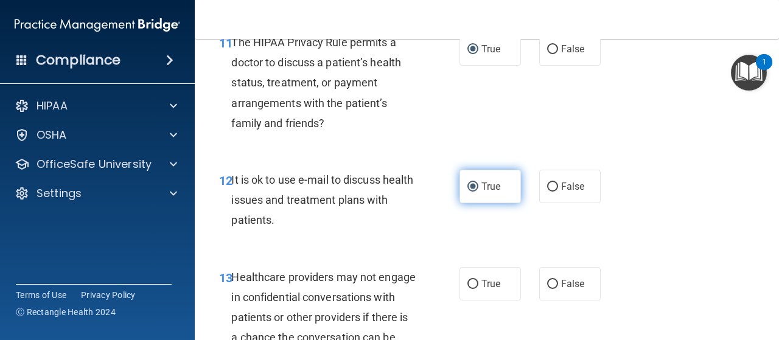
scroll to position [1522, 0]
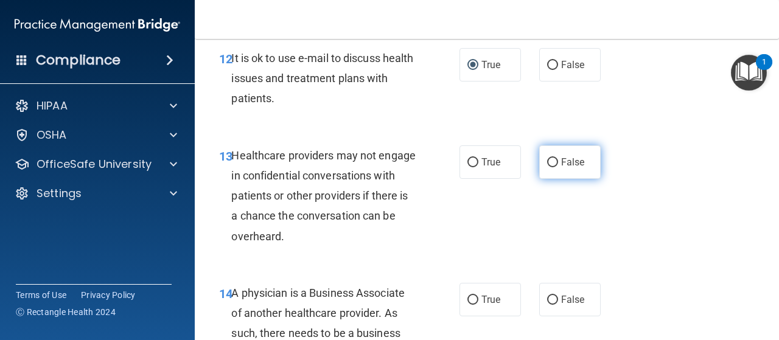
click at [549, 160] on input "False" at bounding box center [552, 162] width 11 height 9
radio input "true"
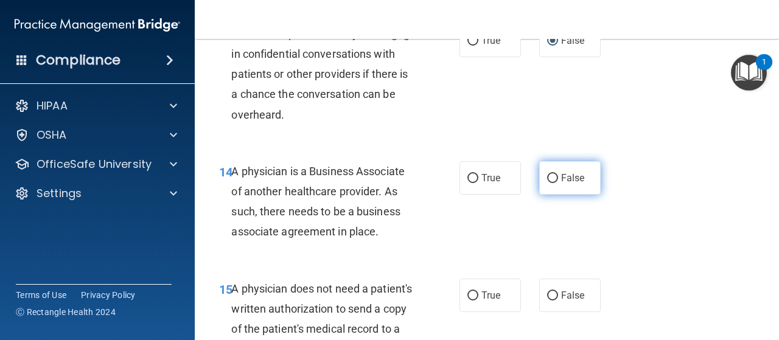
click at [547, 177] on input "False" at bounding box center [552, 178] width 11 height 9
radio input "true"
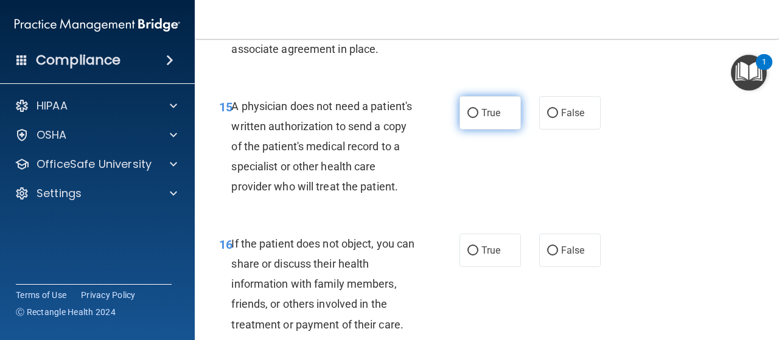
click at [468, 112] on input "True" at bounding box center [473, 113] width 11 height 9
radio input "true"
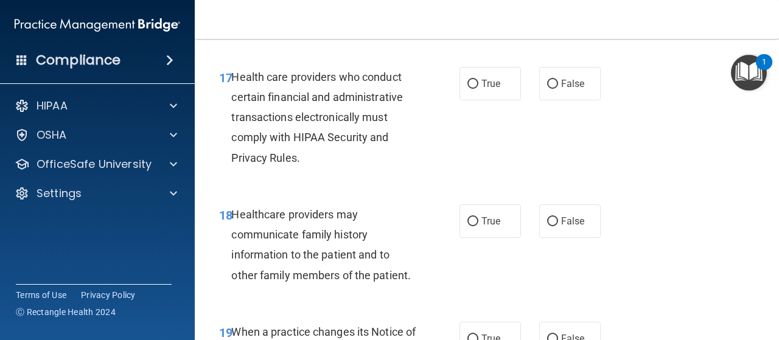
scroll to position [1949, 0]
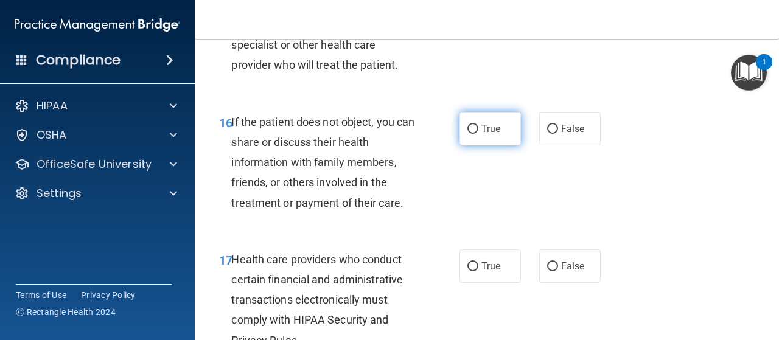
click at [469, 134] on input "True" at bounding box center [473, 129] width 11 height 9
radio input "true"
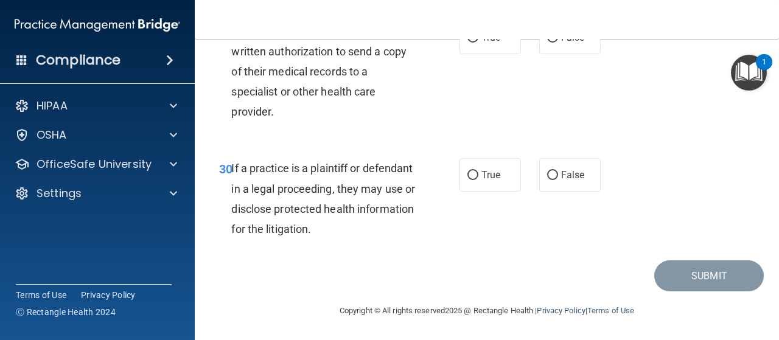
scroll to position [3504, 0]
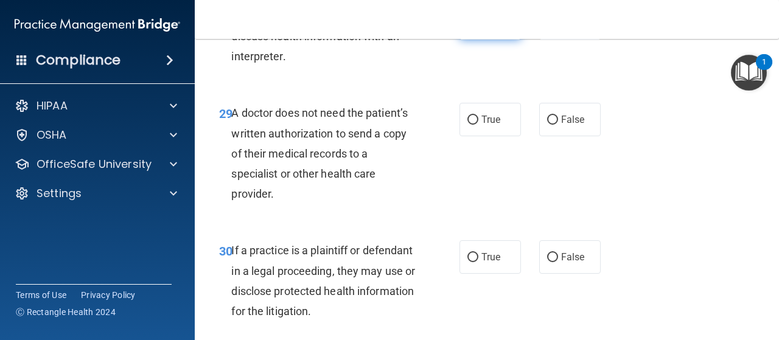
drag, startPoint x: 468, startPoint y: 58, endPoint x: 466, endPoint y: 78, distance: 19.5
click at [468, 28] on input "True" at bounding box center [473, 23] width 11 height 9
radio input "true"
click at [468, 125] on input "True" at bounding box center [473, 120] width 11 height 9
radio input "true"
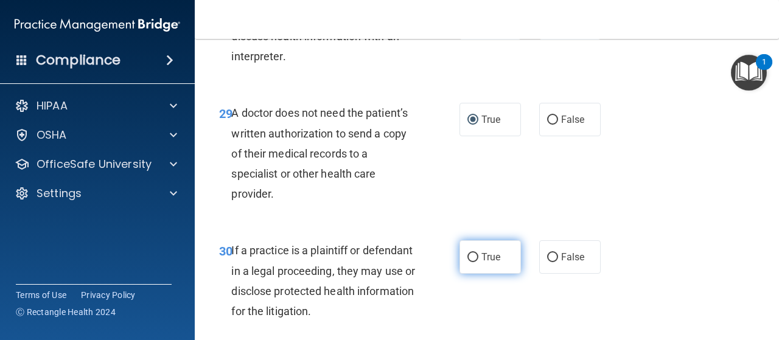
scroll to position [3626, 0]
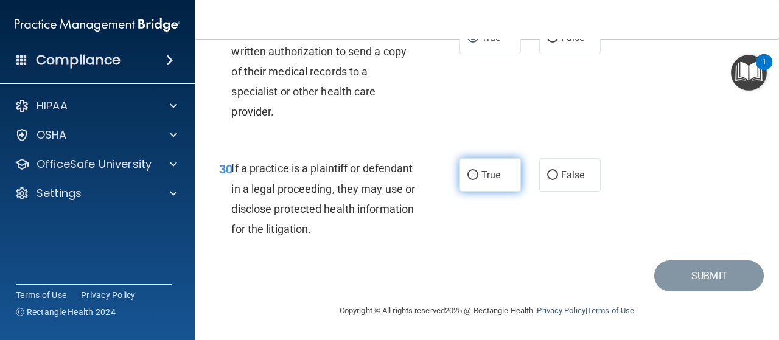
click at [470, 171] on input "True" at bounding box center [473, 175] width 11 height 9
radio input "true"
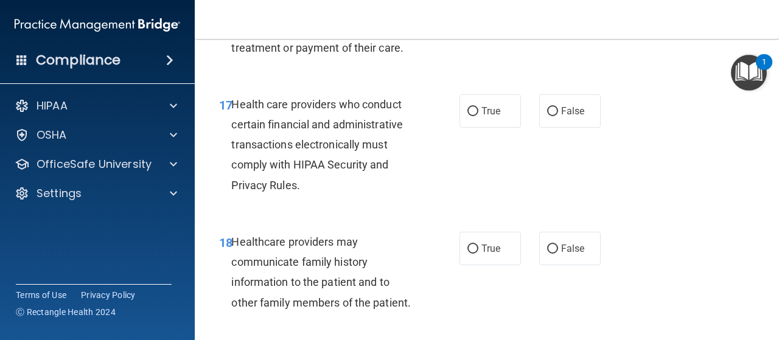
scroll to position [2165, 0]
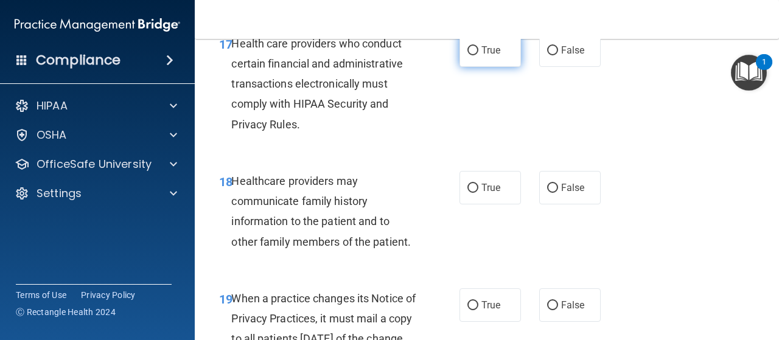
click at [468, 55] on input "True" at bounding box center [473, 50] width 11 height 9
radio input "true"
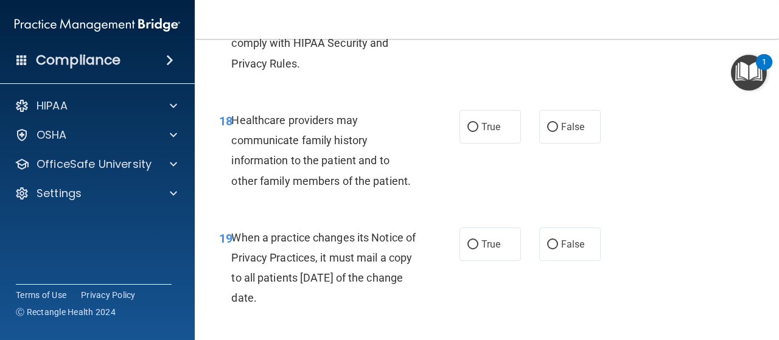
scroll to position [2287, 0]
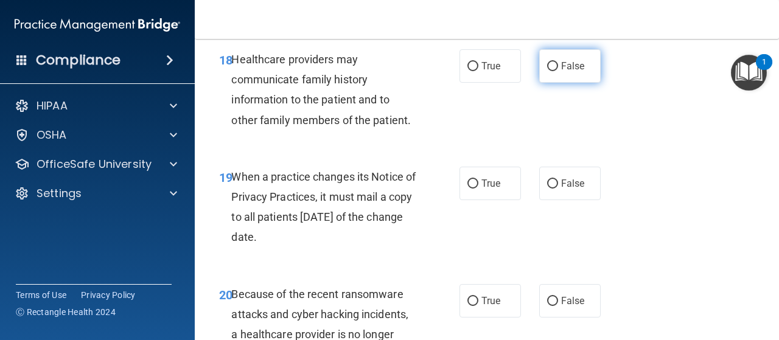
click at [548, 71] on input "False" at bounding box center [552, 66] width 11 height 9
radio input "true"
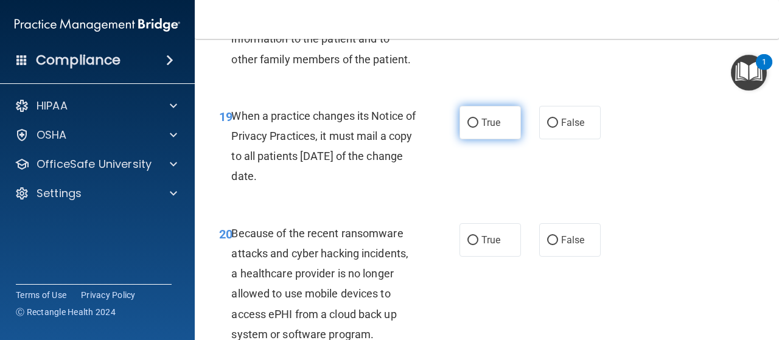
click at [470, 128] on input "True" at bounding box center [473, 123] width 11 height 9
radio input "true"
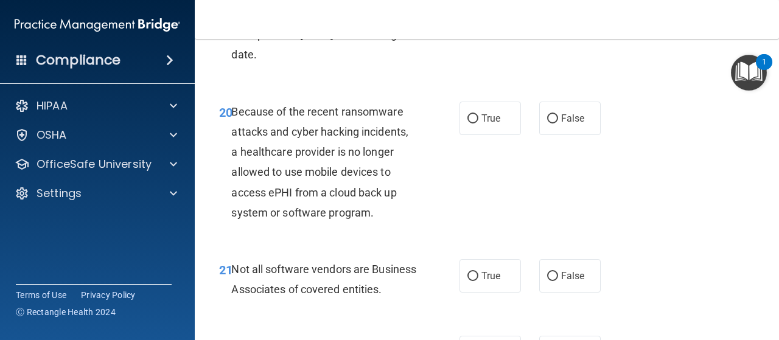
scroll to position [2530, 0]
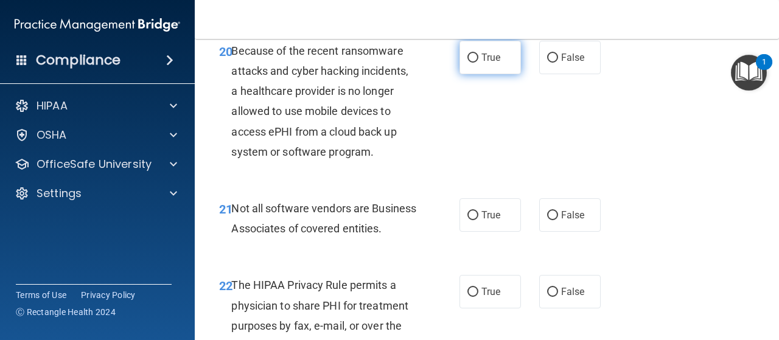
click at [470, 63] on input "True" at bounding box center [473, 58] width 11 height 9
radio input "true"
click at [548, 63] on input "False" at bounding box center [552, 58] width 11 height 9
radio input "true"
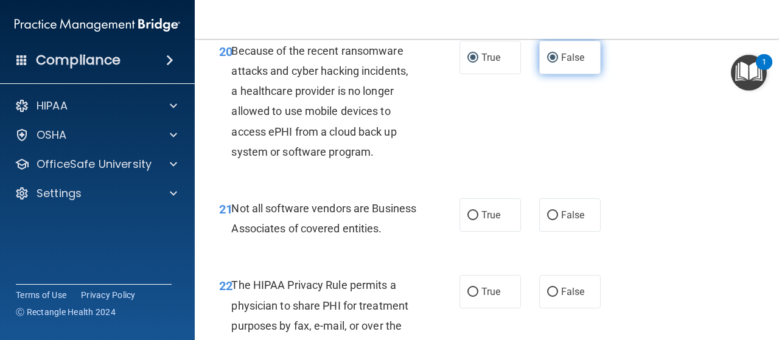
radio input "false"
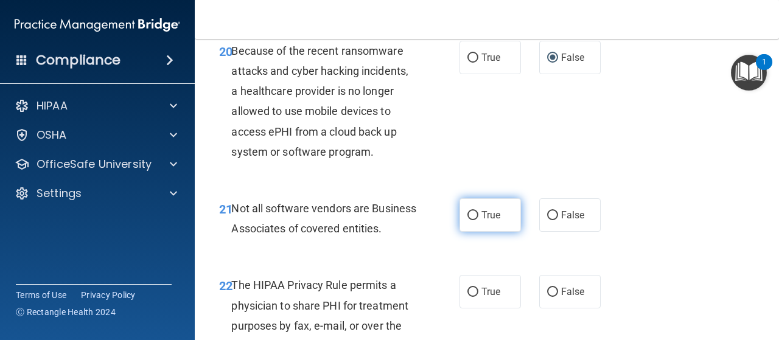
click at [469, 220] on input "True" at bounding box center [473, 215] width 11 height 9
radio input "true"
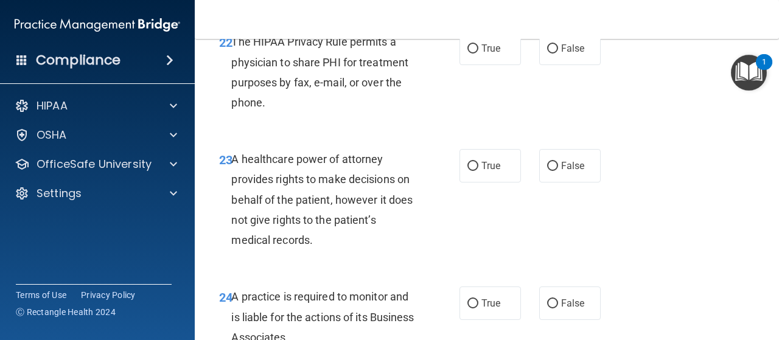
scroll to position [2835, 0]
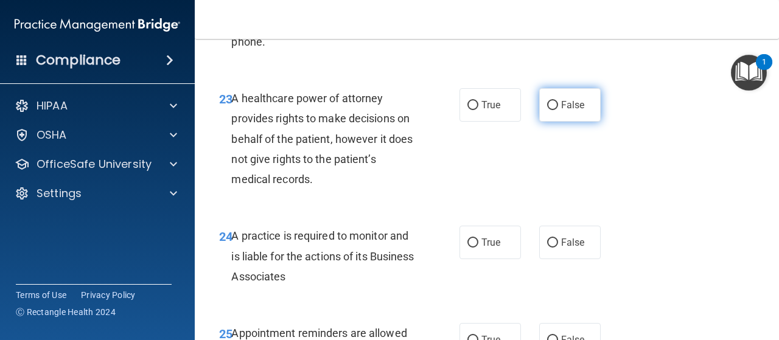
click at [548, 110] on input "False" at bounding box center [552, 105] width 11 height 9
radio input "true"
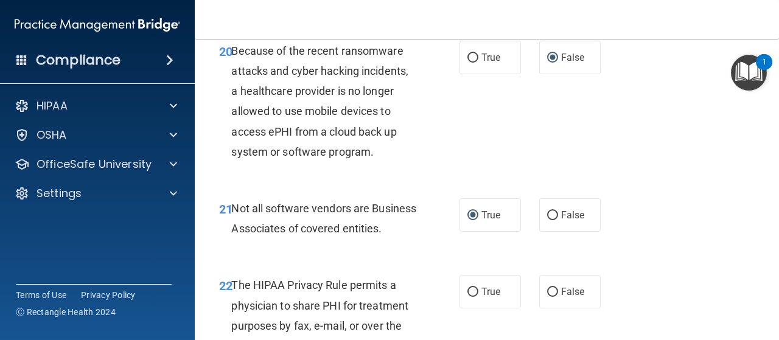
scroll to position [2652, 0]
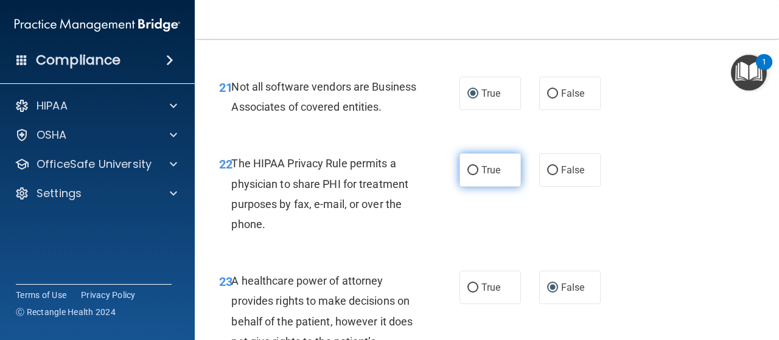
click at [470, 175] on input "True" at bounding box center [473, 170] width 11 height 9
radio input "true"
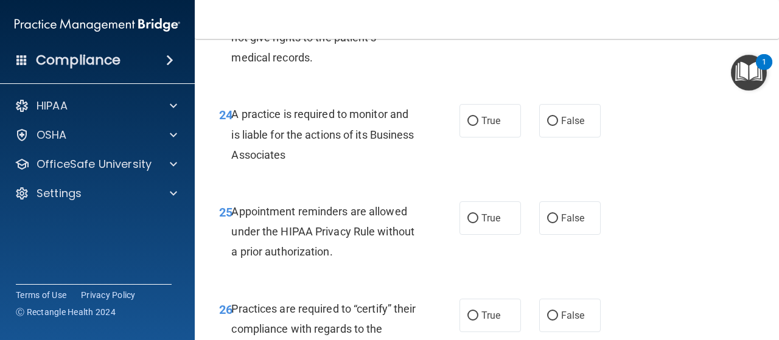
scroll to position [3017, 0]
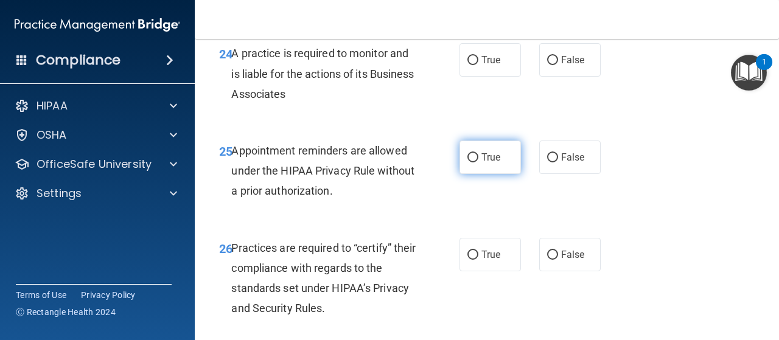
click at [469, 163] on input "True" at bounding box center [473, 157] width 11 height 9
radio input "true"
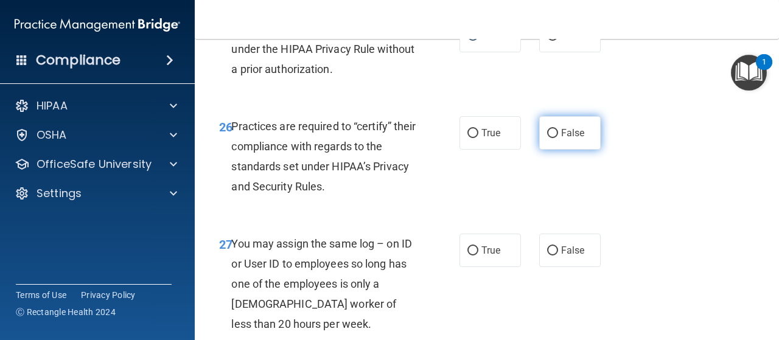
click at [547, 138] on input "False" at bounding box center [552, 133] width 11 height 9
radio input "true"
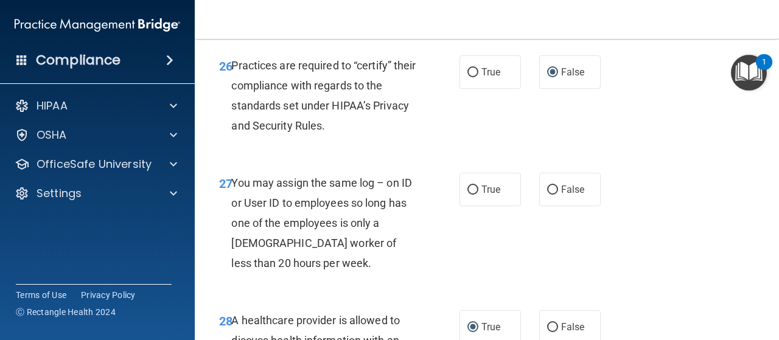
scroll to position [3261, 0]
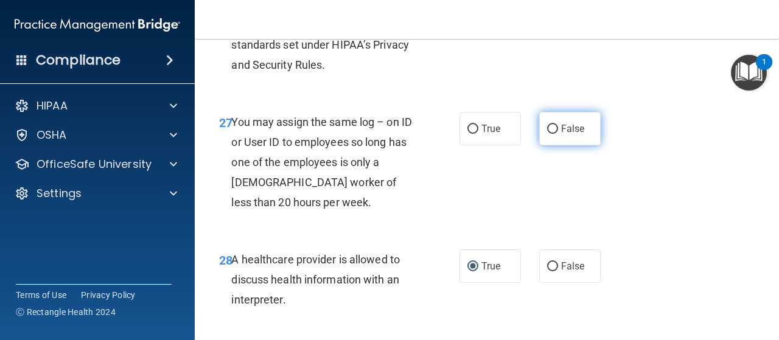
click at [550, 134] on input "False" at bounding box center [552, 129] width 11 height 9
radio input "true"
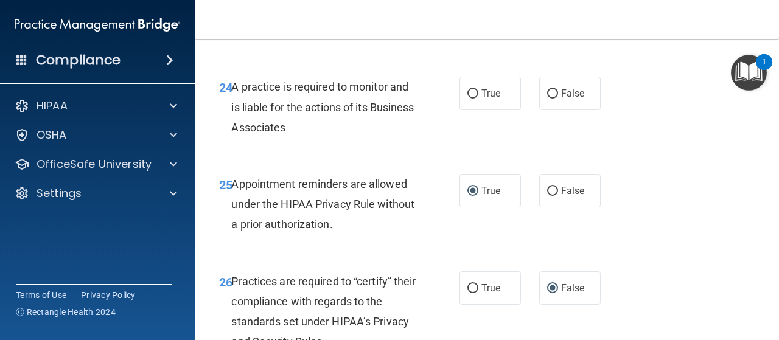
scroll to position [2923, 0]
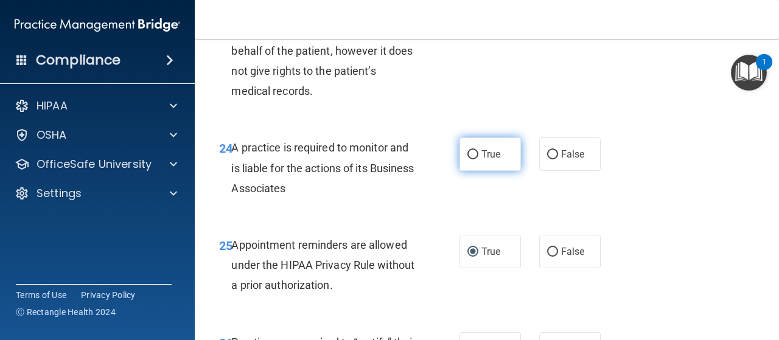
click at [471, 160] on input "True" at bounding box center [473, 154] width 11 height 9
radio input "true"
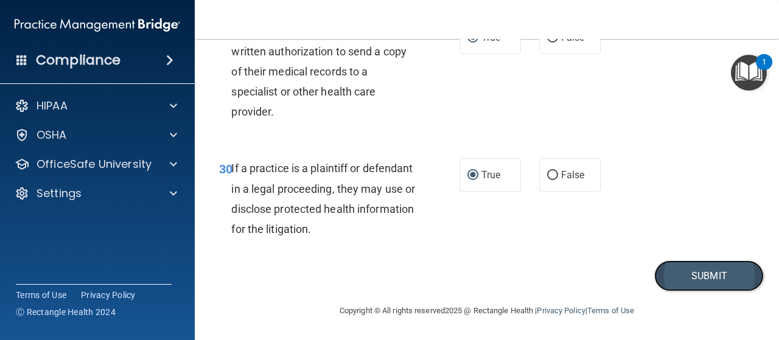
click at [694, 270] on button "Submit" at bounding box center [710, 276] width 110 height 31
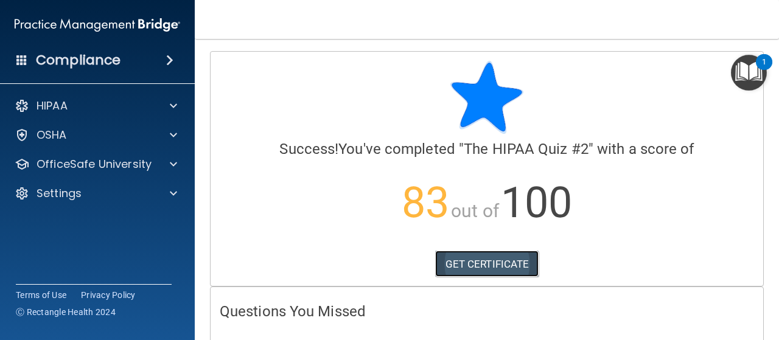
click at [468, 259] on link "GET CERTIFICATE" at bounding box center [487, 264] width 104 height 27
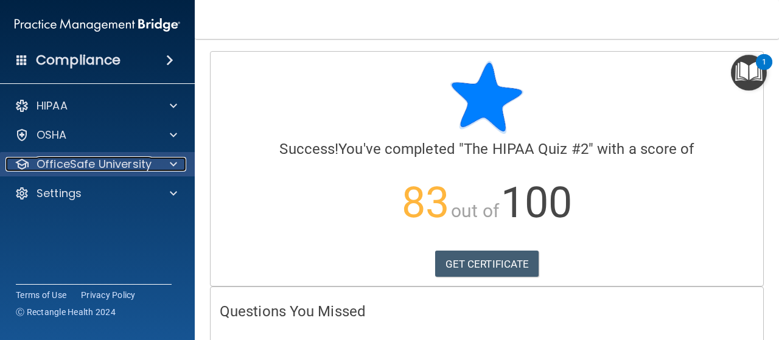
click at [71, 159] on p "OfficeSafe University" at bounding box center [94, 164] width 115 height 15
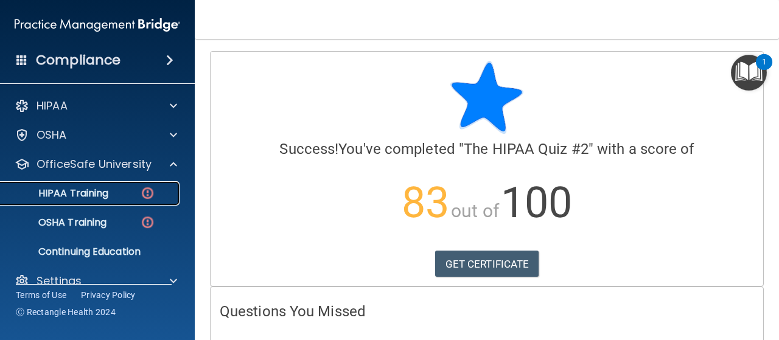
click at [90, 194] on p "HIPAA Training" at bounding box center [58, 194] width 100 height 12
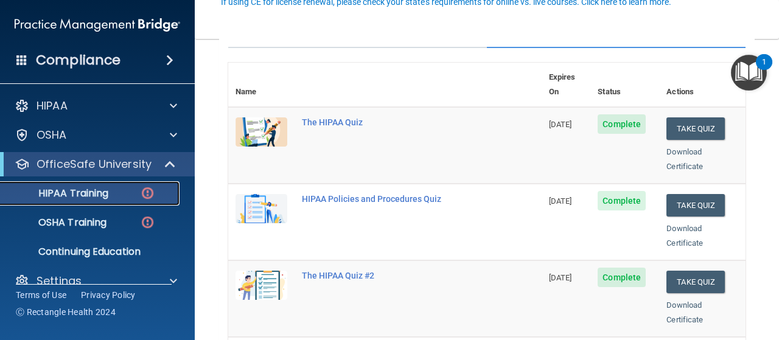
scroll to position [244, 0]
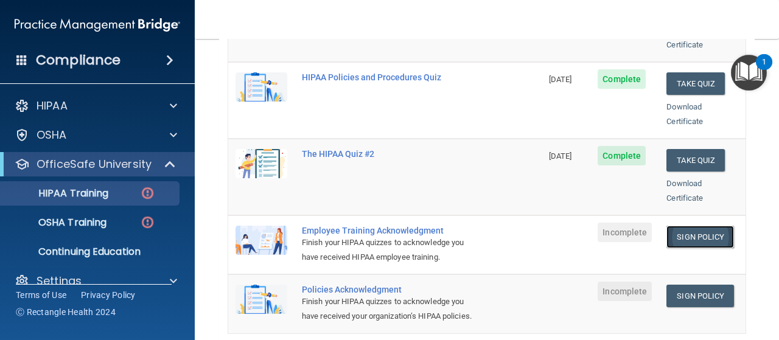
click at [669, 226] on link "Sign Policy" at bounding box center [701, 237] width 68 height 23
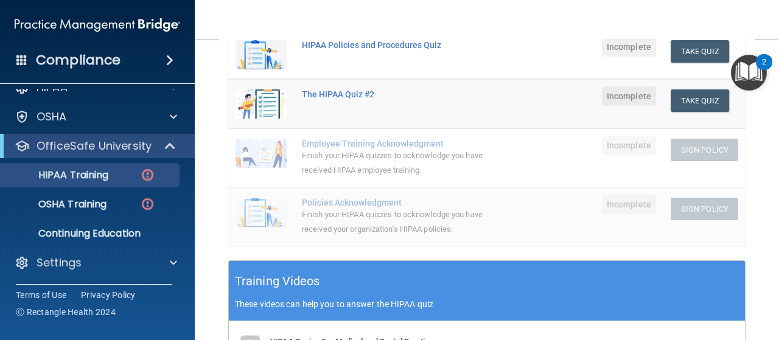
scroll to position [188, 0]
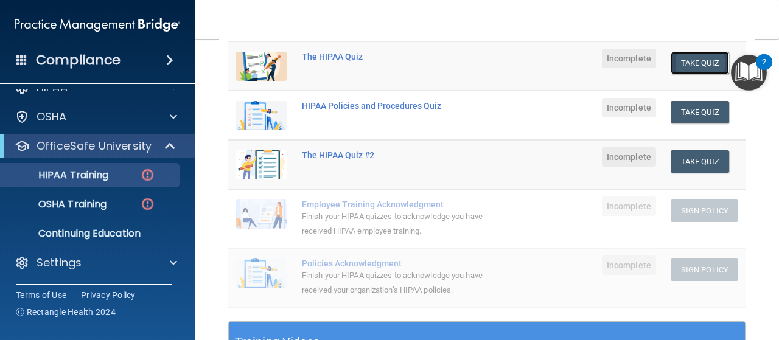
click at [678, 60] on button "Take Quiz" at bounding box center [700, 63] width 58 height 23
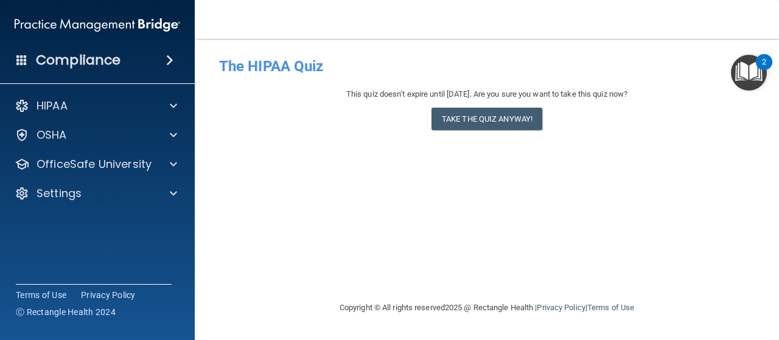
click at [465, 177] on div "- The HIPAA Quiz This quiz doesn’t expire until 10/09/2026. Are you sure you wa…" at bounding box center [487, 169] width 536 height 237
click at [747, 256] on div "- The HIPAA Quiz This quiz doesn’t expire until 10/09/2026. Are you sure you wa…" at bounding box center [487, 169] width 536 height 237
click at [48, 58] on h4 "Compliance" at bounding box center [78, 60] width 85 height 17
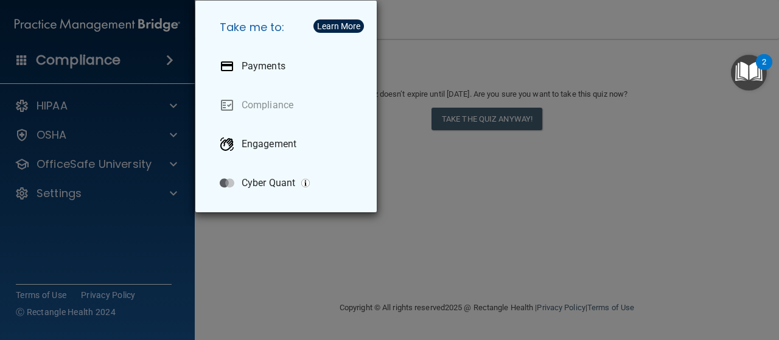
click at [55, 127] on div "Take me to: Payments Compliance Engagement Cyber Quant" at bounding box center [389, 170] width 779 height 340
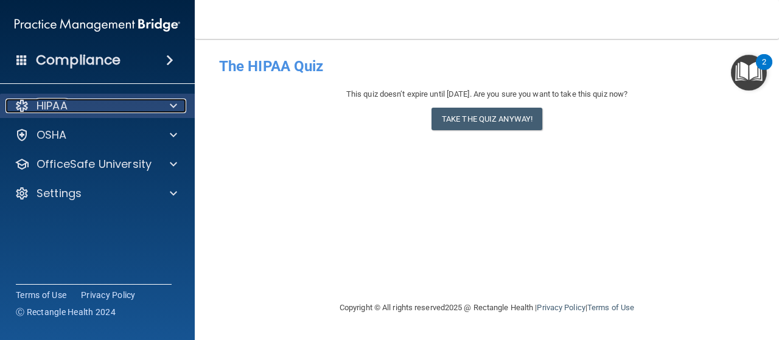
click at [61, 104] on p "HIPAA" at bounding box center [52, 106] width 31 height 15
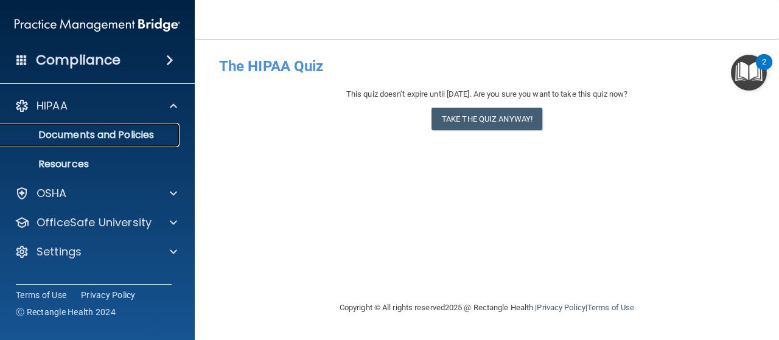
click at [82, 133] on p "Documents and Policies" at bounding box center [91, 135] width 166 height 12
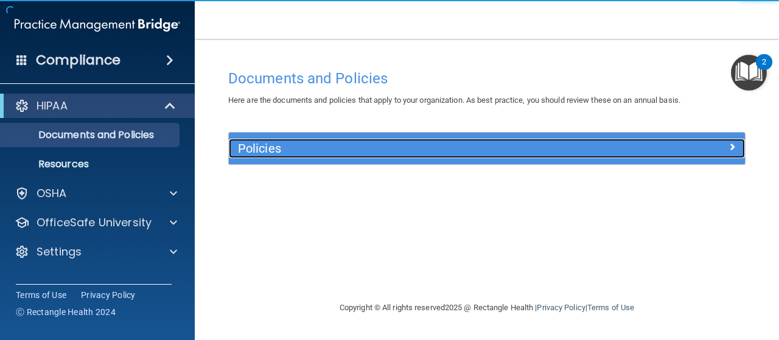
click at [290, 150] on h5 "Policies" at bounding box center [422, 148] width 369 height 13
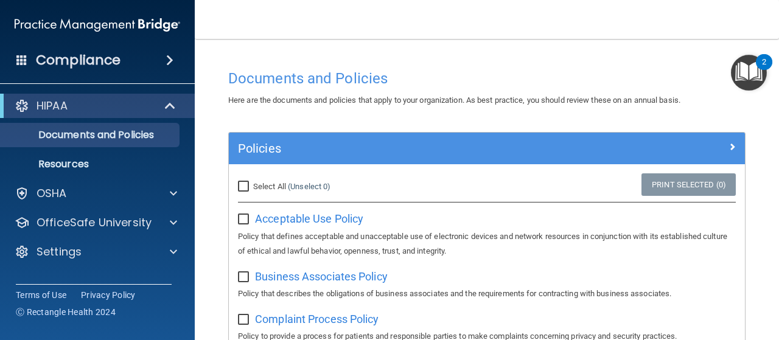
click at [62, 96] on div "HIPAA" at bounding box center [97, 106] width 195 height 24
click at [63, 100] on p "HIPAA" at bounding box center [52, 106] width 31 height 15
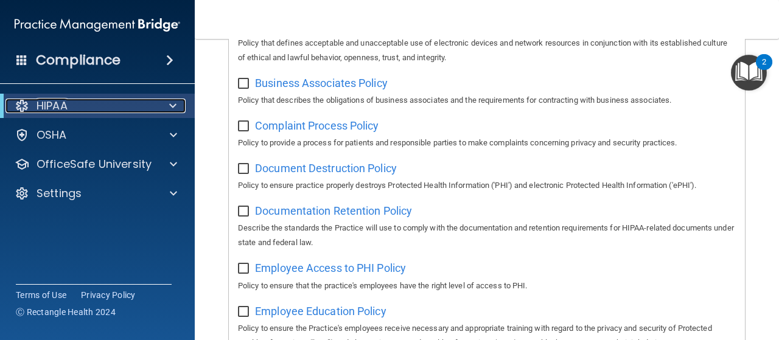
scroll to position [72, 0]
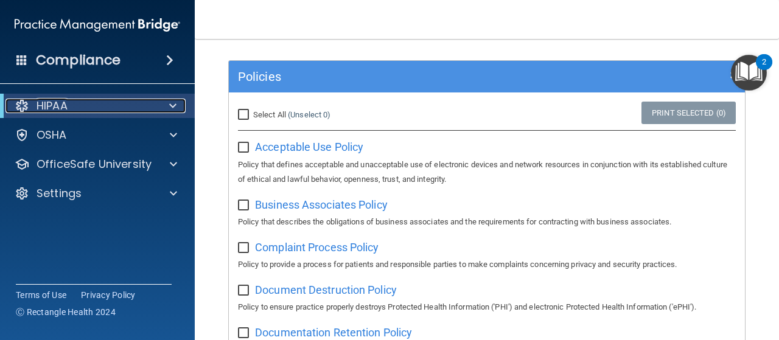
click at [51, 108] on p "HIPAA" at bounding box center [52, 106] width 31 height 15
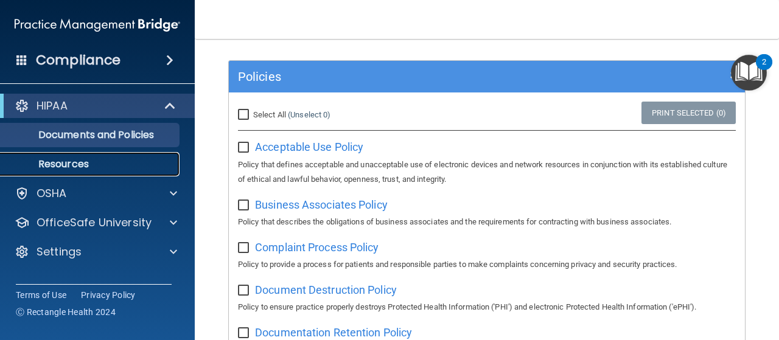
click at [52, 158] on p "Resources" at bounding box center [91, 164] width 166 height 12
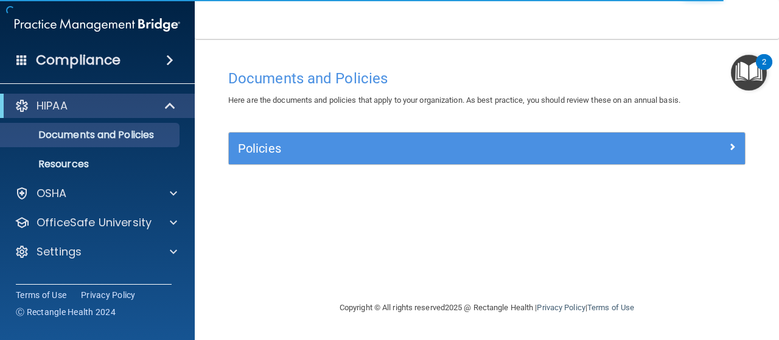
click at [115, 57] on h4 "Compliance" at bounding box center [78, 60] width 85 height 17
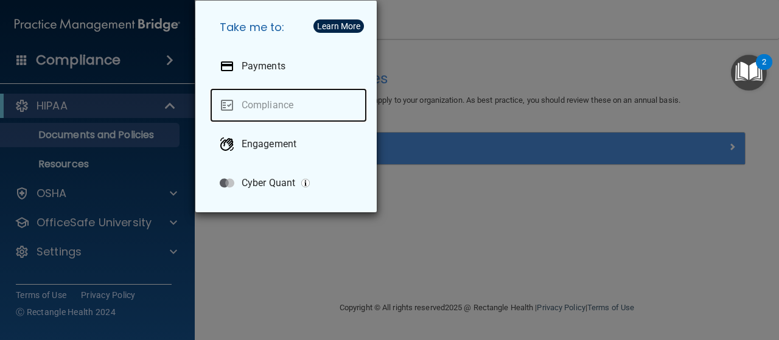
click at [276, 107] on link "Compliance" at bounding box center [288, 105] width 157 height 34
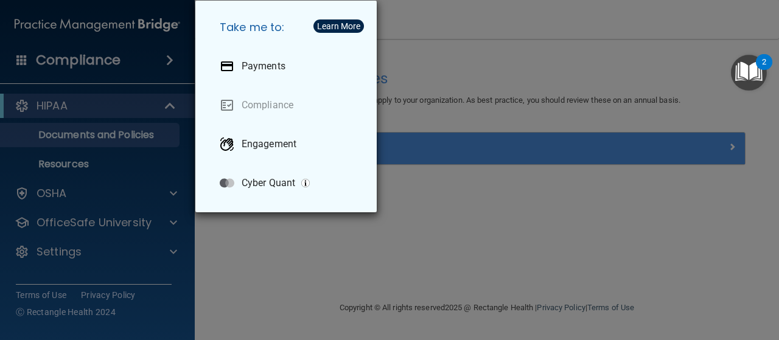
click at [473, 235] on div "Take me to: Payments Compliance Engagement Cyber Quant" at bounding box center [389, 170] width 779 height 340
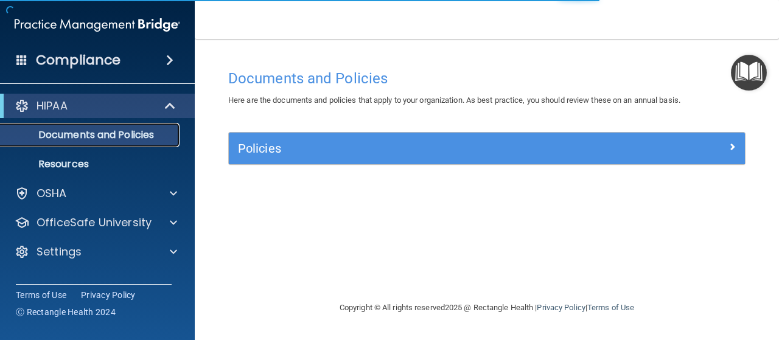
click at [66, 131] on p "Documents and Policies" at bounding box center [91, 135] width 166 height 12
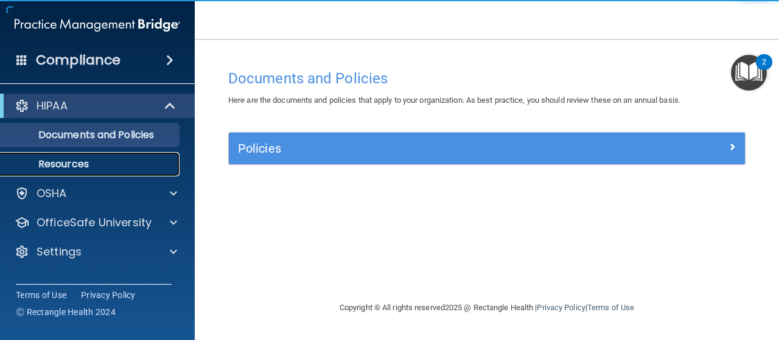
click at [67, 156] on link "Resources" at bounding box center [84, 164] width 192 height 24
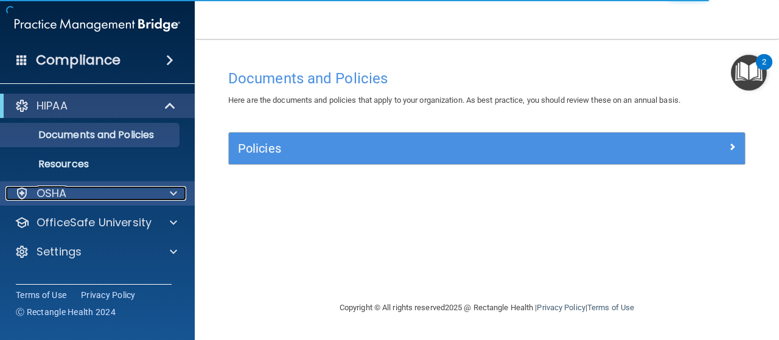
click at [67, 189] on div "OSHA" at bounding box center [80, 193] width 151 height 15
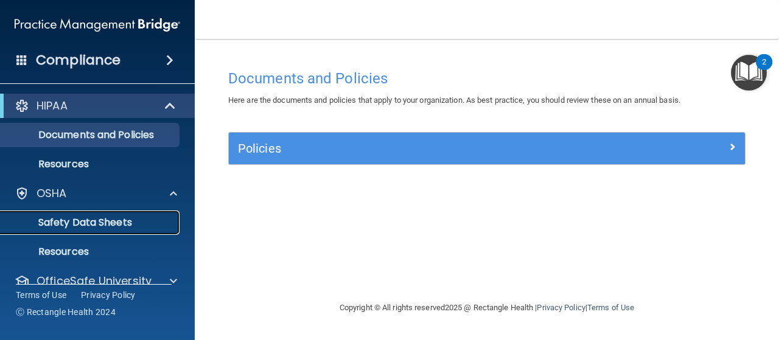
click at [79, 217] on p "Safety Data Sheets" at bounding box center [91, 223] width 166 height 12
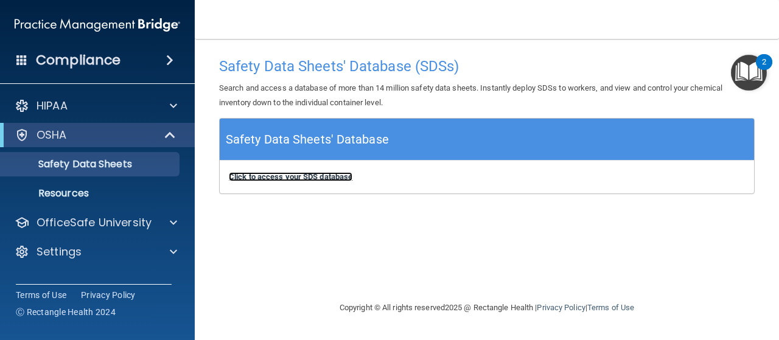
click at [272, 175] on b "Click to access your SDS database" at bounding box center [291, 176] width 124 height 9
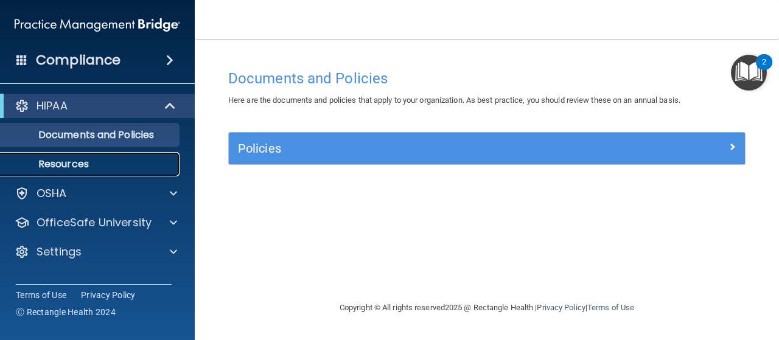
click at [52, 159] on p "Resources" at bounding box center [91, 164] width 166 height 12
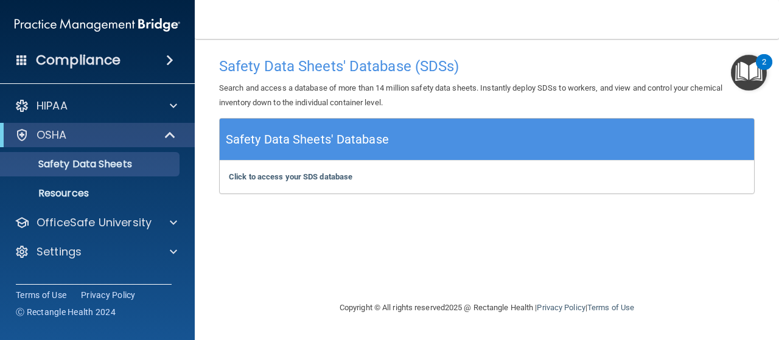
click at [18, 58] on span at bounding box center [21, 59] width 11 height 11
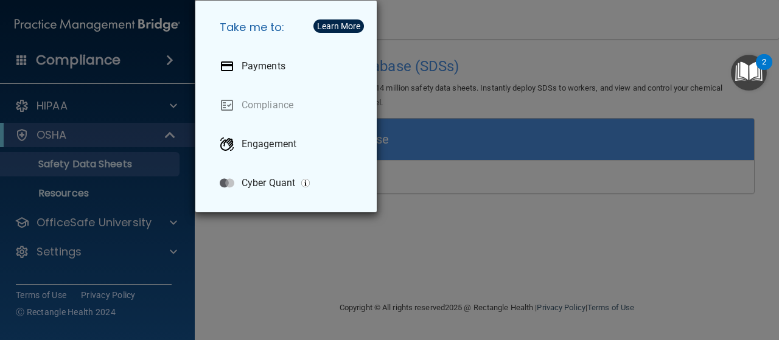
click at [233, 255] on div "Take me to: Payments Compliance Engagement Cyber Quant" at bounding box center [389, 170] width 779 height 340
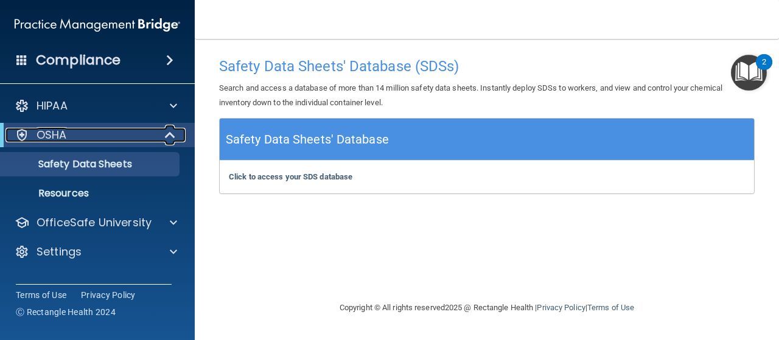
click at [84, 128] on div "OSHA" at bounding box center [80, 135] width 150 height 15
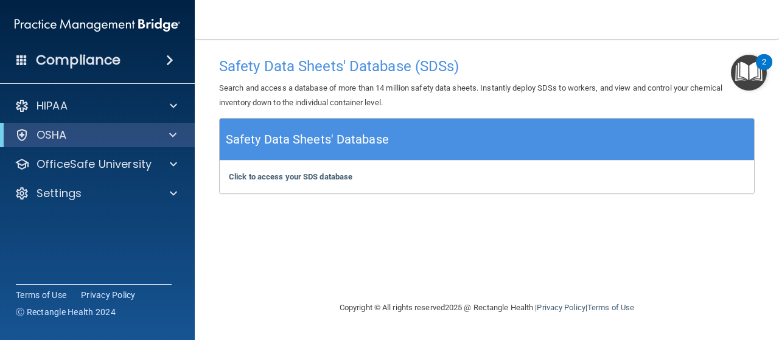
click at [69, 91] on div "HIPAA Documents and Policies Report an Incident Business Associates Emergency P…" at bounding box center [97, 152] width 195 height 127
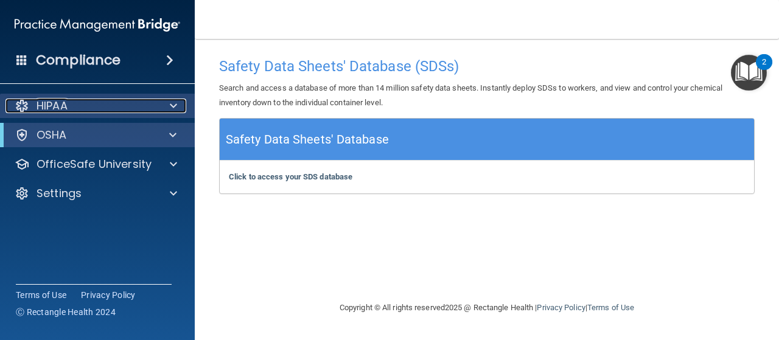
click at [69, 100] on div "HIPAA" at bounding box center [80, 106] width 151 height 15
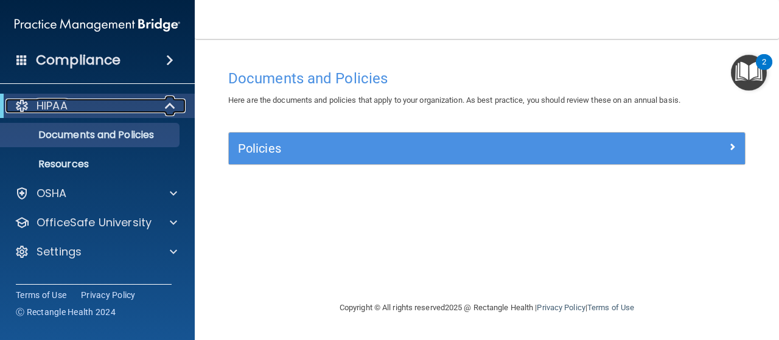
click at [77, 100] on div "HIPAA" at bounding box center [80, 106] width 150 height 15
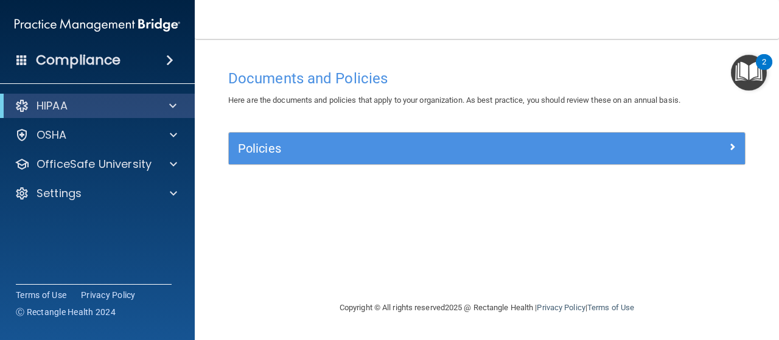
click at [90, 55] on h4 "Compliance" at bounding box center [78, 60] width 85 height 17
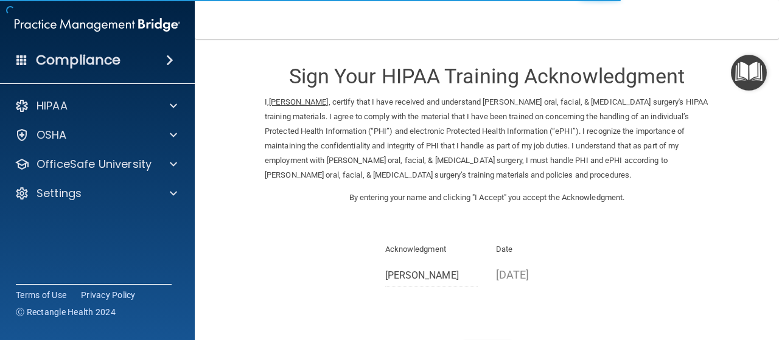
scroll to position [100, 0]
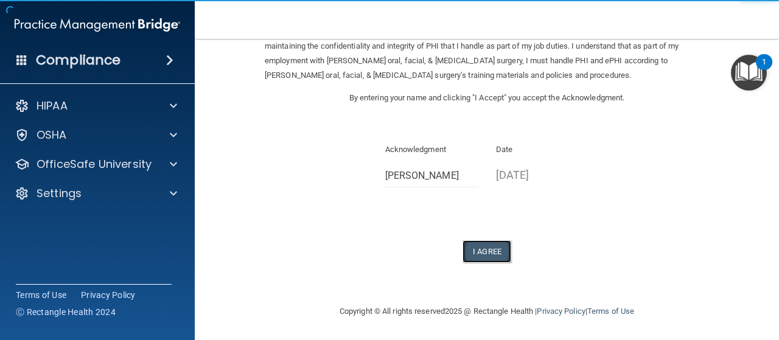
click at [471, 248] on button "I Agree" at bounding box center [487, 252] width 49 height 23
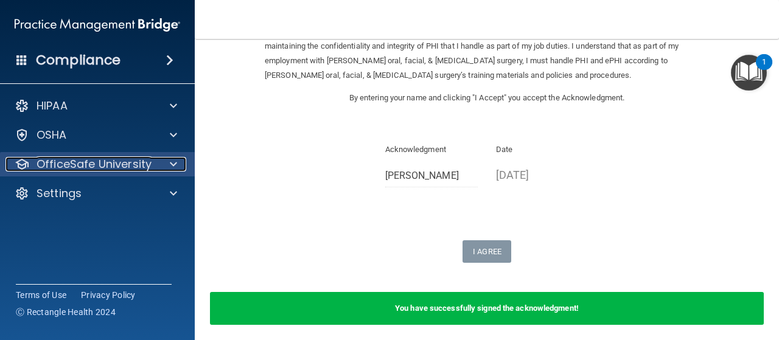
click at [72, 158] on p "OfficeSafe University" at bounding box center [94, 164] width 115 height 15
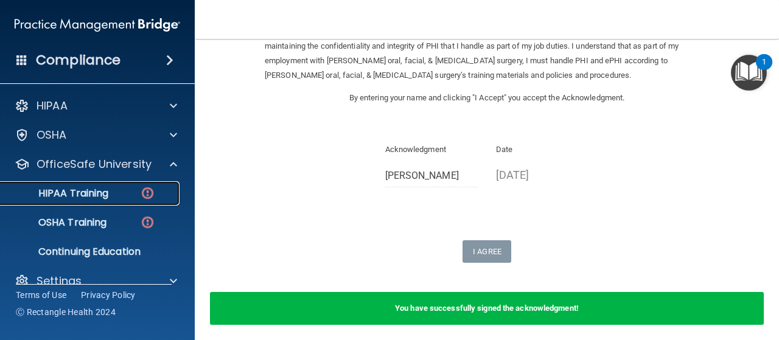
click at [79, 185] on link "HIPAA Training" at bounding box center [84, 193] width 192 height 24
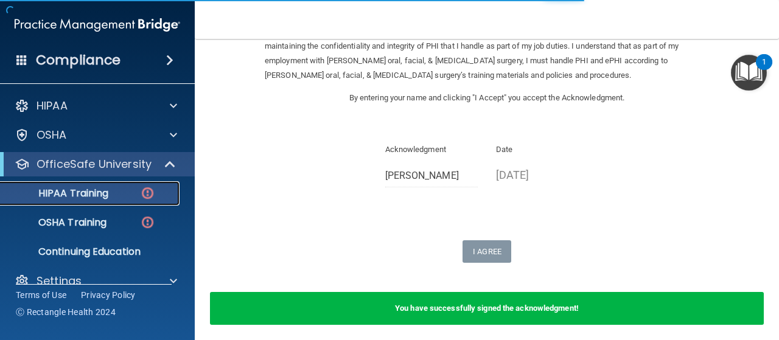
scroll to position [581, 0]
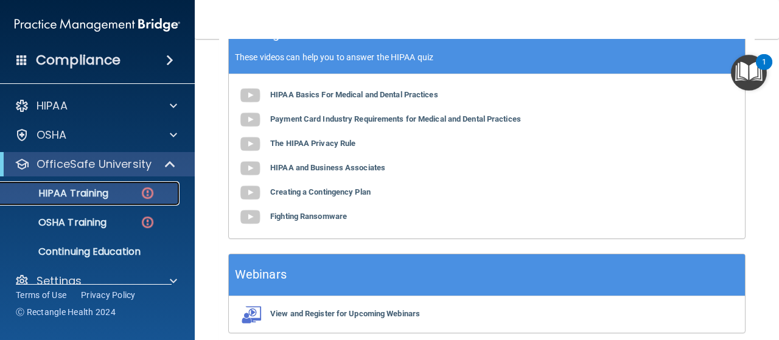
click at [83, 191] on p "HIPAA Training" at bounding box center [58, 194] width 100 height 12
click at [150, 186] on img at bounding box center [147, 193] width 15 height 15
click at [75, 214] on link "OSHA Training" at bounding box center [84, 223] width 192 height 24
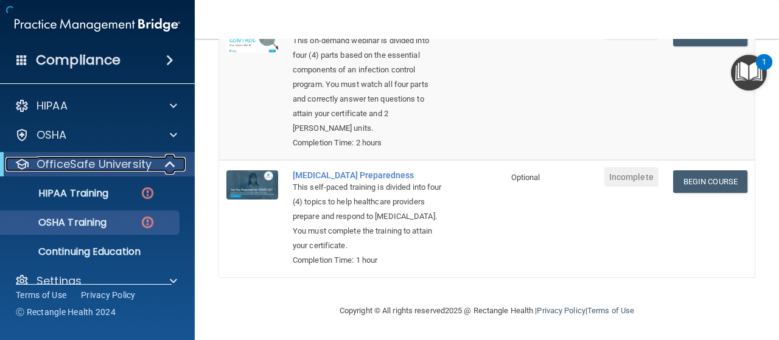
click at [83, 159] on p "OfficeSafe University" at bounding box center [94, 164] width 115 height 15
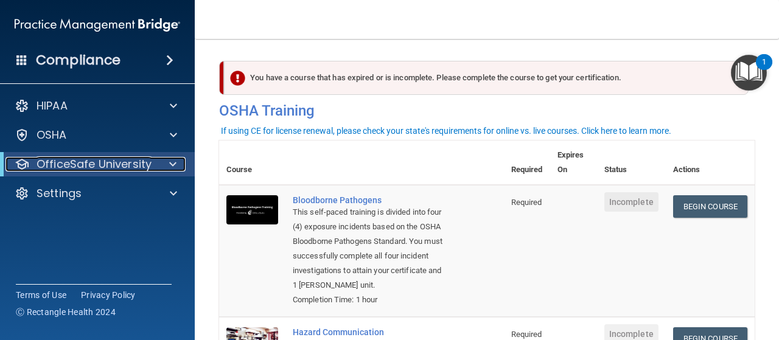
click at [66, 159] on p "OfficeSafe University" at bounding box center [94, 164] width 115 height 15
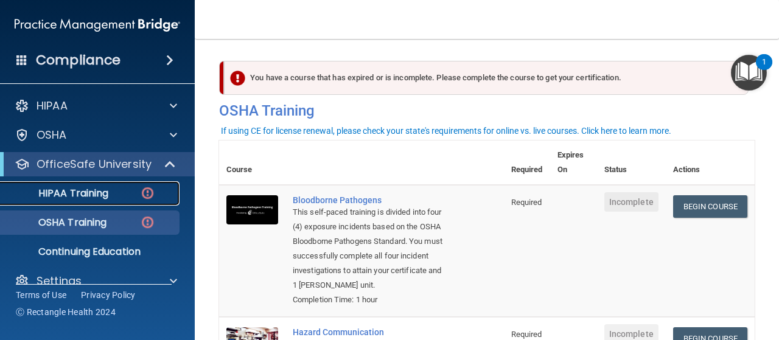
click at [79, 188] on p "HIPAA Training" at bounding box center [58, 194] width 100 height 12
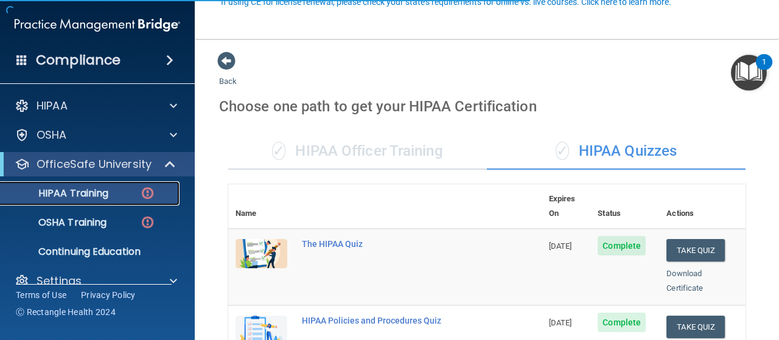
scroll to position [244, 0]
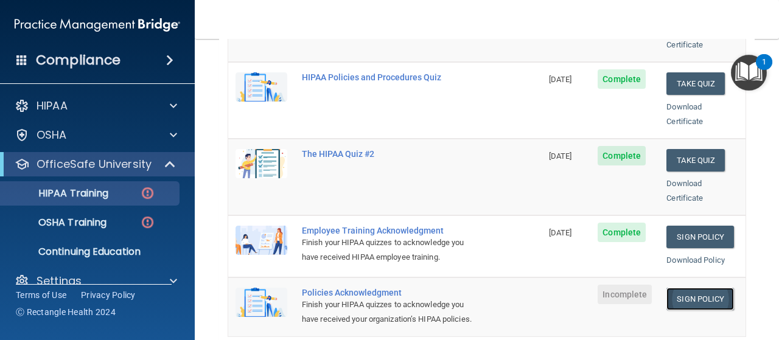
click at [680, 288] on link "Sign Policy" at bounding box center [701, 299] width 68 height 23
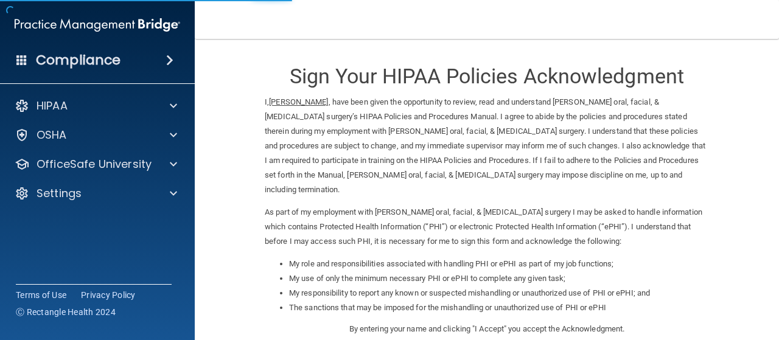
scroll to position [217, 0]
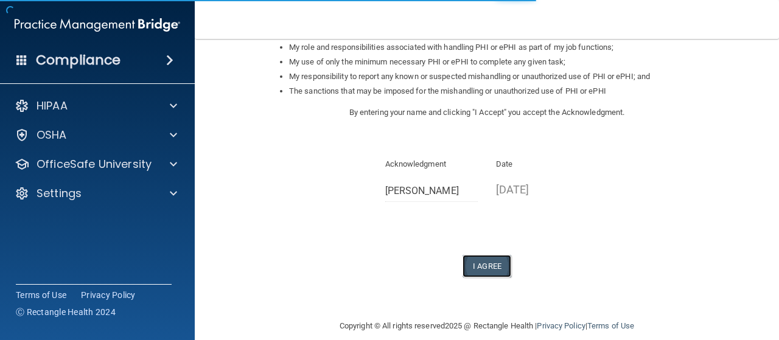
click at [482, 255] on button "I Agree" at bounding box center [487, 266] width 49 height 23
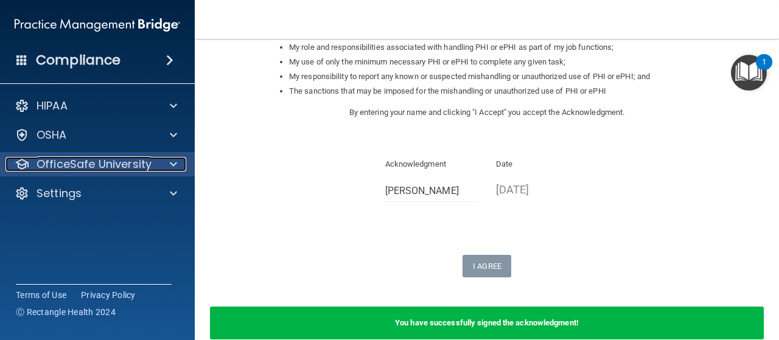
click at [87, 160] on p "OfficeSafe University" at bounding box center [94, 164] width 115 height 15
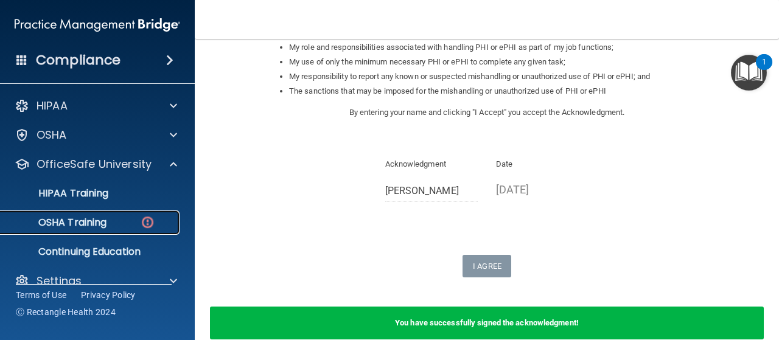
click at [88, 217] on p "OSHA Training" at bounding box center [57, 223] width 99 height 12
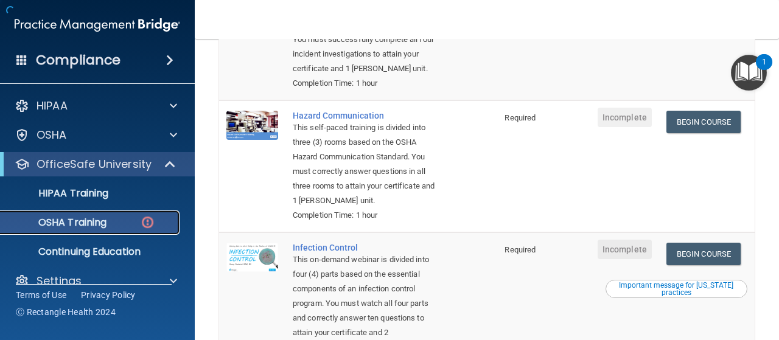
scroll to position [404, 0]
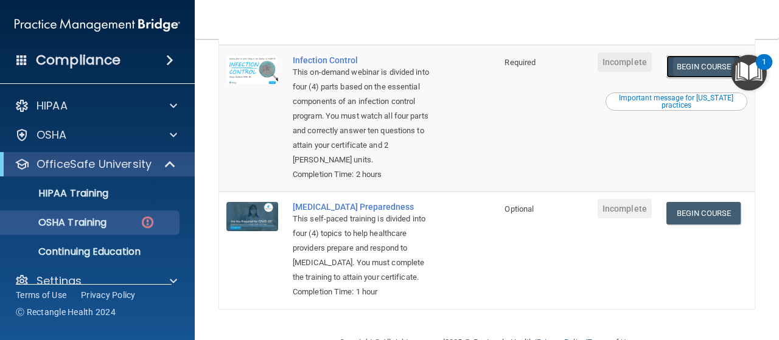
click at [701, 78] on link "Begin Course" at bounding box center [704, 66] width 74 height 23
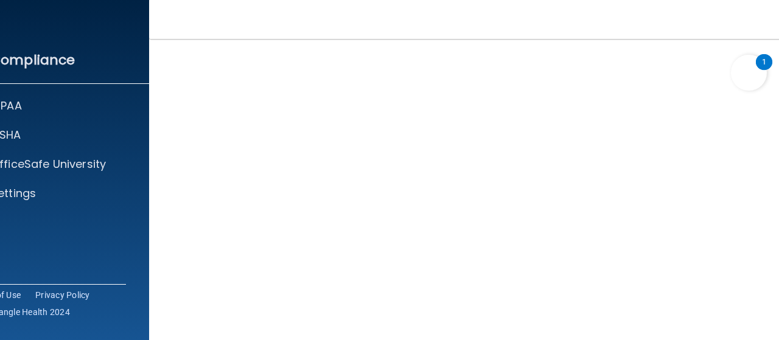
scroll to position [181, 0]
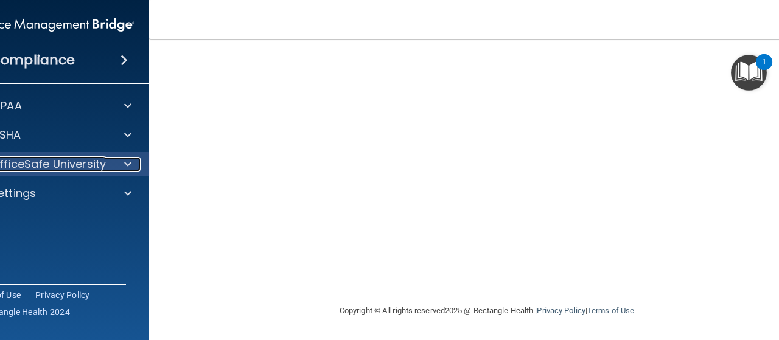
click at [66, 159] on p "OfficeSafe University" at bounding box center [48, 164] width 115 height 15
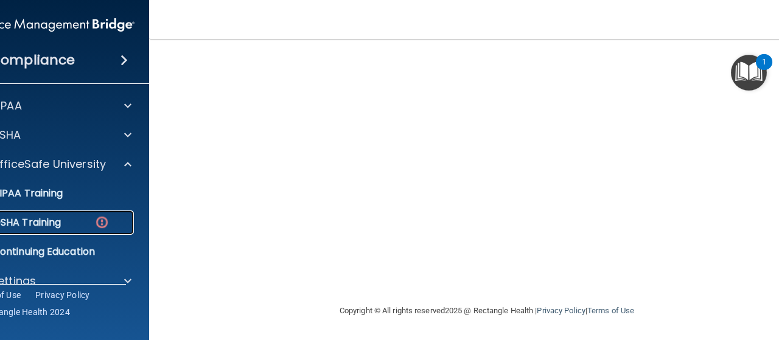
click at [29, 219] on p "OSHA Training" at bounding box center [11, 223] width 99 height 12
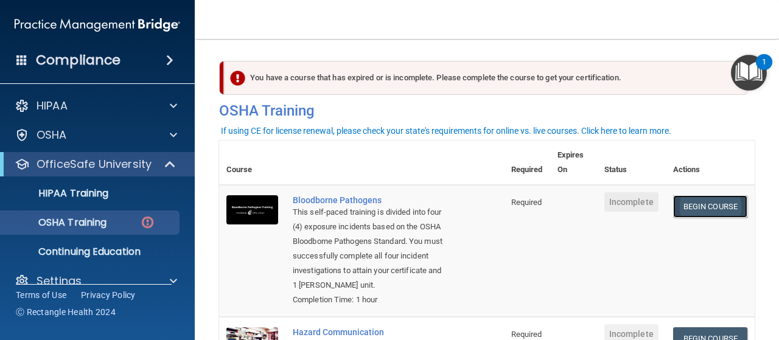
click at [689, 203] on link "Begin Course" at bounding box center [710, 206] width 74 height 23
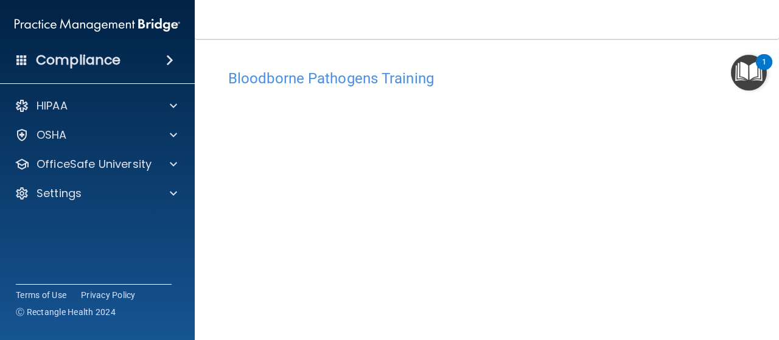
click at [66, 150] on div "HIPAA Documents and Policies Report an Incident Business Associates Emergency P…" at bounding box center [97, 152] width 195 height 127
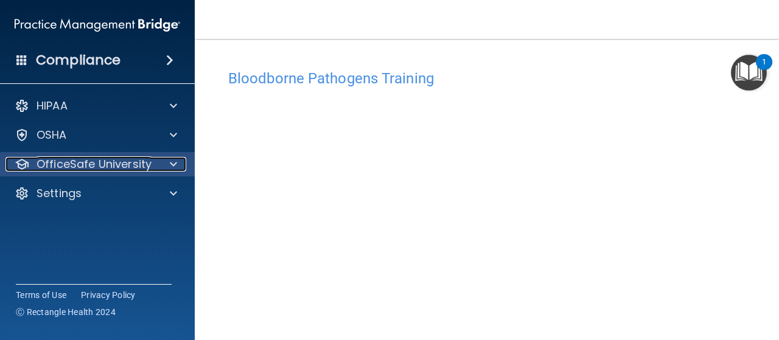
click at [70, 158] on p "OfficeSafe University" at bounding box center [94, 164] width 115 height 15
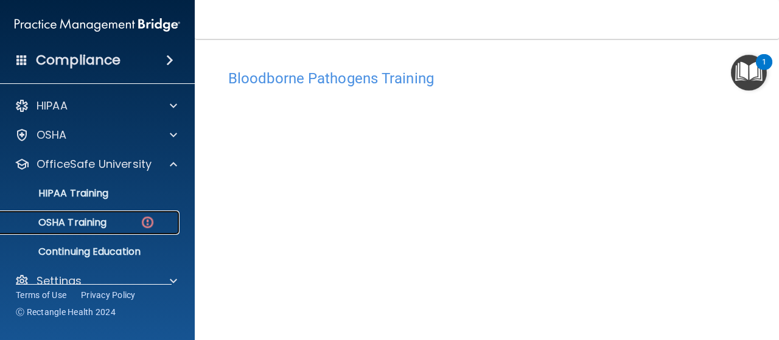
click at [76, 217] on p "OSHA Training" at bounding box center [57, 223] width 99 height 12
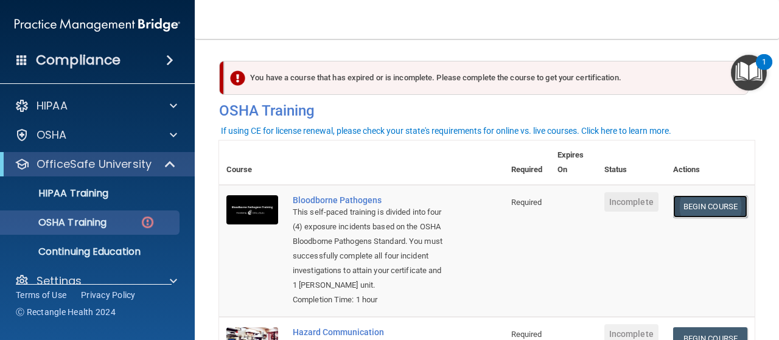
click at [683, 202] on link "Begin Course" at bounding box center [710, 206] width 74 height 23
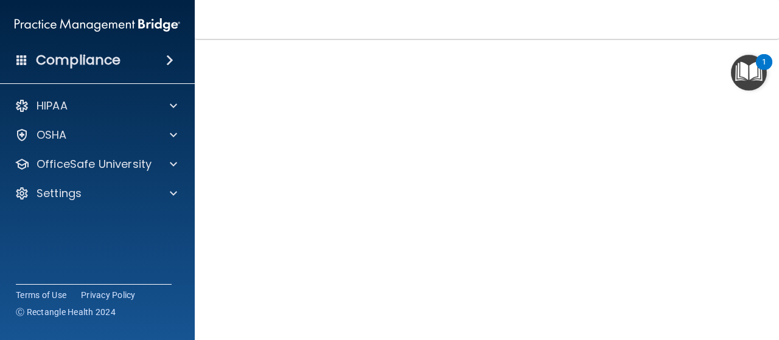
scroll to position [76, 0]
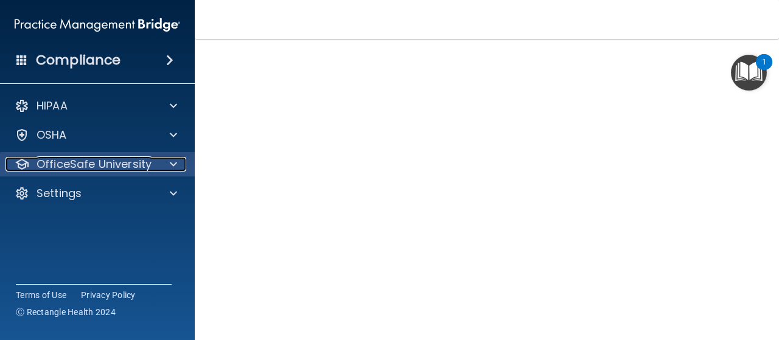
click at [118, 164] on p "OfficeSafe University" at bounding box center [94, 164] width 115 height 15
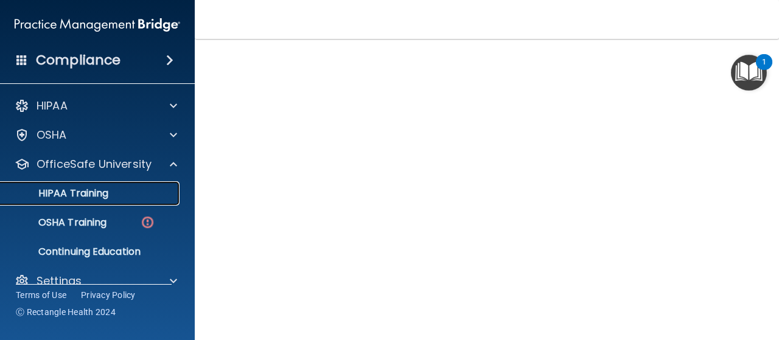
click at [63, 189] on p "HIPAA Training" at bounding box center [58, 194] width 100 height 12
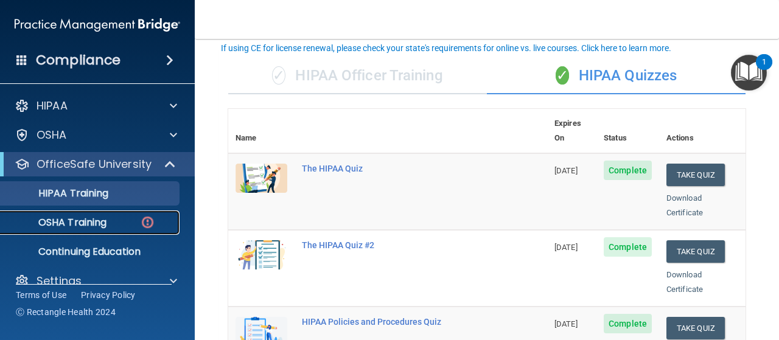
click at [46, 219] on p "OSHA Training" at bounding box center [57, 223] width 99 height 12
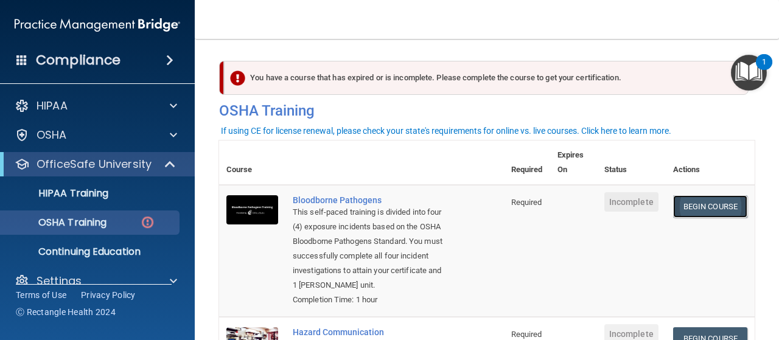
click at [682, 203] on link "Begin Course" at bounding box center [710, 206] width 74 height 23
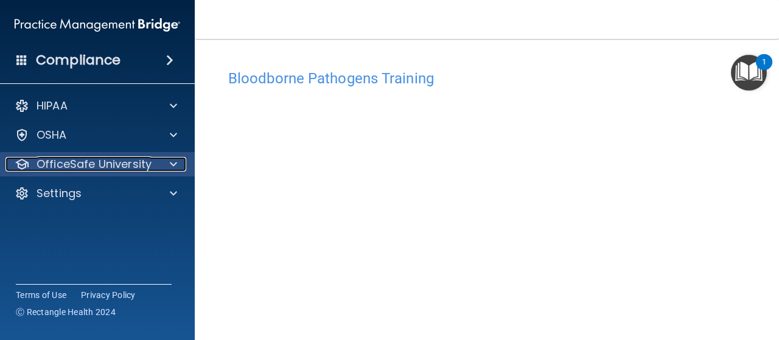
click at [80, 161] on p "OfficeSafe University" at bounding box center [94, 164] width 115 height 15
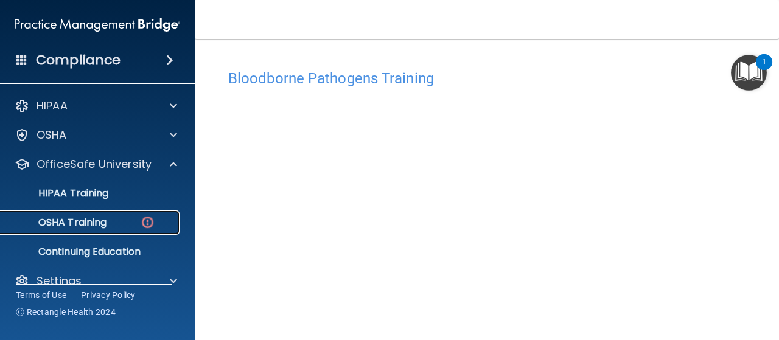
click at [104, 219] on p "OSHA Training" at bounding box center [57, 223] width 99 height 12
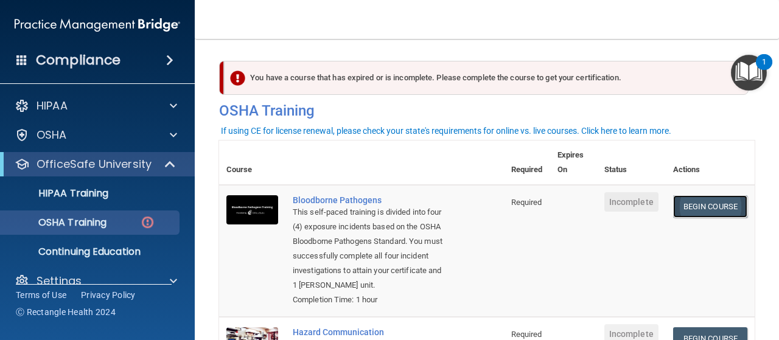
click at [684, 202] on link "Begin Course" at bounding box center [710, 206] width 74 height 23
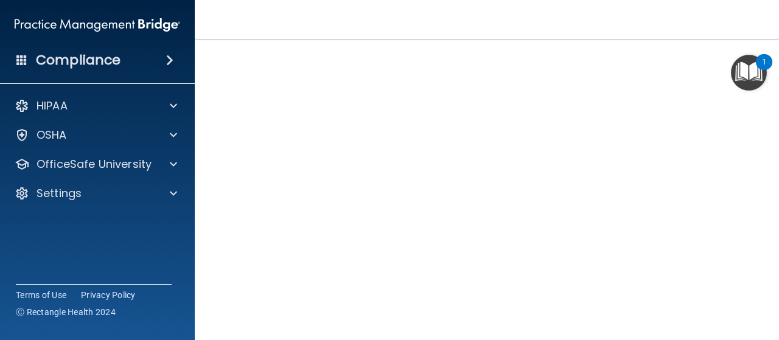
scroll to position [76, 0]
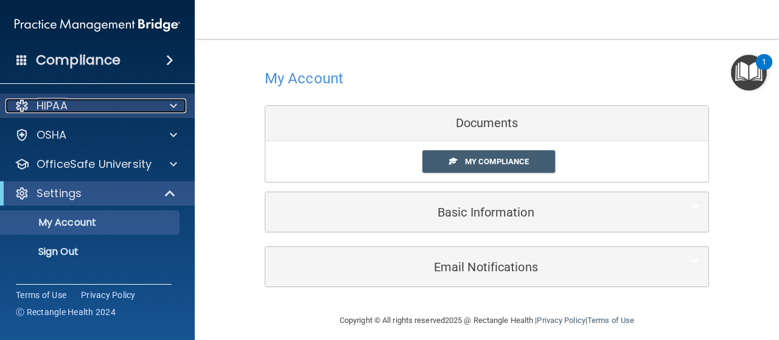
click at [66, 99] on p "HIPAA" at bounding box center [52, 106] width 31 height 15
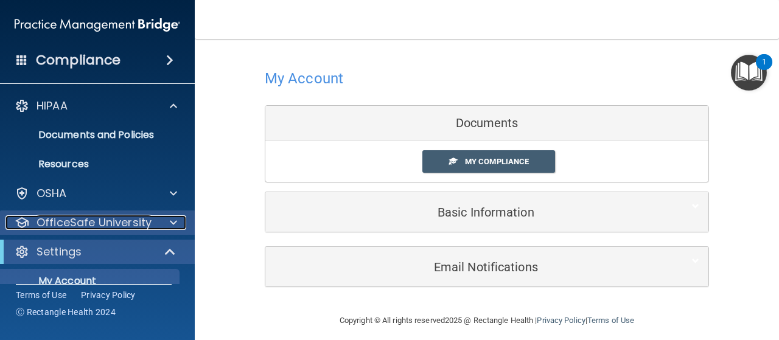
click at [74, 216] on p "OfficeSafe University" at bounding box center [94, 223] width 115 height 15
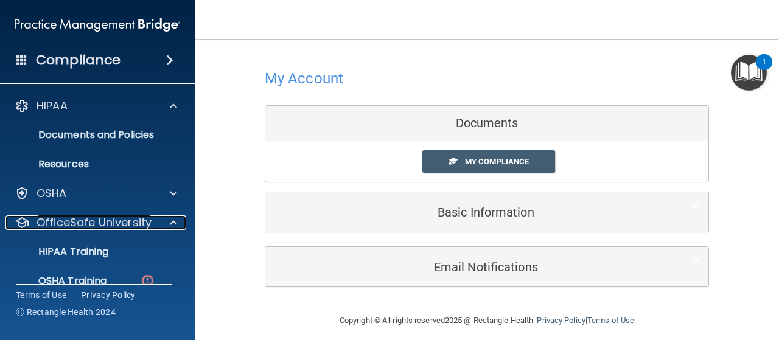
scroll to position [135, 0]
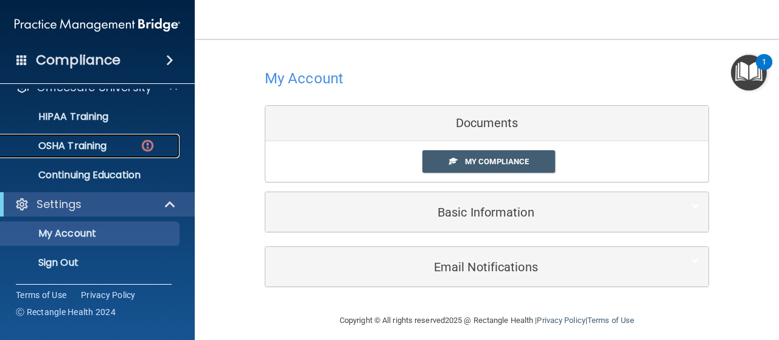
click at [100, 141] on p "OSHA Training" at bounding box center [57, 146] width 99 height 12
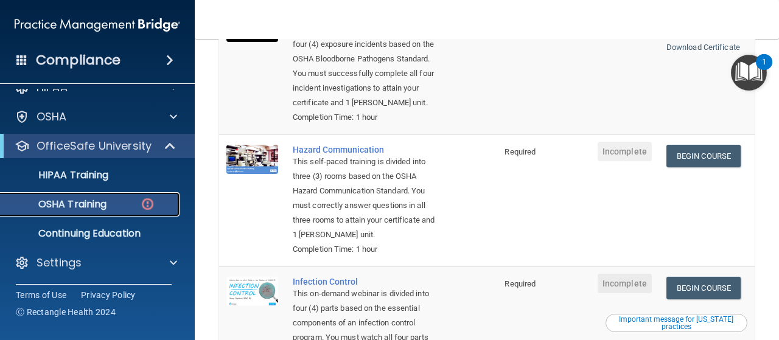
scroll to position [61, 0]
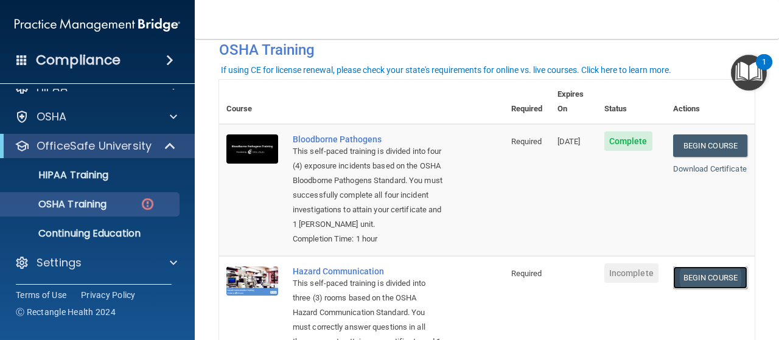
click at [682, 277] on link "Begin Course" at bounding box center [710, 278] width 74 height 23
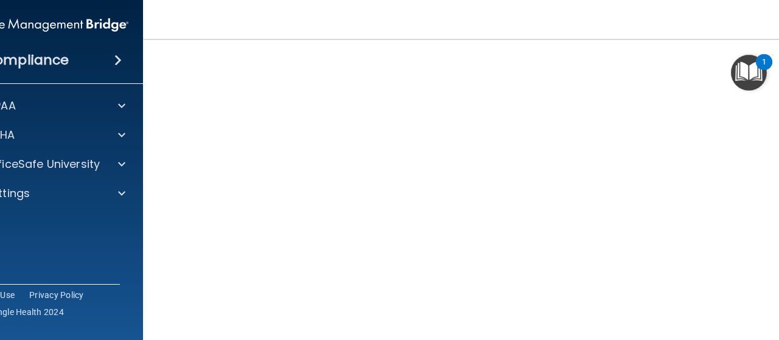
scroll to position [77, 0]
click at [767, 56] on div "1" at bounding box center [764, 62] width 16 height 16
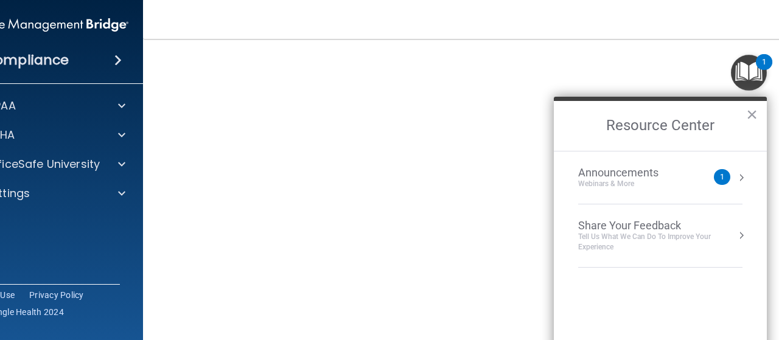
click at [733, 181] on div "Announcements Webinars & More 1" at bounding box center [660, 177] width 164 height 23
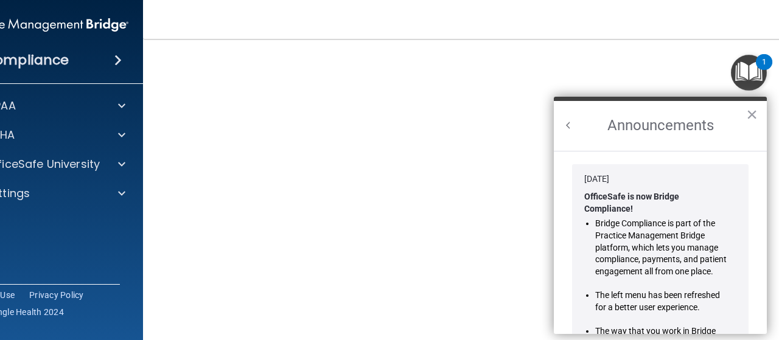
scroll to position [223, 0]
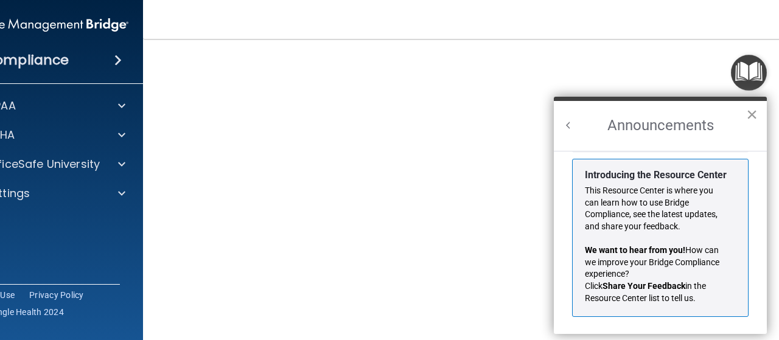
click at [753, 112] on button "×" at bounding box center [753, 114] width 12 height 19
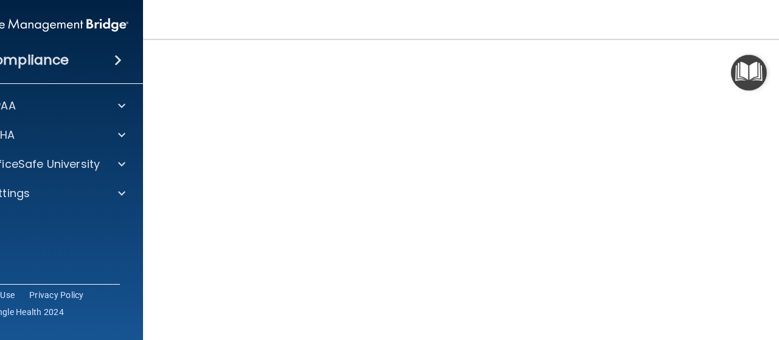
scroll to position [77, 0]
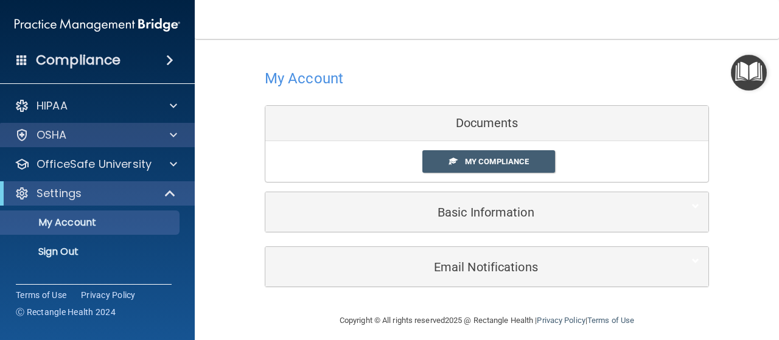
click at [80, 127] on div "OSHA" at bounding box center [97, 135] width 195 height 24
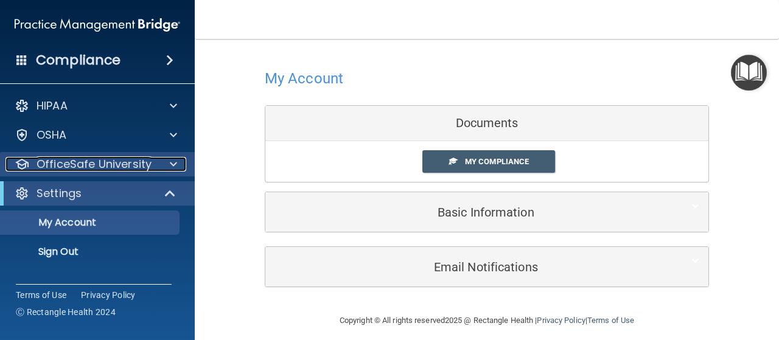
click at [87, 161] on p "OfficeSafe University" at bounding box center [94, 164] width 115 height 15
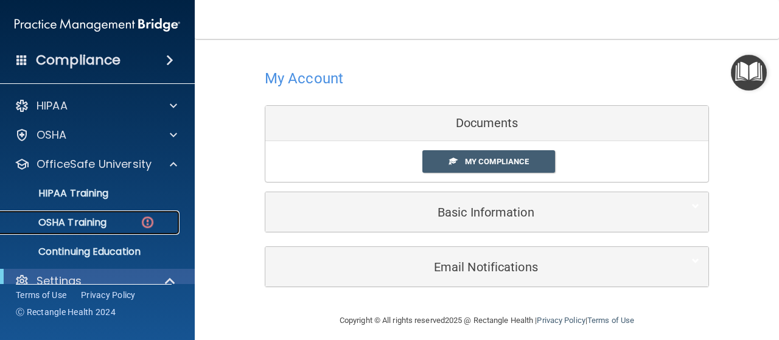
click at [91, 215] on link "OSHA Training" at bounding box center [84, 223] width 192 height 24
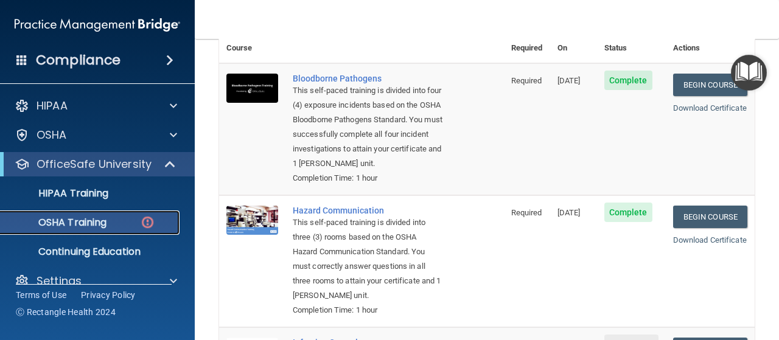
scroll to position [244, 0]
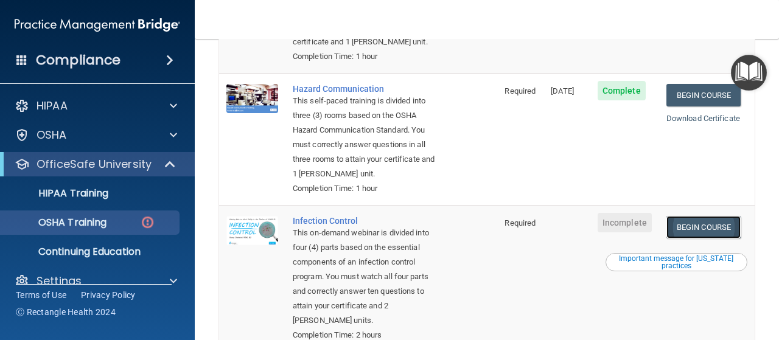
click at [695, 237] on link "Begin Course" at bounding box center [704, 227] width 74 height 23
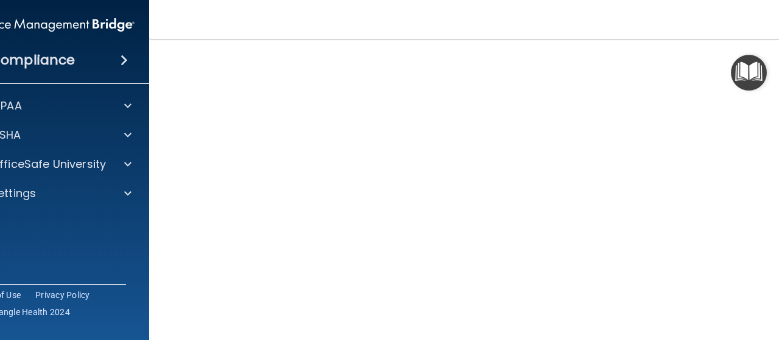
scroll to position [181, 0]
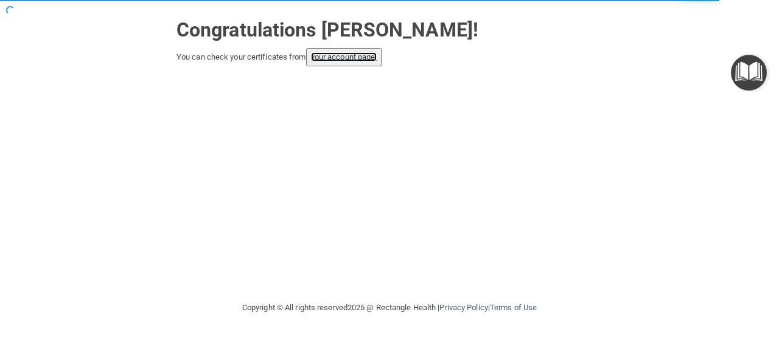
click at [349, 57] on link "your account page!" at bounding box center [344, 56] width 66 height 9
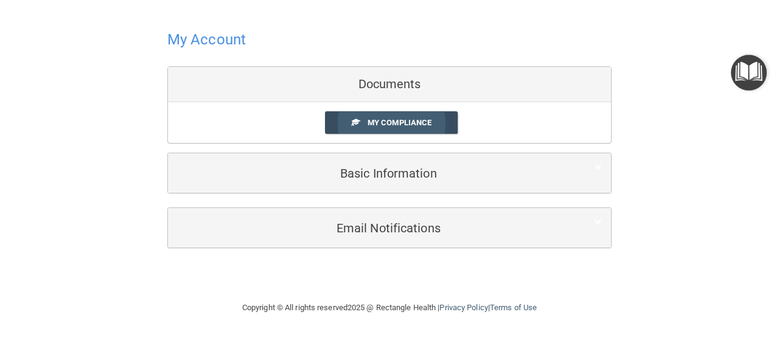
click at [398, 119] on span "My Compliance" at bounding box center [400, 122] width 64 height 9
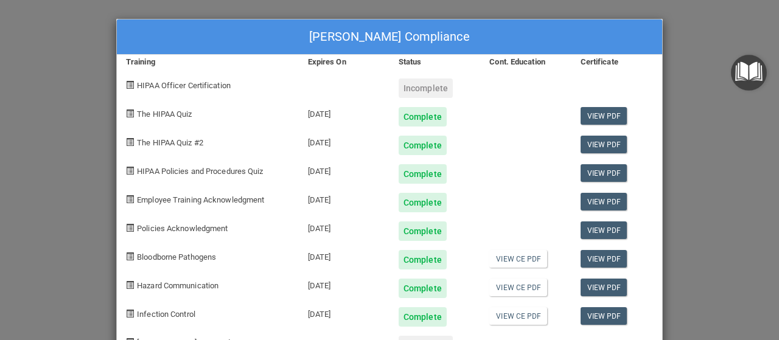
scroll to position [43, 0]
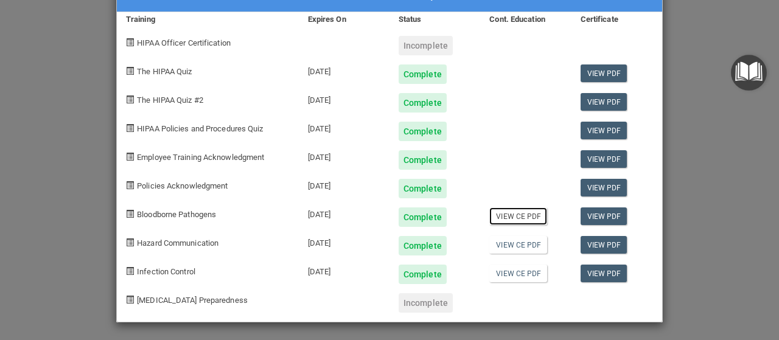
click at [521, 216] on link "View CE PDF" at bounding box center [519, 217] width 58 height 18
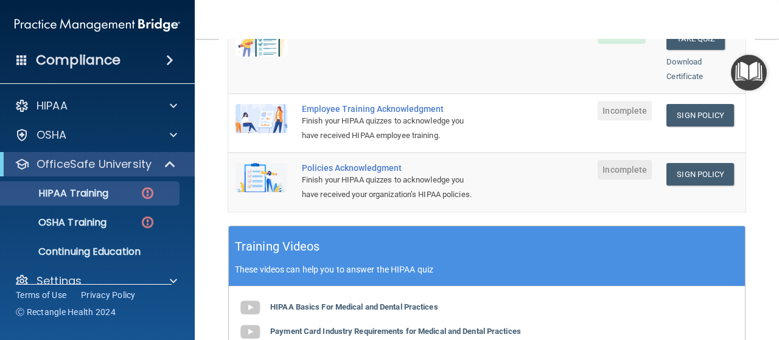
scroll to position [304, 0]
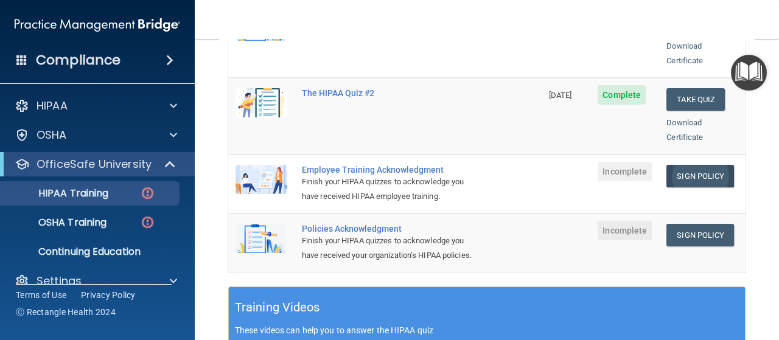
click at [682, 165] on link "Sign Policy" at bounding box center [701, 176] width 68 height 23
click at [69, 183] on link "HIPAA Training" at bounding box center [84, 193] width 192 height 24
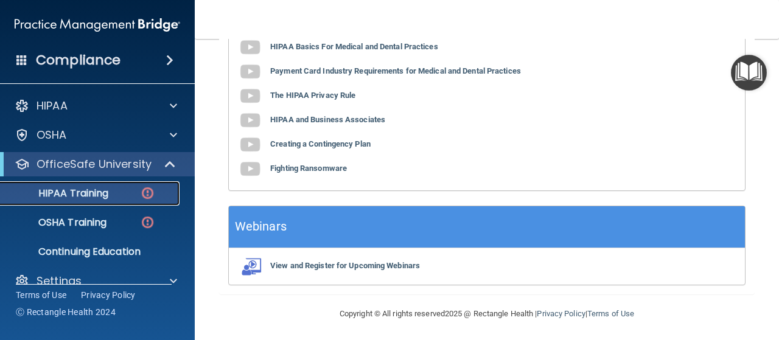
scroll to position [139, 0]
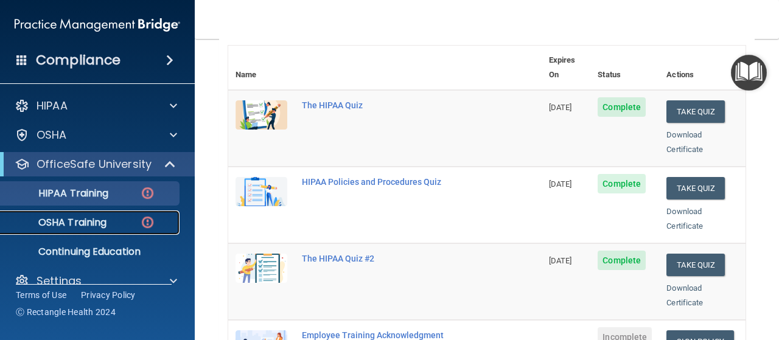
click at [70, 211] on link "OSHA Training" at bounding box center [84, 223] width 192 height 24
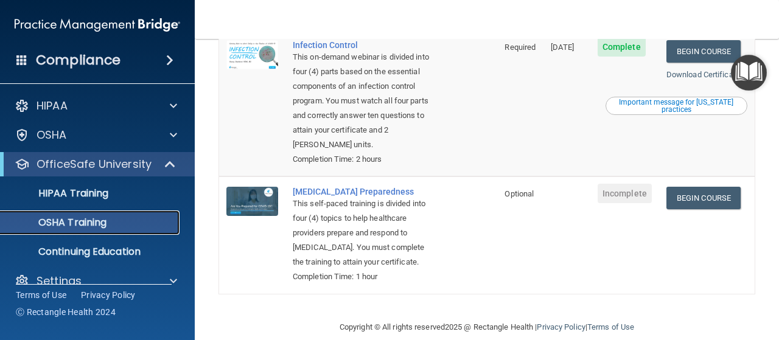
scroll to position [446, 0]
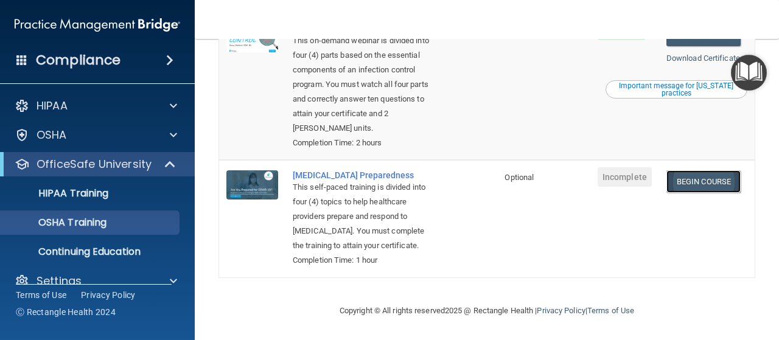
click at [687, 171] on link "Begin Course" at bounding box center [704, 182] width 74 height 23
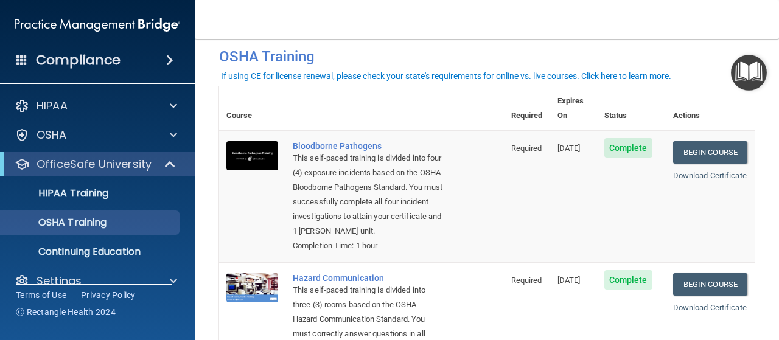
scroll to position [325, 0]
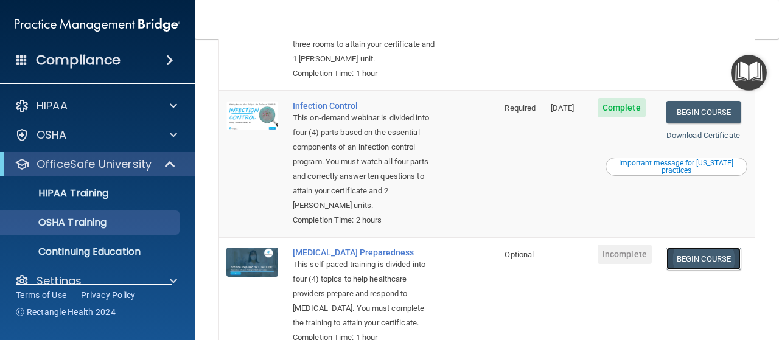
click at [700, 270] on link "Begin Course" at bounding box center [704, 259] width 74 height 23
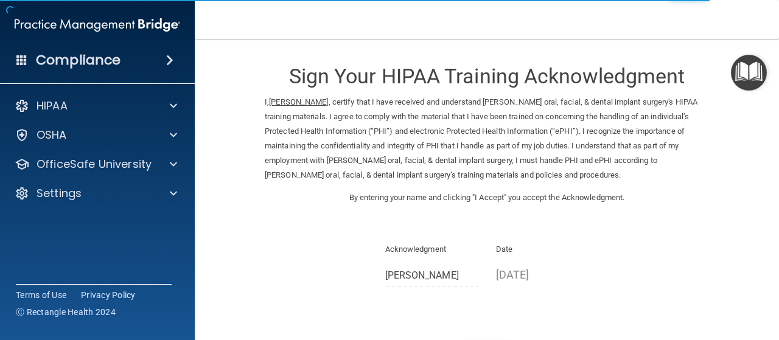
scroll to position [100, 0]
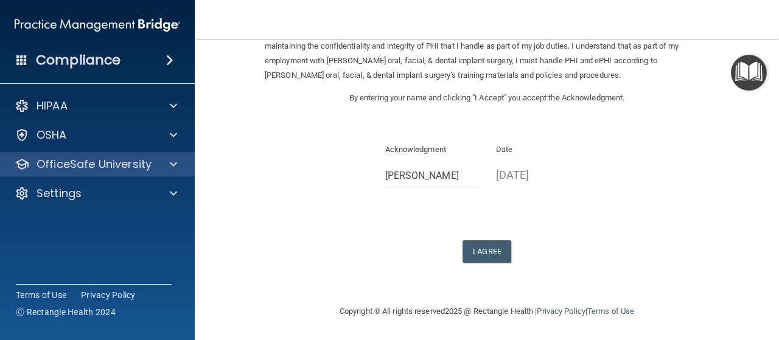
click at [161, 153] on div "OfficeSafe University" at bounding box center [97, 164] width 195 height 24
click at [167, 158] on div at bounding box center [171, 164] width 30 height 15
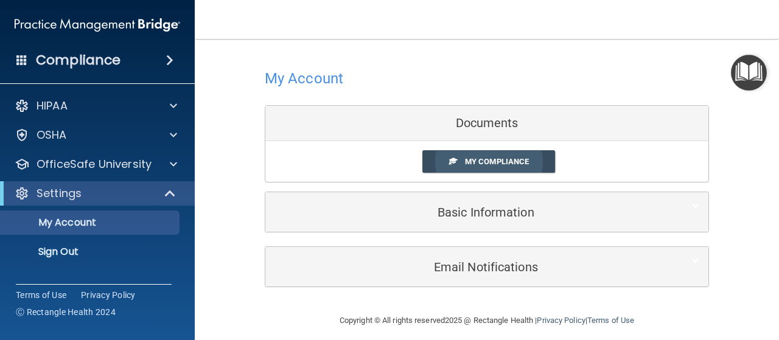
click at [470, 157] on span "My Compliance" at bounding box center [497, 161] width 64 height 9
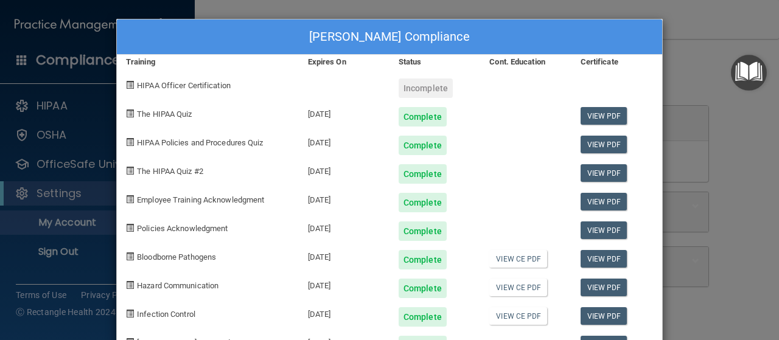
scroll to position [43, 0]
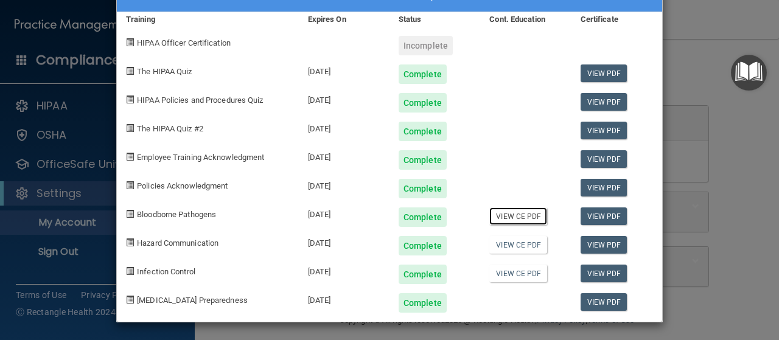
click at [522, 214] on link "View CE PDF" at bounding box center [519, 217] width 58 height 18
click at [83, 124] on div "Aura Carrillo's Compliance Training Expires On Status Cont. Education Certifica…" at bounding box center [389, 170] width 779 height 340
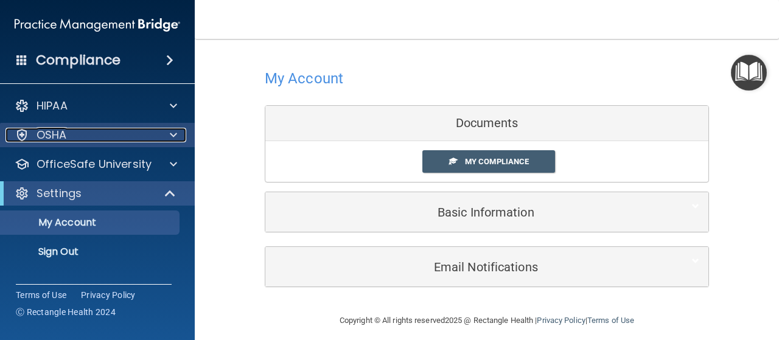
click at [65, 135] on p "OSHA" at bounding box center [52, 135] width 30 height 15
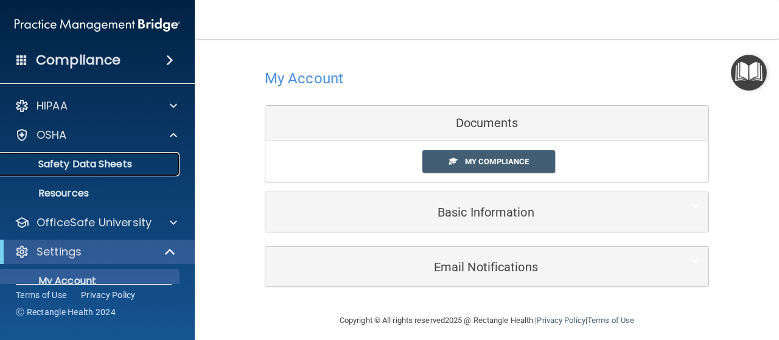
click at [78, 161] on p "Safety Data Sheets" at bounding box center [91, 164] width 166 height 12
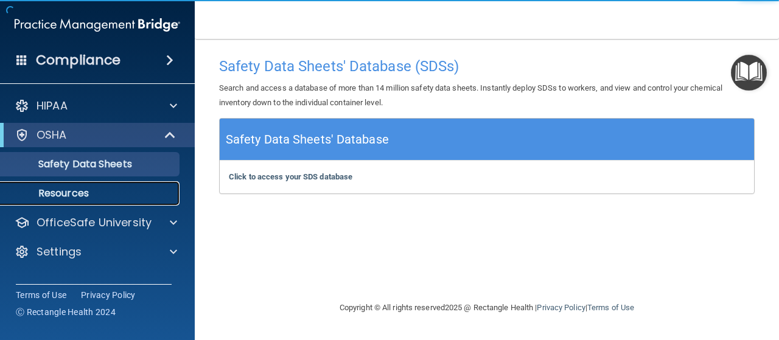
click at [80, 193] on p "Resources" at bounding box center [91, 194] width 166 height 12
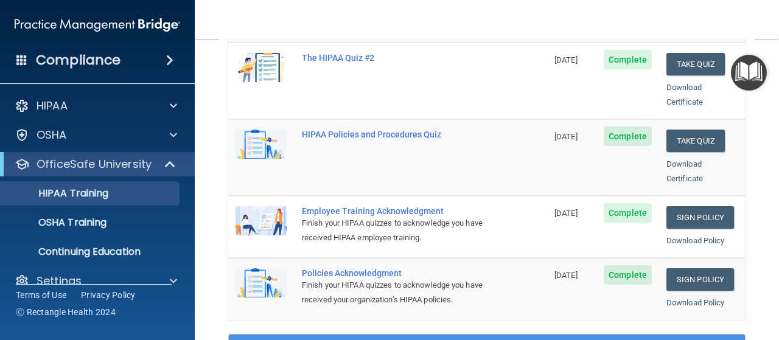
scroll to position [324, 0]
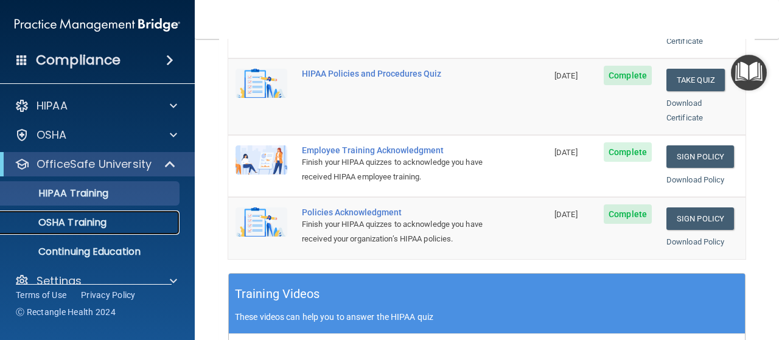
click at [87, 220] on p "OSHA Training" at bounding box center [57, 223] width 99 height 12
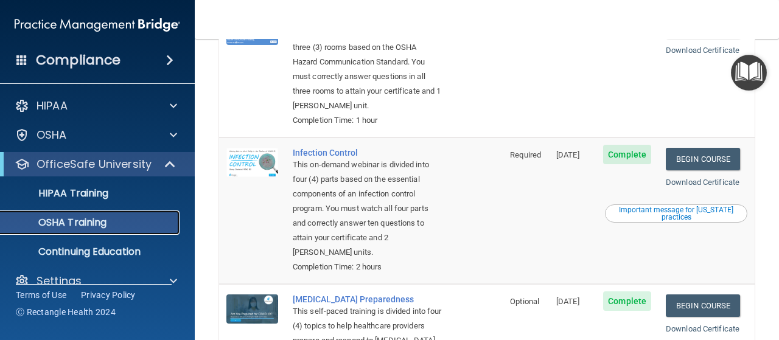
scroll to position [217, 0]
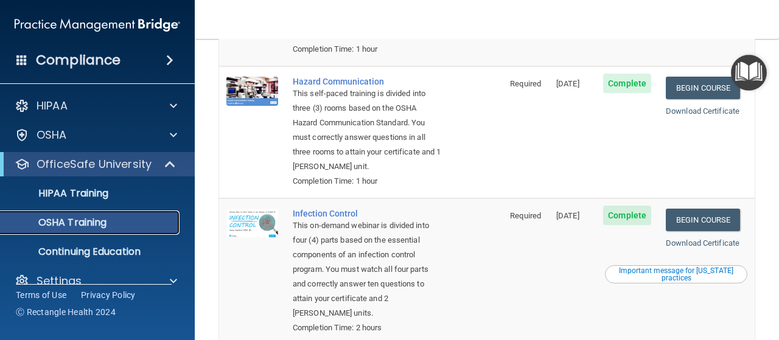
click at [85, 220] on p "OSHA Training" at bounding box center [57, 223] width 99 height 12
click at [76, 220] on p "OSHA Training" at bounding box center [57, 223] width 99 height 12
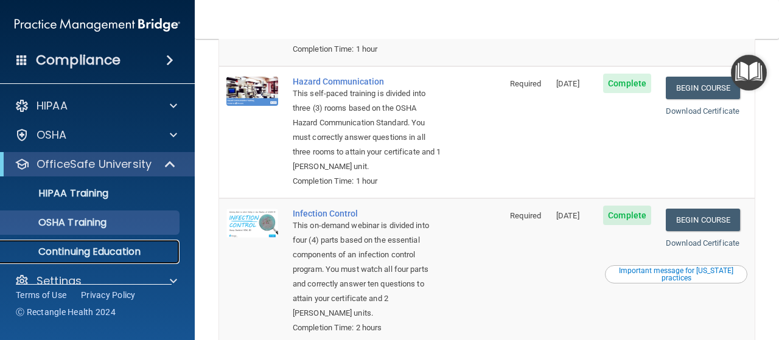
click at [82, 246] on p "Continuing Education" at bounding box center [91, 252] width 166 height 12
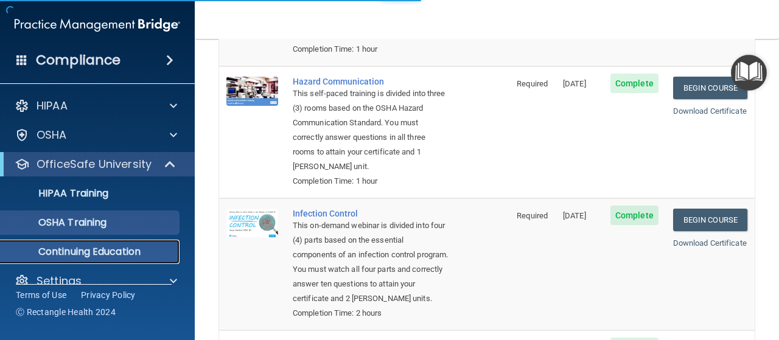
scroll to position [230, 0]
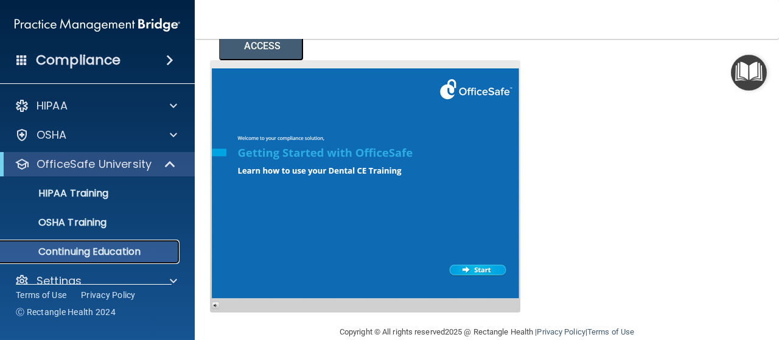
click at [102, 246] on p "Continuing Education" at bounding box center [91, 252] width 166 height 12
click at [93, 219] on p "OSHA Training" at bounding box center [57, 223] width 99 height 12
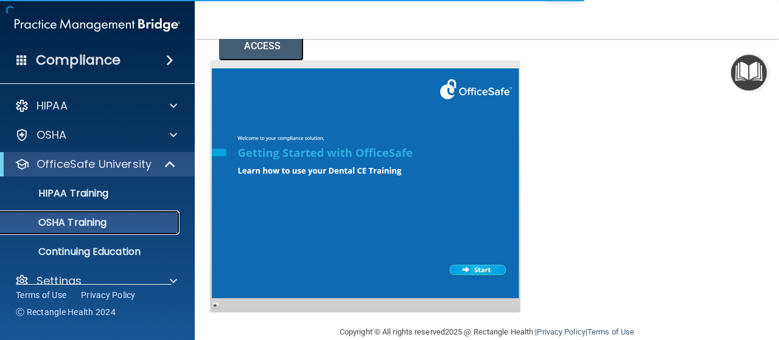
scroll to position [368, 0]
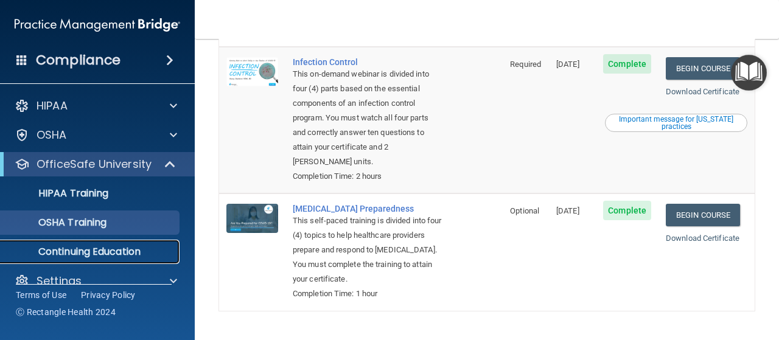
click at [99, 244] on link "Continuing Education" at bounding box center [84, 252] width 192 height 24
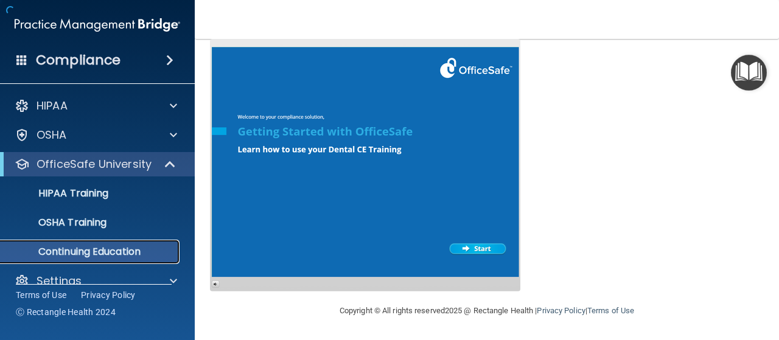
scroll to position [230, 0]
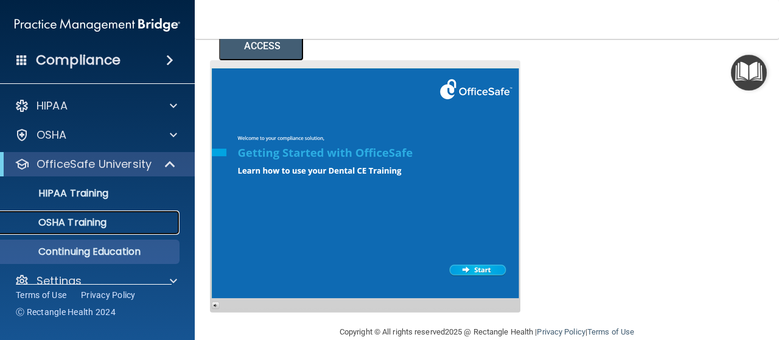
click at [60, 214] on link "OSHA Training" at bounding box center [84, 223] width 192 height 24
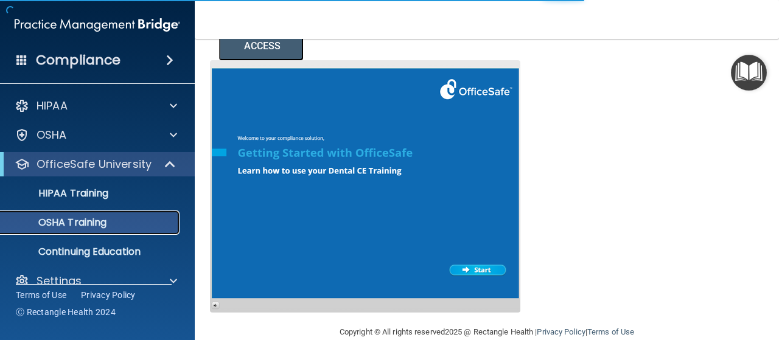
scroll to position [368, 0]
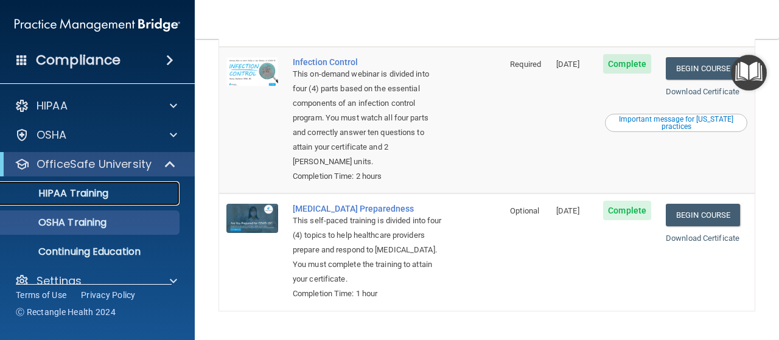
click at [63, 193] on p "HIPAA Training" at bounding box center [58, 194] width 100 height 12
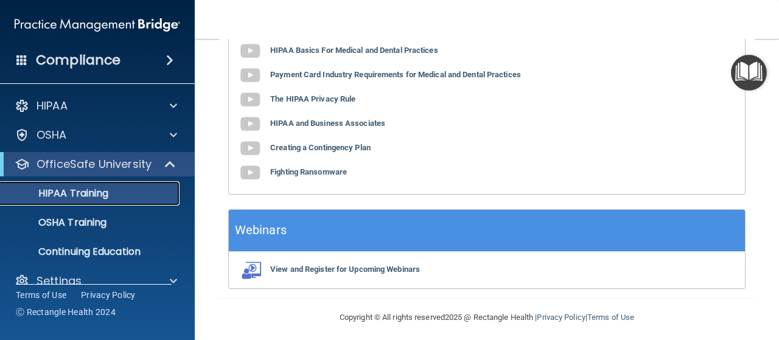
scroll to position [263, 0]
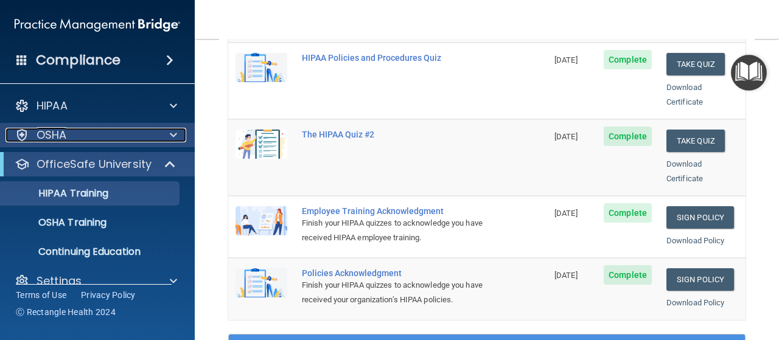
click at [60, 131] on p "OSHA" at bounding box center [52, 135] width 30 height 15
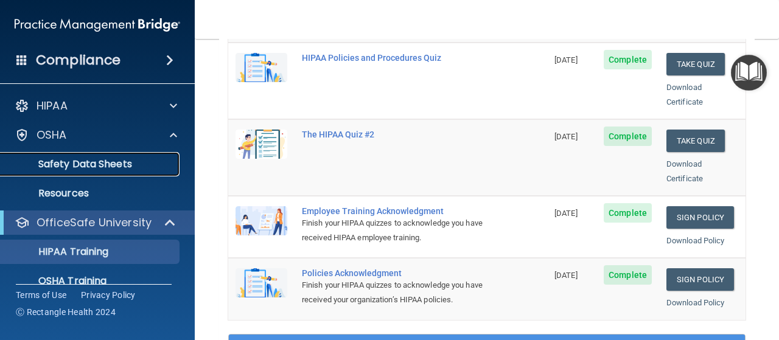
click at [88, 158] on p "Safety Data Sheets" at bounding box center [91, 164] width 166 height 12
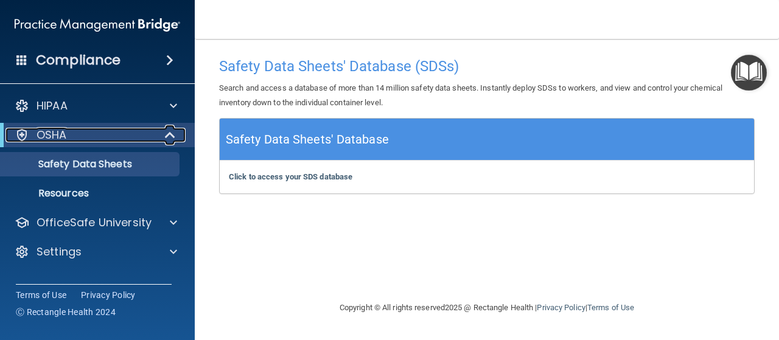
click at [62, 132] on p "OSHA" at bounding box center [52, 135] width 30 height 15
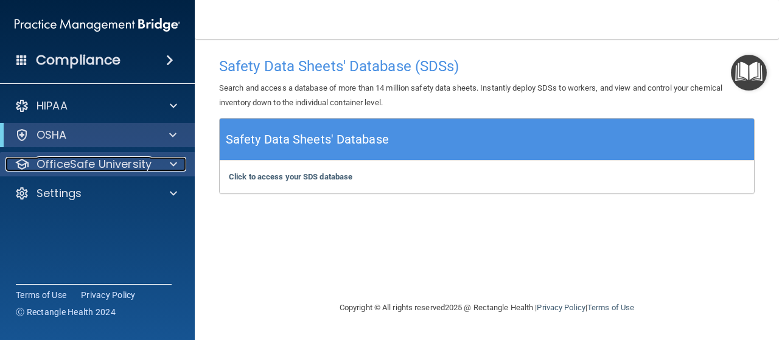
click at [62, 157] on p "OfficeSafe University" at bounding box center [94, 164] width 115 height 15
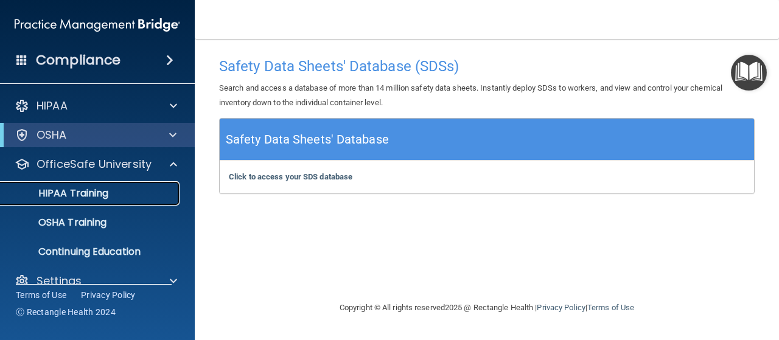
click at [75, 188] on p "HIPAA Training" at bounding box center [58, 194] width 100 height 12
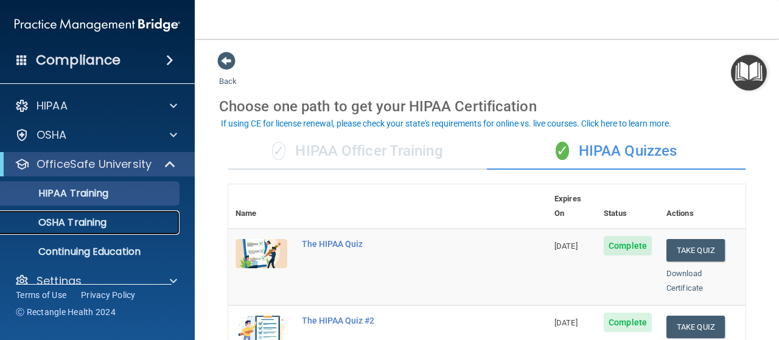
click at [78, 217] on p "OSHA Training" at bounding box center [57, 223] width 99 height 12
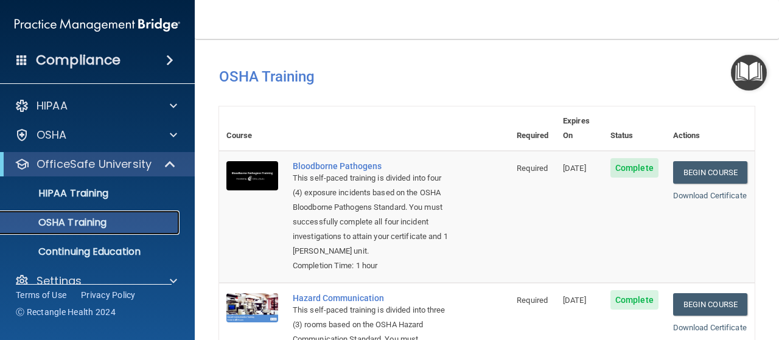
scroll to position [403, 0]
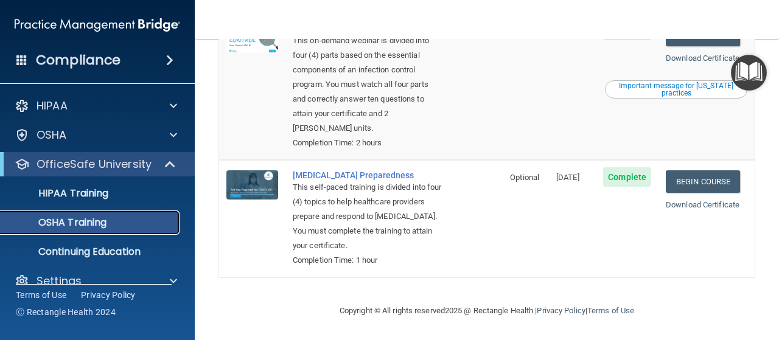
click at [91, 222] on p "OSHA Training" at bounding box center [57, 223] width 99 height 12
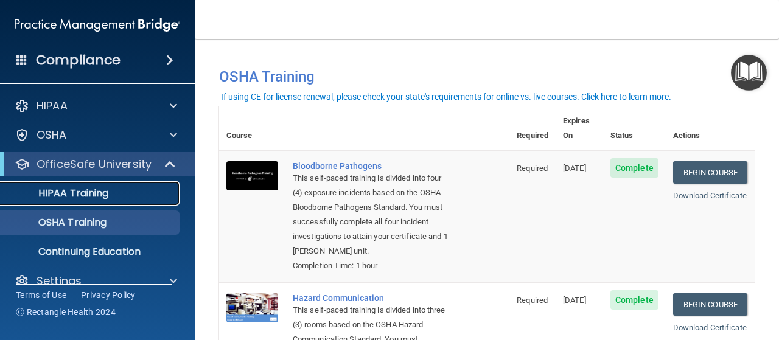
click at [74, 191] on p "HIPAA Training" at bounding box center [58, 194] width 100 height 12
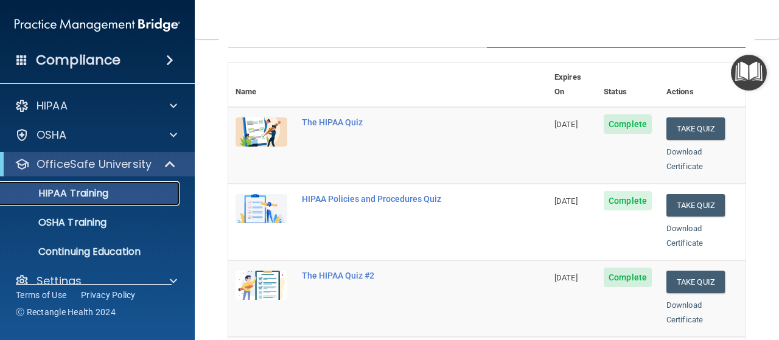
scroll to position [365, 0]
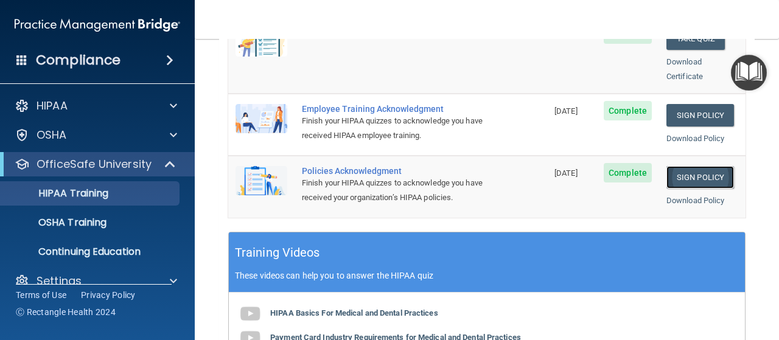
click at [703, 166] on link "Sign Policy" at bounding box center [701, 177] width 68 height 23
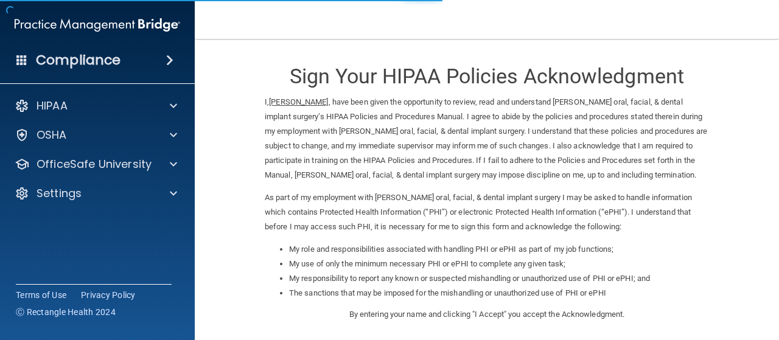
scroll to position [217, 0]
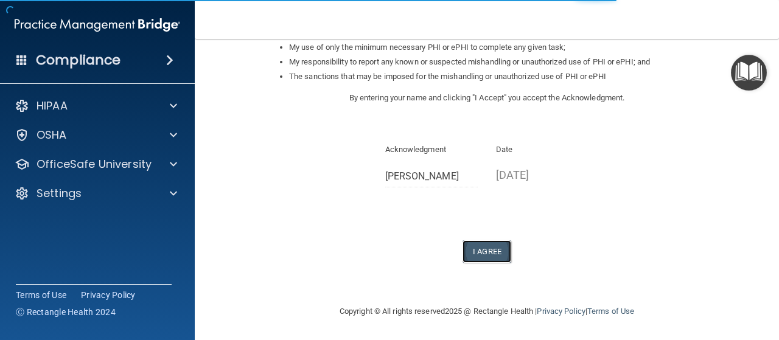
click at [480, 243] on button "I Agree" at bounding box center [487, 252] width 49 height 23
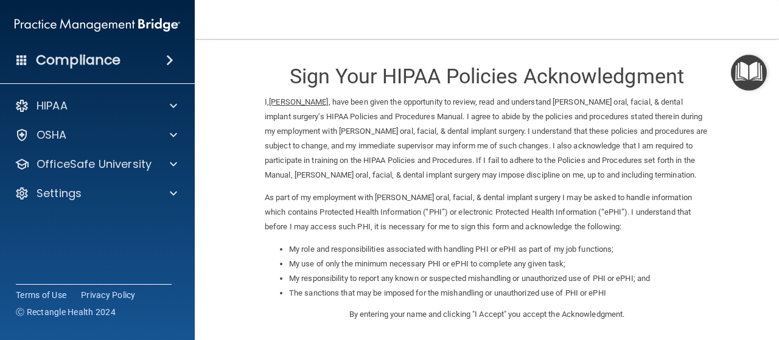
scroll to position [264, 0]
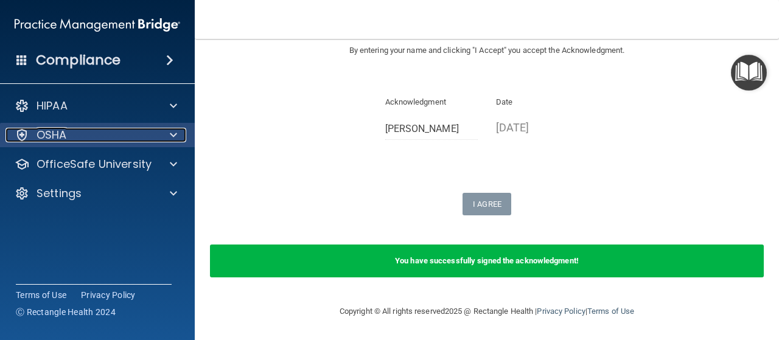
click at [62, 134] on p "OSHA" at bounding box center [52, 135] width 30 height 15
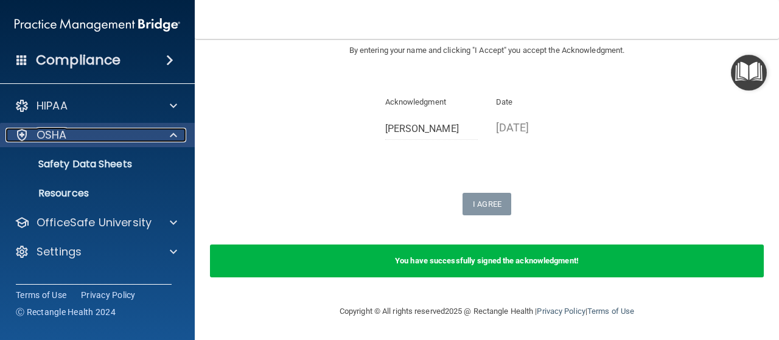
click at [55, 130] on p "OSHA" at bounding box center [52, 135] width 30 height 15
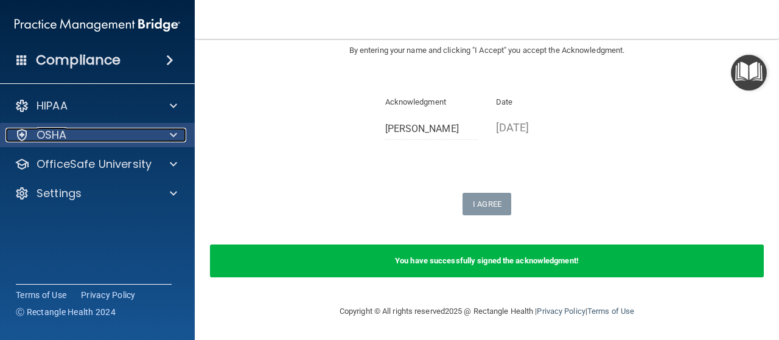
click at [24, 128] on div at bounding box center [22, 135] width 15 height 15
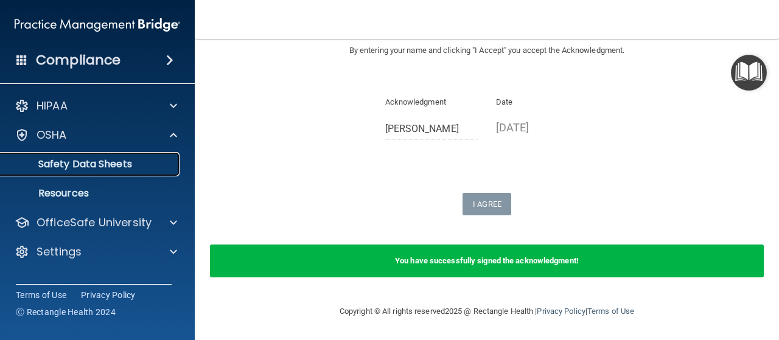
click at [111, 160] on p "Safety Data Sheets" at bounding box center [91, 164] width 166 height 12
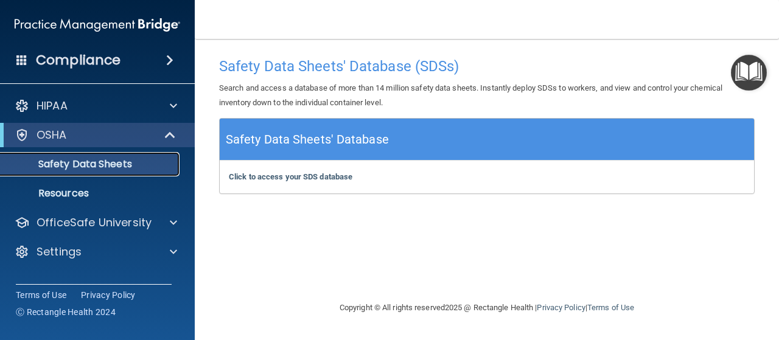
click at [114, 159] on p "Safety Data Sheets" at bounding box center [91, 164] width 166 height 12
click at [71, 135] on div "OSHA" at bounding box center [80, 135] width 150 height 15
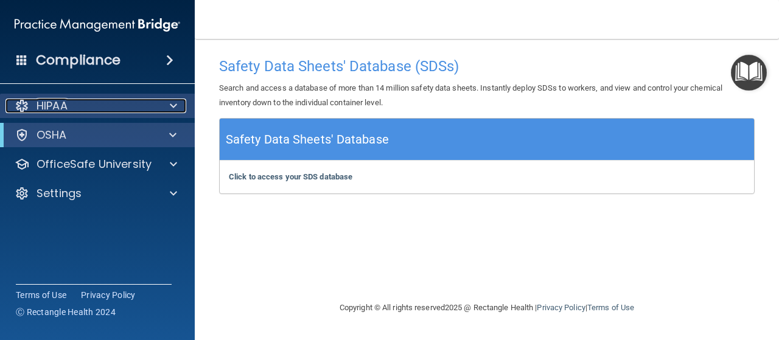
click at [57, 100] on p "HIPAA" at bounding box center [52, 106] width 31 height 15
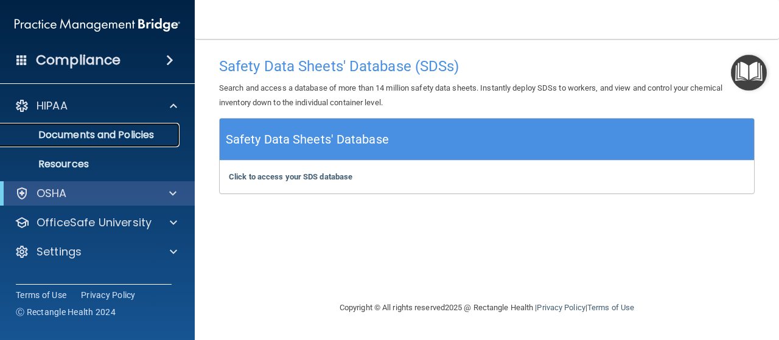
click at [73, 136] on p "Documents and Policies" at bounding box center [91, 135] width 166 height 12
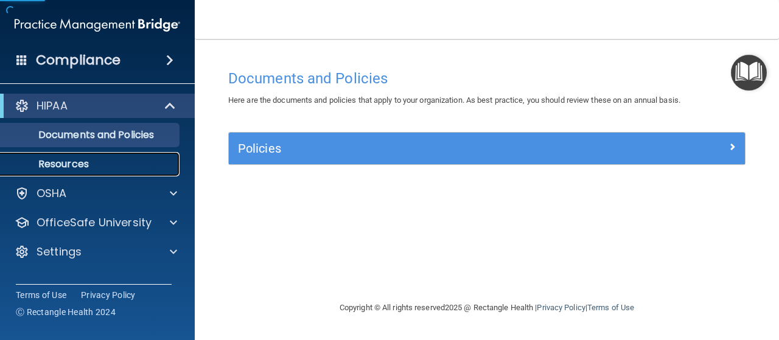
click at [82, 167] on p "Resources" at bounding box center [91, 164] width 166 height 12
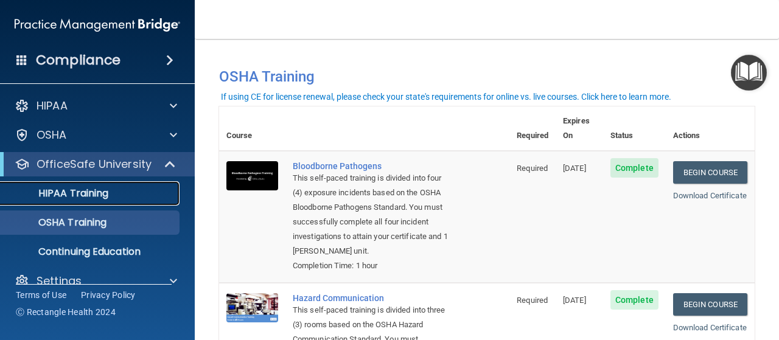
click at [60, 189] on p "HIPAA Training" at bounding box center [58, 194] width 100 height 12
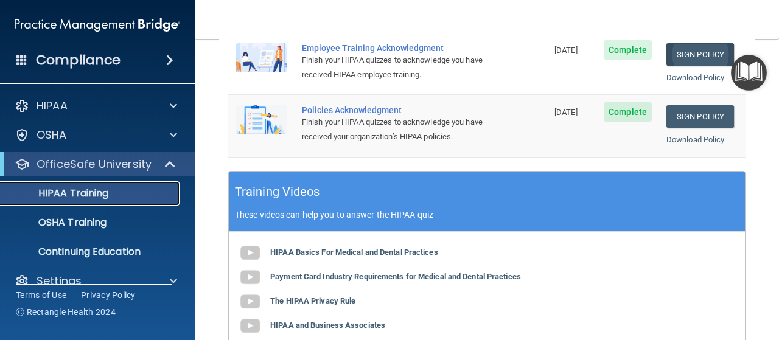
scroll to position [609, 0]
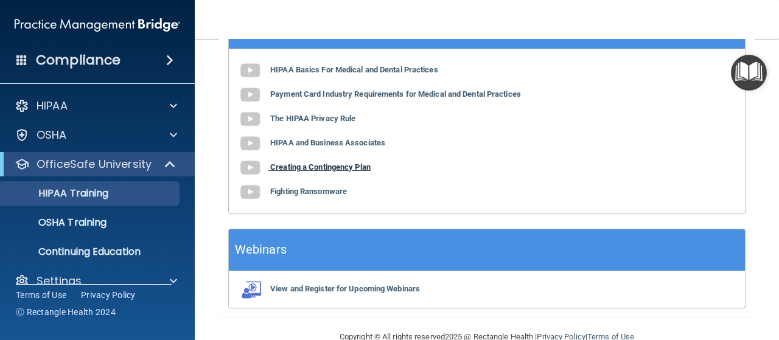
click at [304, 163] on b "Creating a Contingency Plan" at bounding box center [320, 167] width 100 height 9
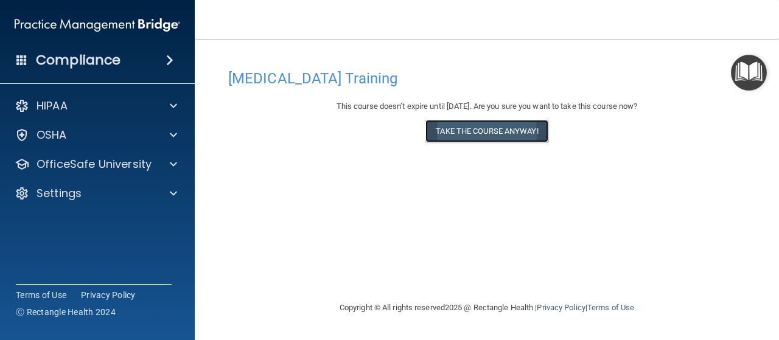
click at [494, 125] on button "Take the course anyway!" at bounding box center [487, 131] width 122 height 23
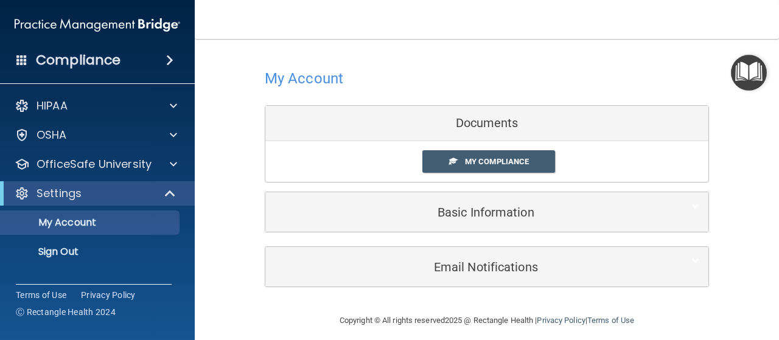
click at [469, 123] on div "Documents" at bounding box center [486, 123] width 443 height 35
click at [501, 158] on span "My Compliance" at bounding box center [497, 161] width 64 height 9
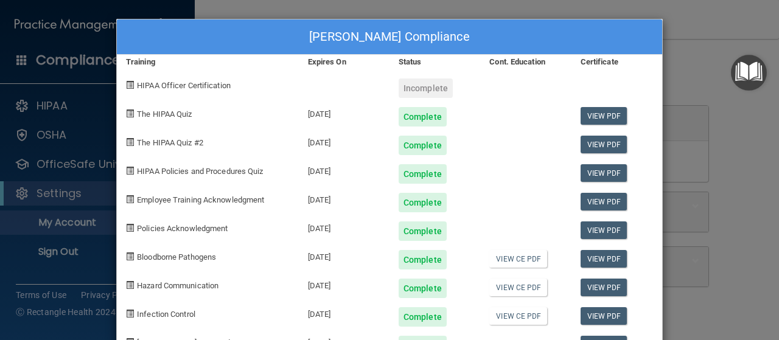
click at [248, 6] on div "[PERSON_NAME] Compliance Training Expires On Status Cont. Education Certificate…" at bounding box center [389, 170] width 779 height 340
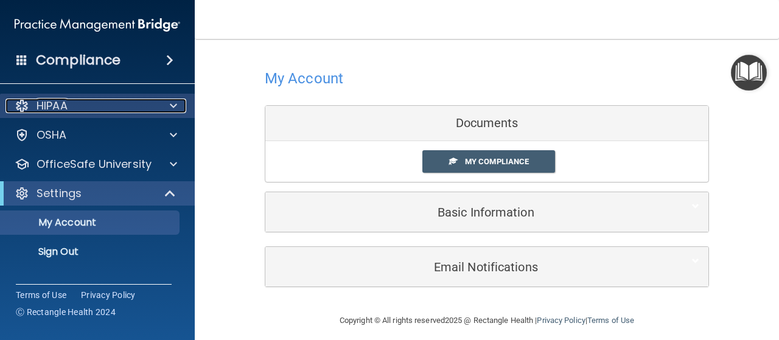
click at [54, 106] on p "HIPAA" at bounding box center [52, 106] width 31 height 15
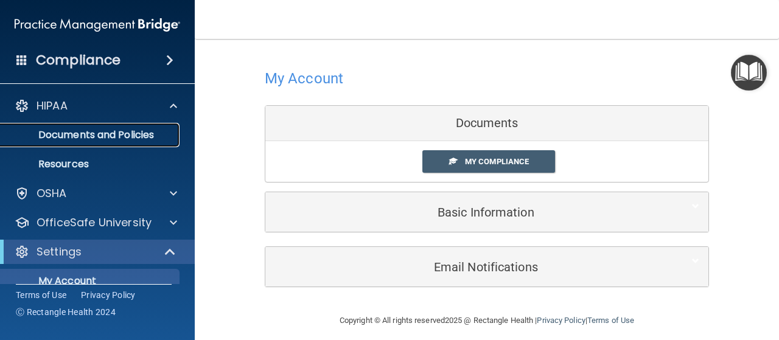
click at [66, 130] on p "Documents and Policies" at bounding box center [91, 135] width 166 height 12
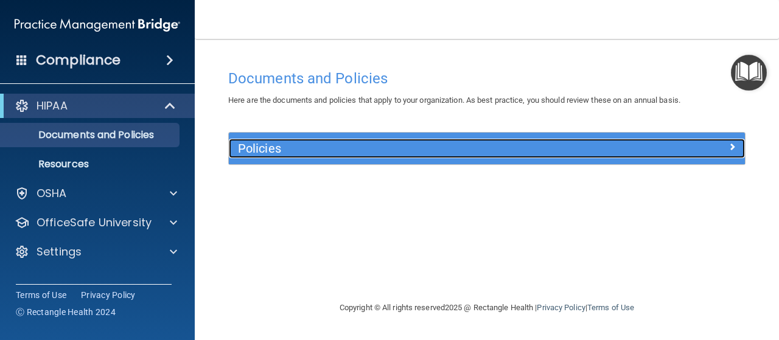
click at [242, 146] on h5 "Policies" at bounding box center [422, 148] width 369 height 13
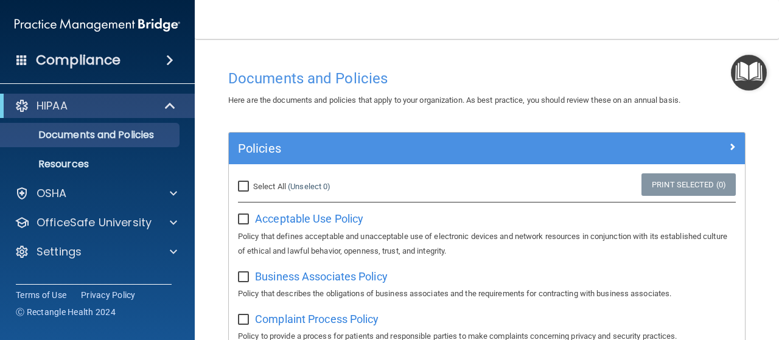
click at [241, 187] on input "Select All (Unselect 0) Unselect All" at bounding box center [245, 187] width 14 height 10
checkbox input "true"
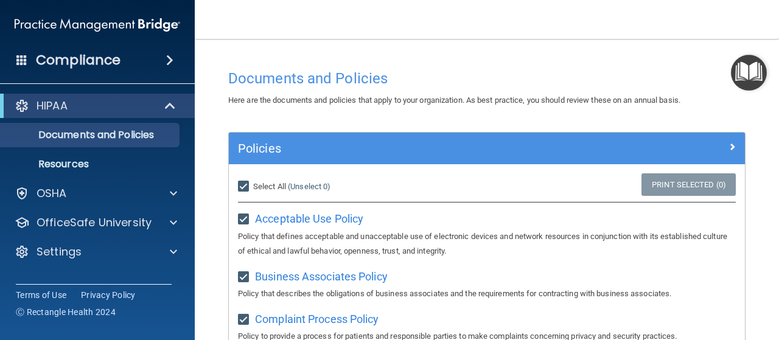
checkbox input "true"
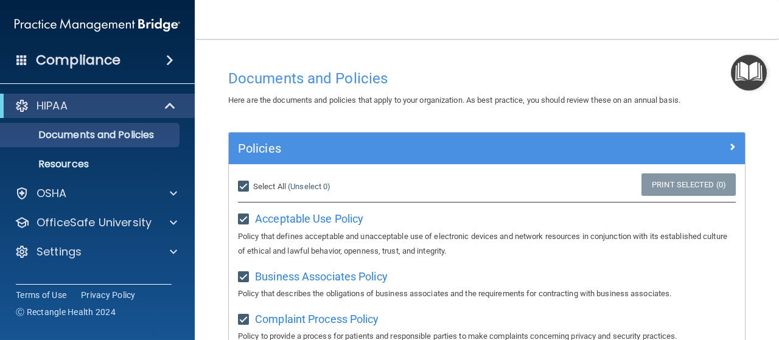
checkbox input "true"
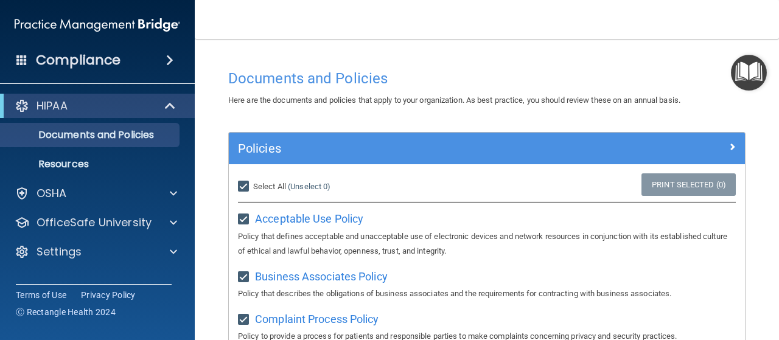
checkbox input "true"
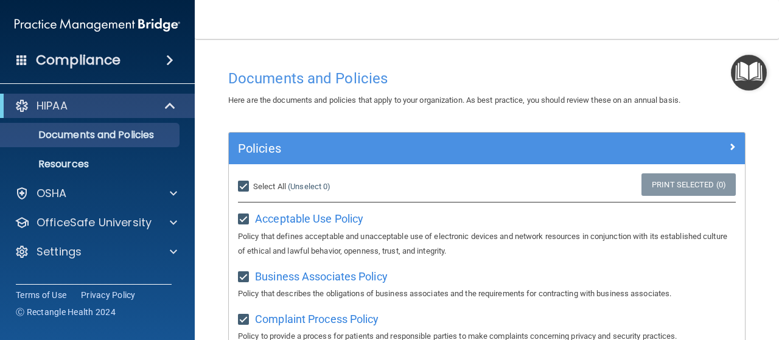
checkbox input "true"
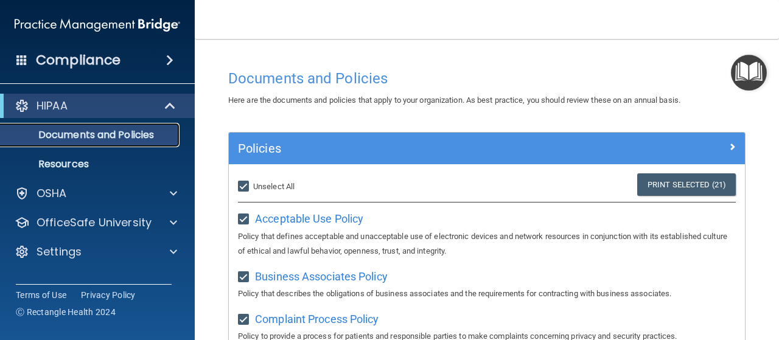
click at [67, 136] on p "Documents and Policies" at bounding box center [91, 135] width 166 height 12
click at [66, 166] on p "Resources" at bounding box center [91, 164] width 166 height 12
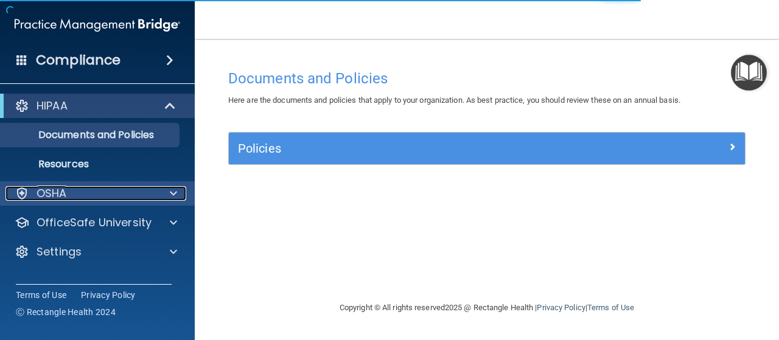
click at [55, 195] on p "OSHA" at bounding box center [52, 193] width 30 height 15
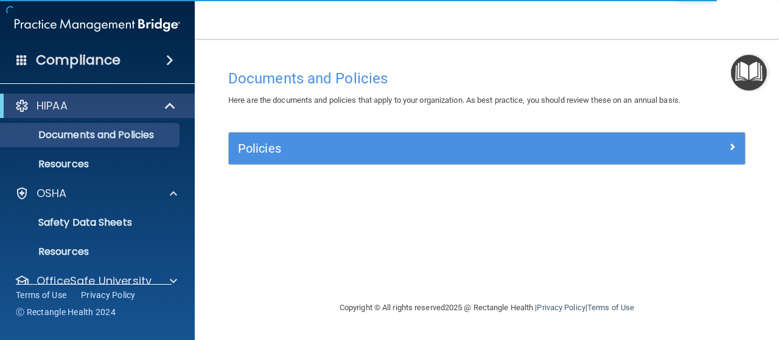
click at [67, 150] on ul "Documents and Policies Report an Incident Business Associates Emergency Plannin…" at bounding box center [98, 147] width 220 height 58
click at [66, 160] on p "Resources" at bounding box center [91, 164] width 166 height 12
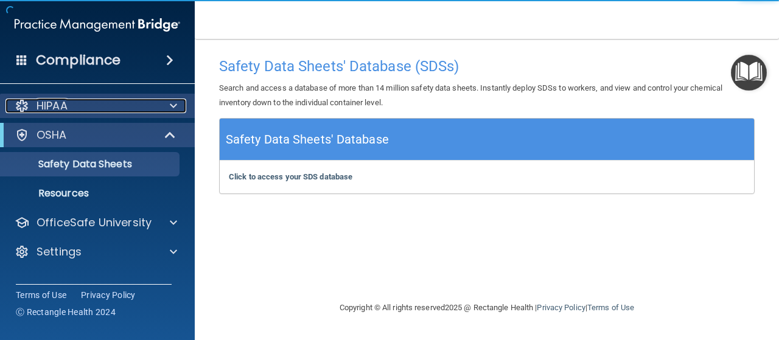
click at [50, 99] on p "HIPAA" at bounding box center [52, 106] width 31 height 15
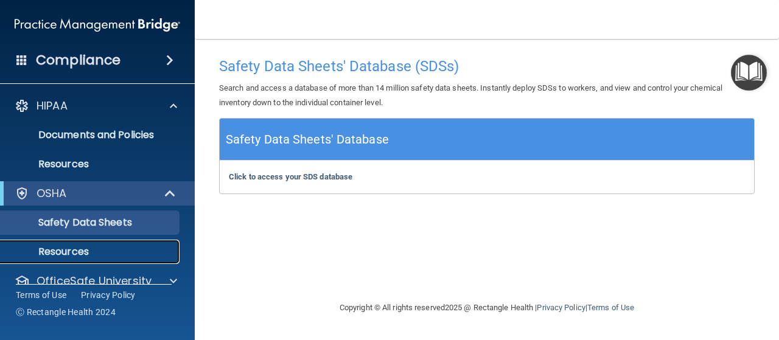
click at [77, 251] on p "Resources" at bounding box center [91, 252] width 166 height 12
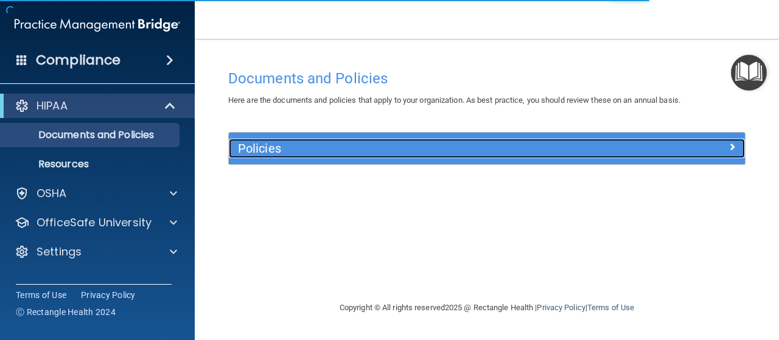
click at [284, 152] on h5 "Policies" at bounding box center [422, 148] width 369 height 13
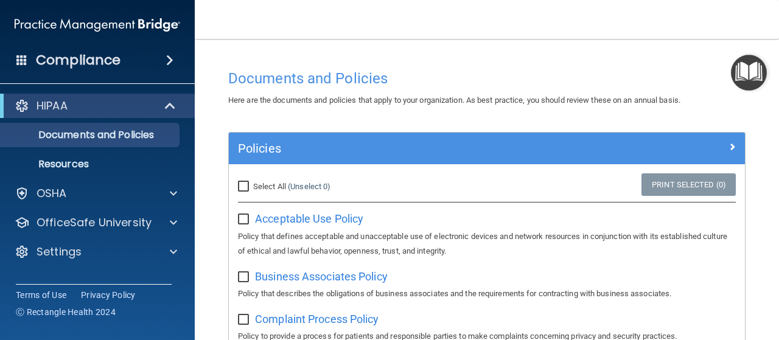
click at [245, 185] on input "Select All (Unselect 0) Unselect All" at bounding box center [245, 187] width 14 height 10
checkbox input "true"
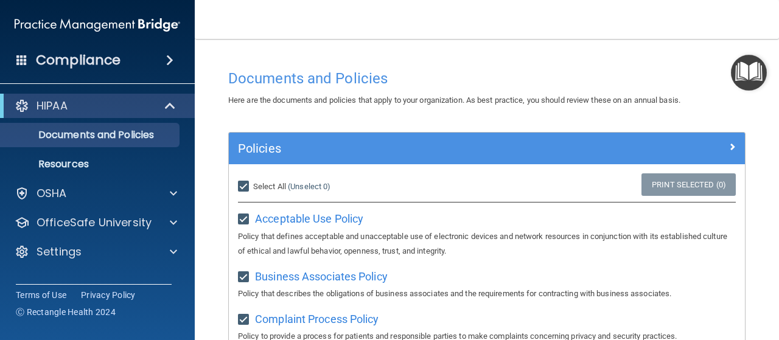
checkbox input "true"
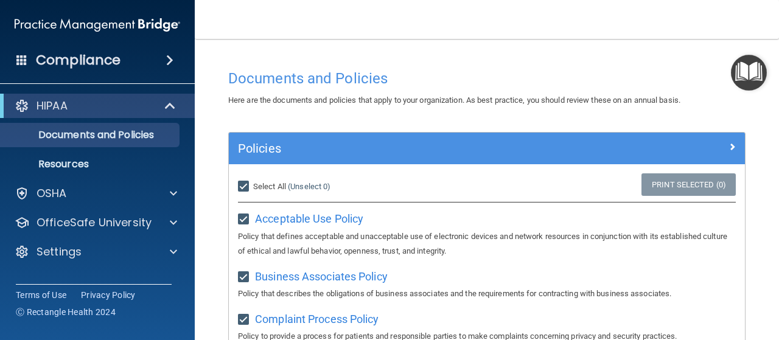
checkbox input "true"
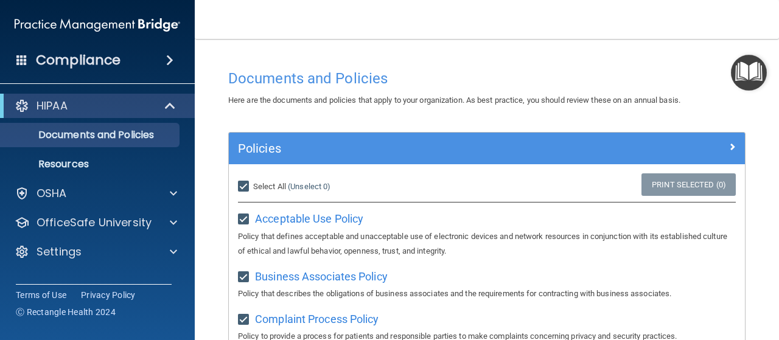
checkbox input "true"
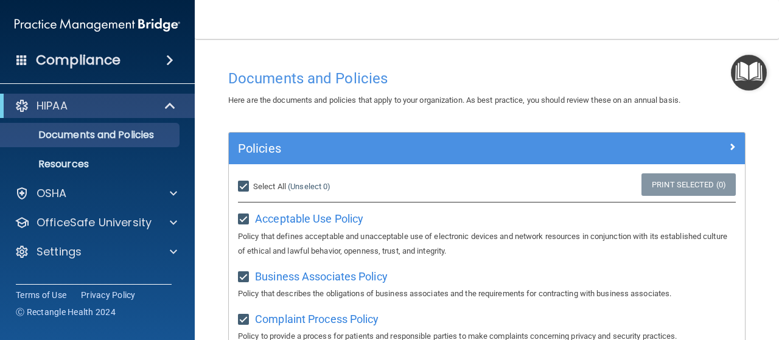
checkbox input "true"
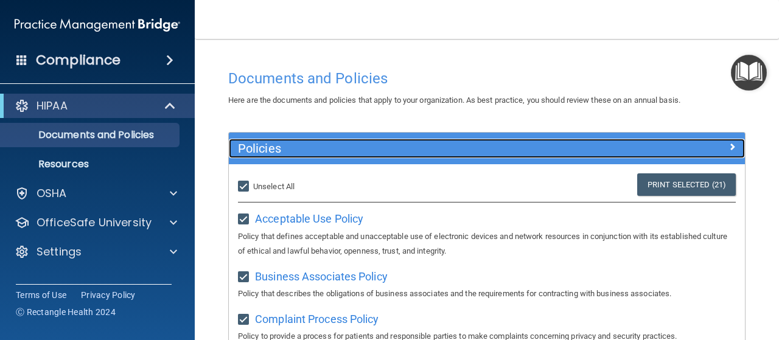
click at [421, 148] on h5 "Policies" at bounding box center [422, 148] width 369 height 13
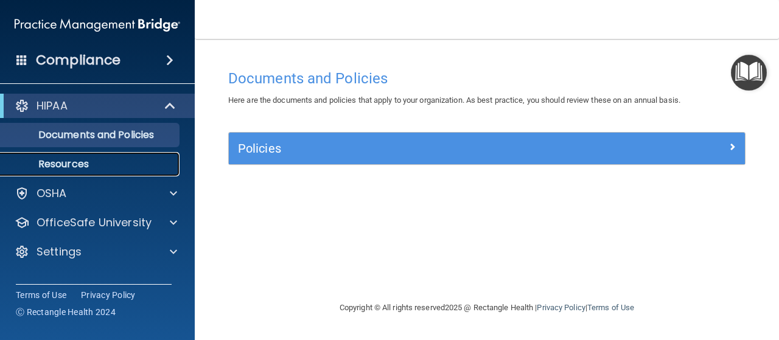
click at [74, 162] on p "Resources" at bounding box center [91, 164] width 166 height 12
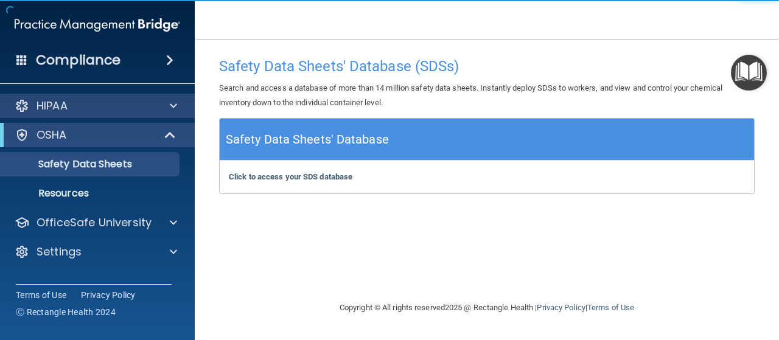
click at [55, 96] on div "HIPAA" at bounding box center [97, 106] width 195 height 24
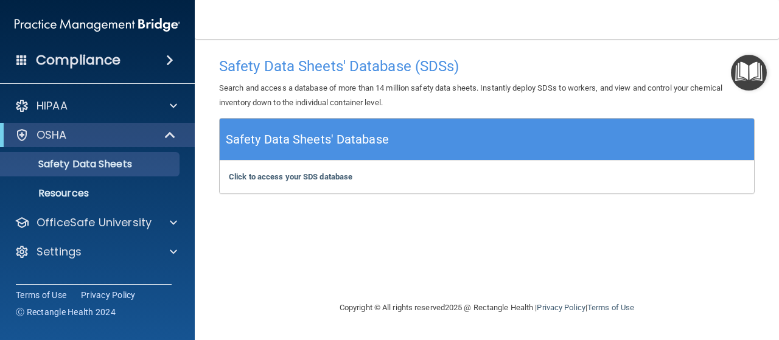
click at [68, 62] on h4 "Compliance" at bounding box center [78, 60] width 85 height 17
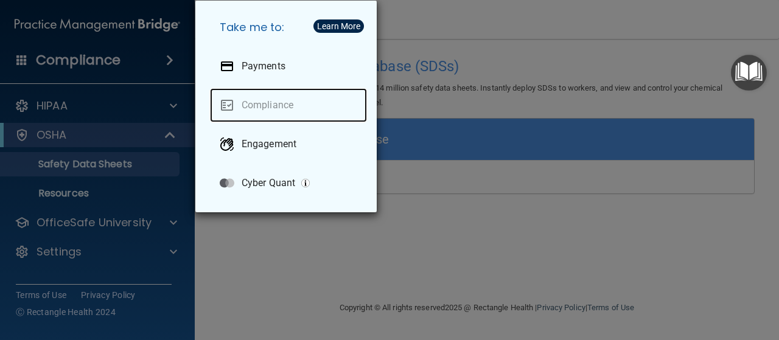
click at [270, 105] on link "Compliance" at bounding box center [288, 105] width 157 height 34
click at [275, 102] on link "Compliance" at bounding box center [288, 105] width 157 height 34
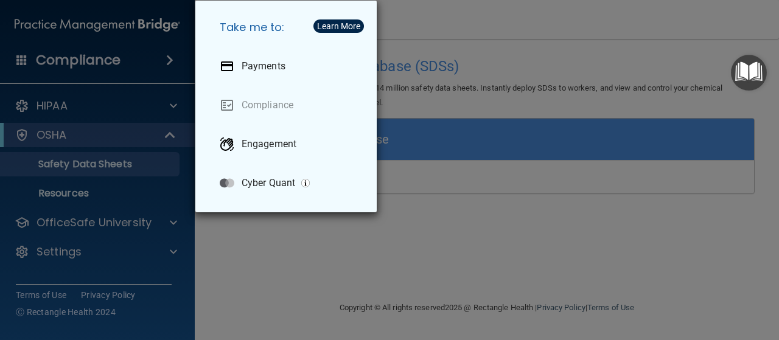
click at [88, 102] on div "Take me to: Payments Compliance Engagement Cyber Quant" at bounding box center [389, 170] width 779 height 340
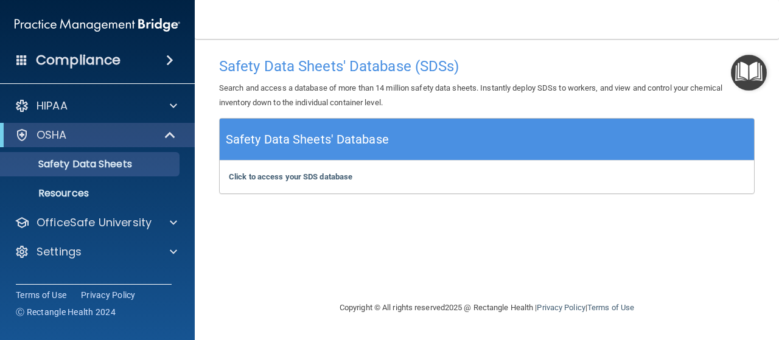
click at [22, 59] on span at bounding box center [21, 59] width 11 height 11
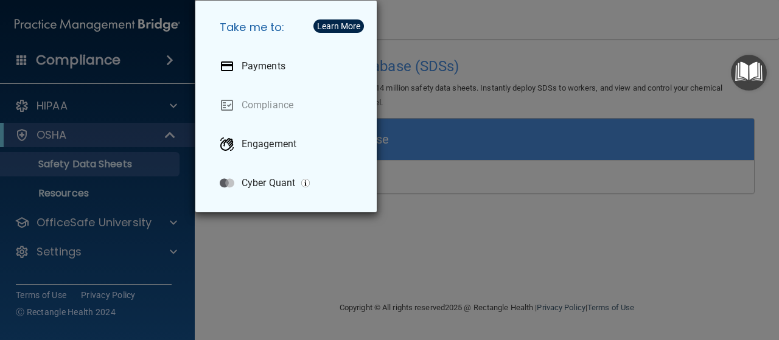
click at [334, 316] on div "Take me to: Payments Compliance Engagement Cyber Quant" at bounding box center [389, 170] width 779 height 340
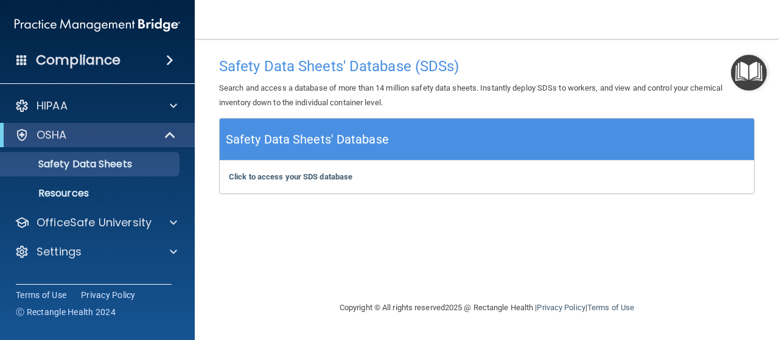
click at [247, 243] on div "Safety Data Sheets' Database (SDSs) Search and access a database of more than 1…" at bounding box center [487, 169] width 536 height 237
click at [66, 191] on p "Resources" at bounding box center [91, 194] width 166 height 12
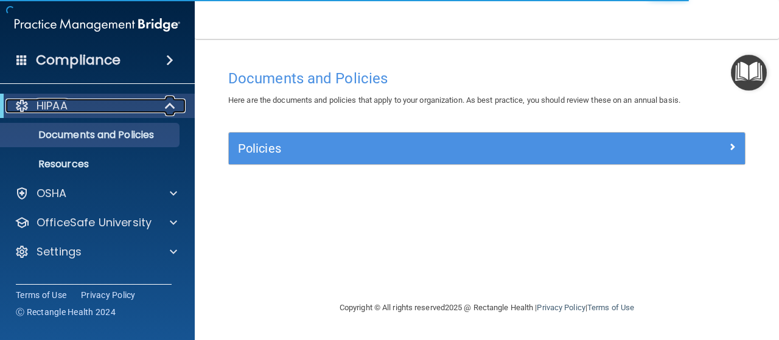
click at [86, 107] on div "HIPAA" at bounding box center [80, 106] width 150 height 15
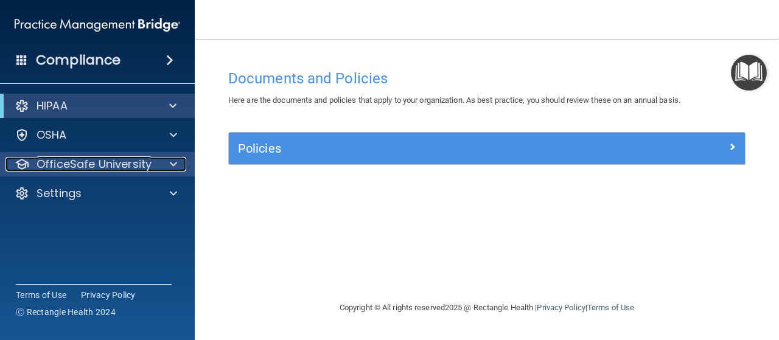
click at [102, 160] on p "OfficeSafe University" at bounding box center [94, 164] width 115 height 15
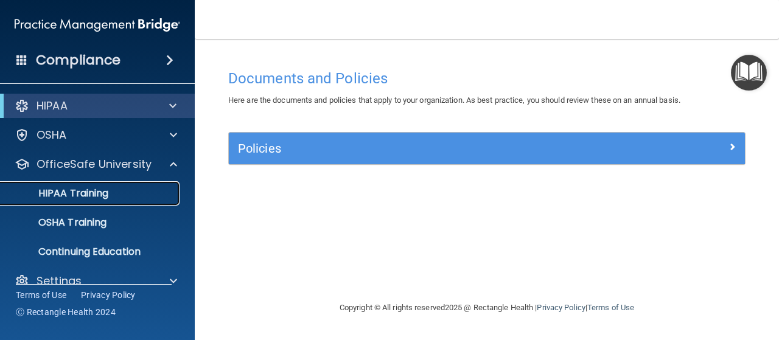
click at [100, 185] on link "HIPAA Training" at bounding box center [84, 193] width 192 height 24
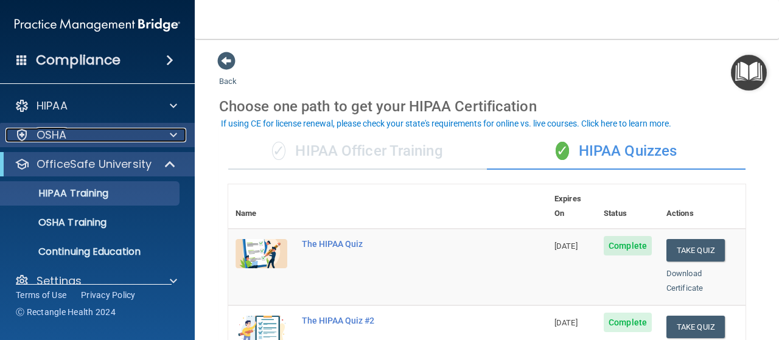
click at [74, 134] on div "OSHA" at bounding box center [80, 135] width 151 height 15
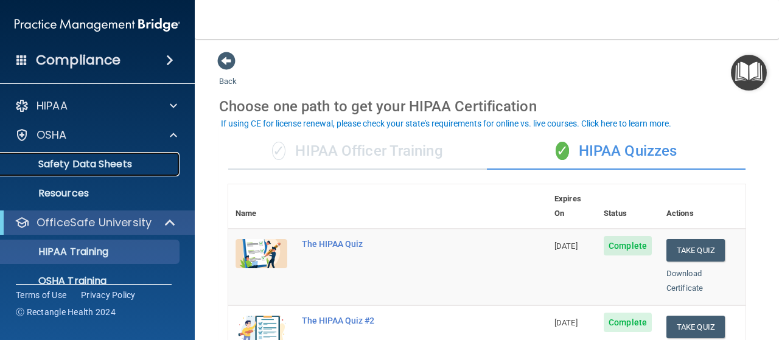
click at [85, 163] on p "Safety Data Sheets" at bounding box center [91, 164] width 166 height 12
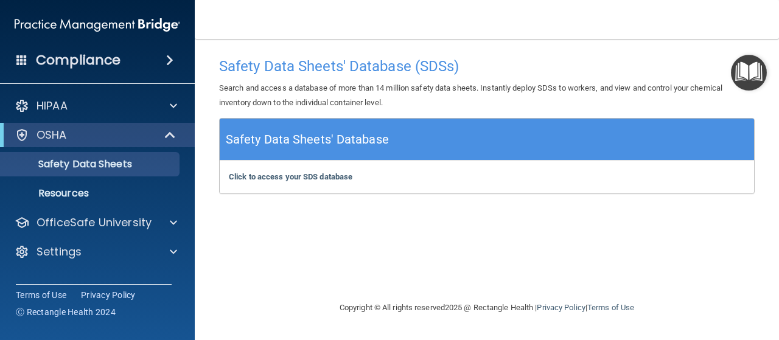
click at [334, 142] on h5 "Safety Data Sheets' Database" at bounding box center [307, 139] width 163 height 21
click at [298, 179] on b "Click to access your SDS database" at bounding box center [291, 176] width 124 height 9
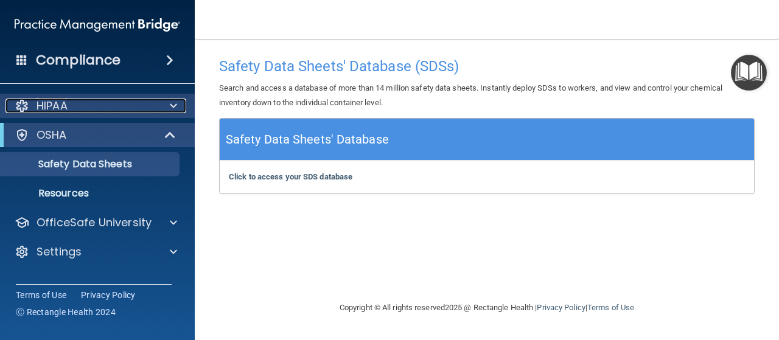
click at [52, 101] on p "HIPAA" at bounding box center [52, 106] width 31 height 15
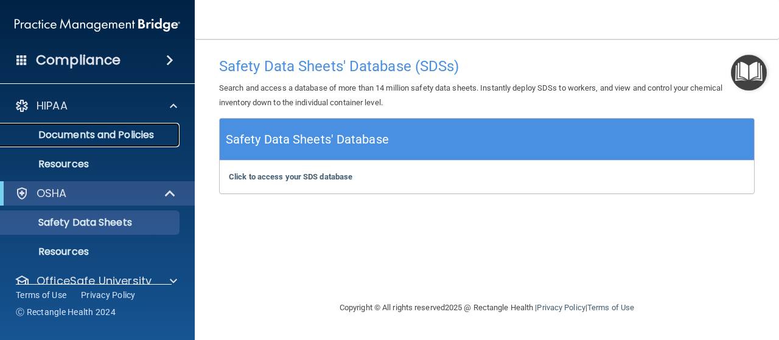
click at [91, 134] on p "Documents and Policies" at bounding box center [91, 135] width 166 height 12
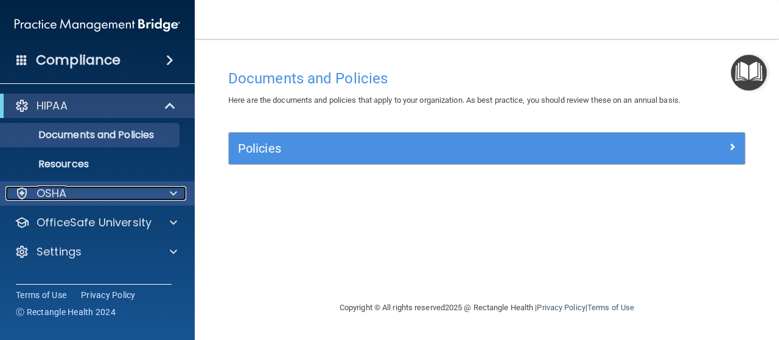
click at [54, 192] on p "OSHA" at bounding box center [52, 193] width 30 height 15
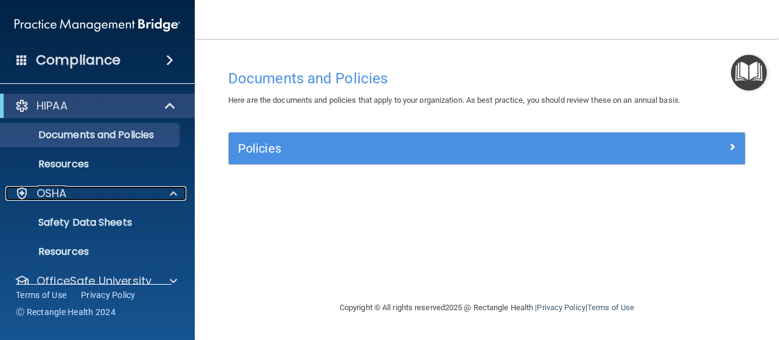
scroll to position [47, 0]
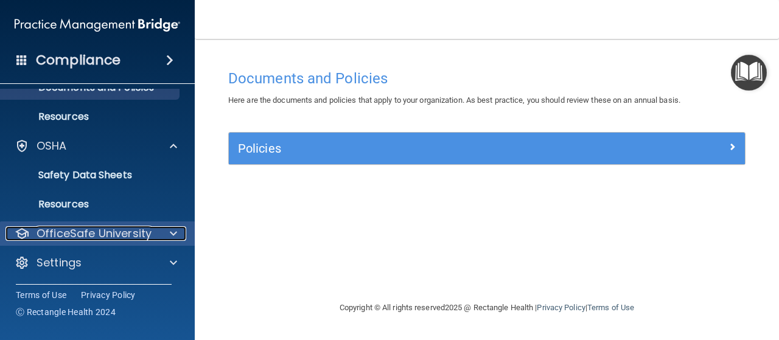
click at [80, 233] on p "OfficeSafe University" at bounding box center [94, 234] width 115 height 15
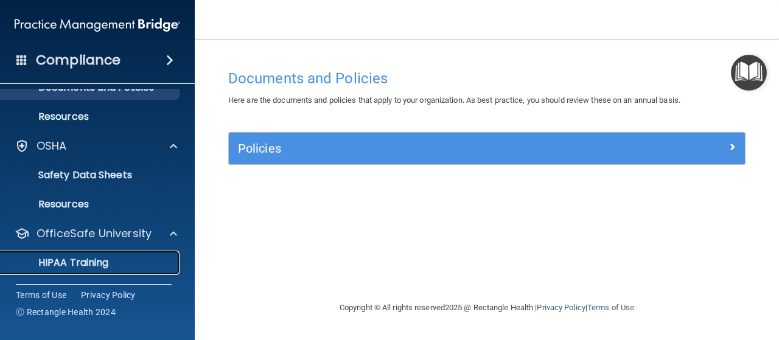
click at [91, 260] on p "HIPAA Training" at bounding box center [58, 263] width 100 height 12
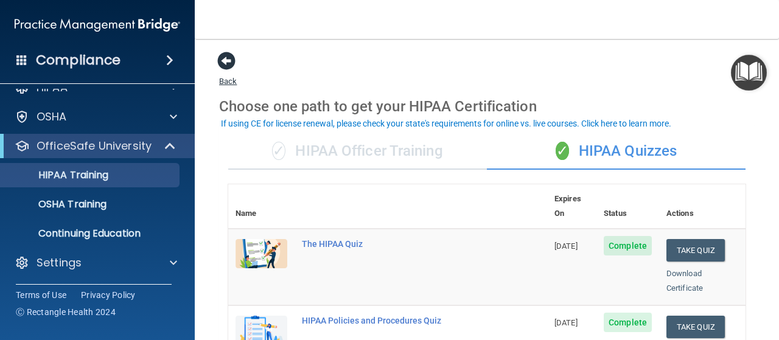
click at [224, 53] on span at bounding box center [226, 61] width 18 height 18
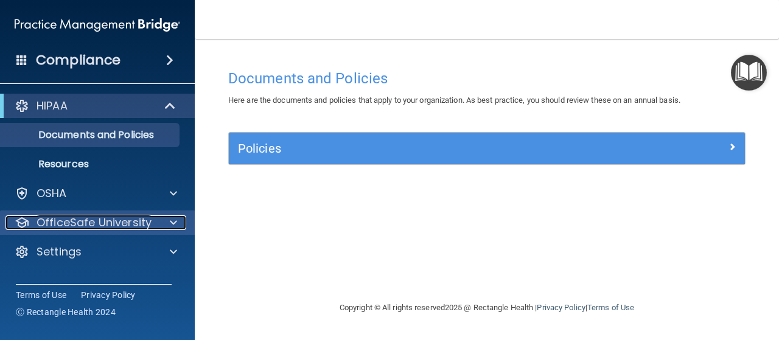
click at [80, 225] on p "OfficeSafe University" at bounding box center [94, 223] width 115 height 15
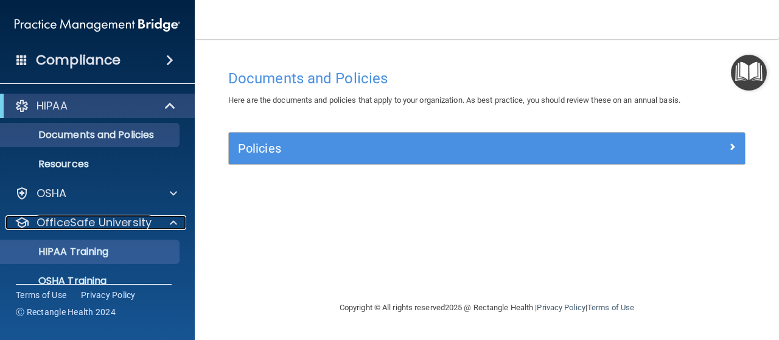
scroll to position [61, 0]
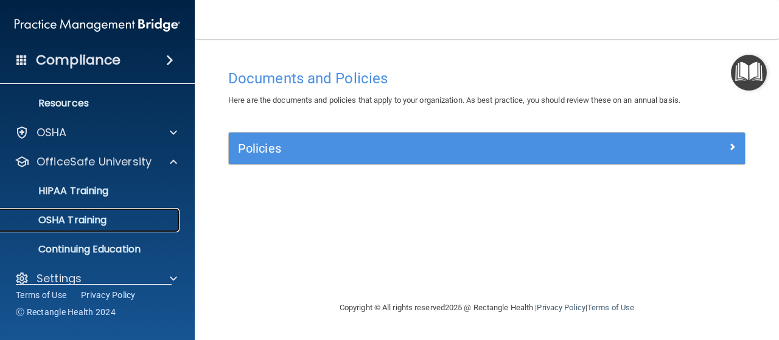
click at [81, 220] on p "OSHA Training" at bounding box center [57, 220] width 99 height 12
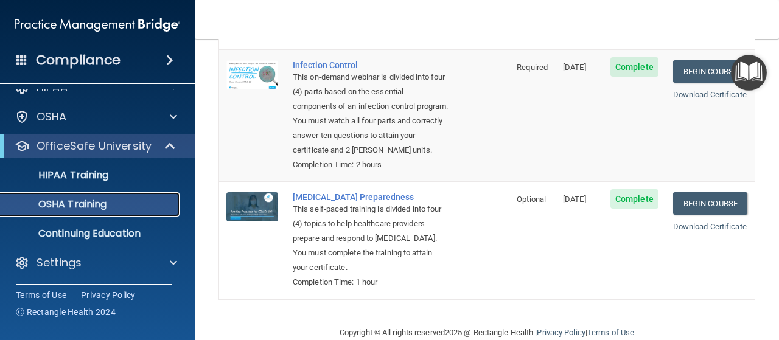
scroll to position [403, 0]
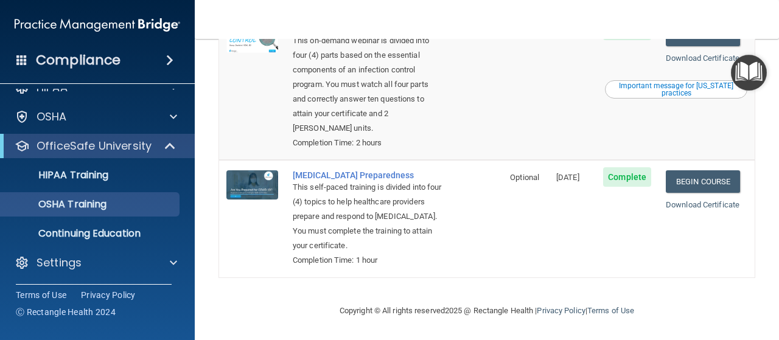
click at [766, 178] on main "You have a course that has expired or is incomplete. Please complete the course…" at bounding box center [487, 189] width 585 height 301
click at [672, 258] on td "Begin Course Download Certificate" at bounding box center [707, 218] width 96 height 117
click at [230, 223] on td at bounding box center [252, 218] width 66 height 117
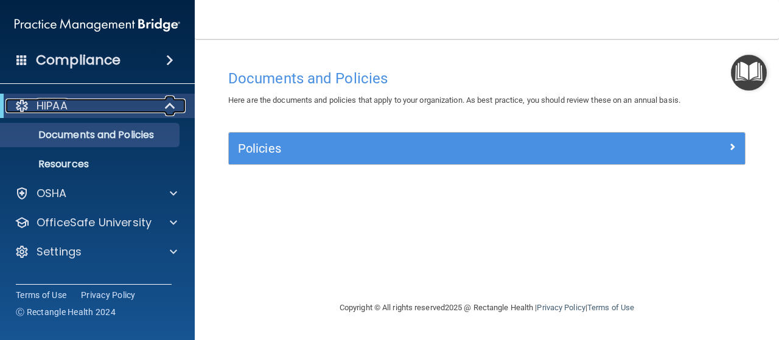
click at [62, 109] on p "HIPAA" at bounding box center [52, 106] width 31 height 15
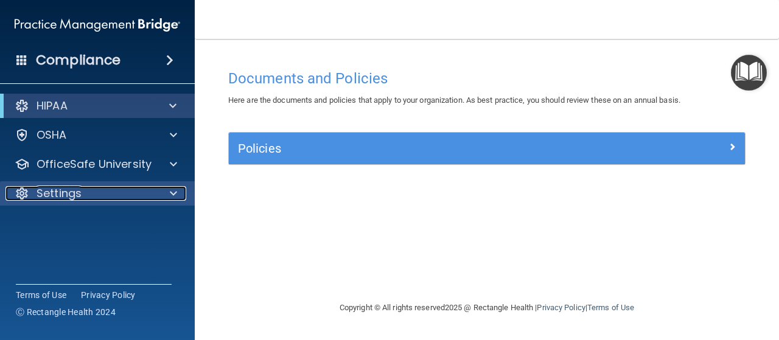
click at [179, 189] on div at bounding box center [171, 193] width 30 height 15
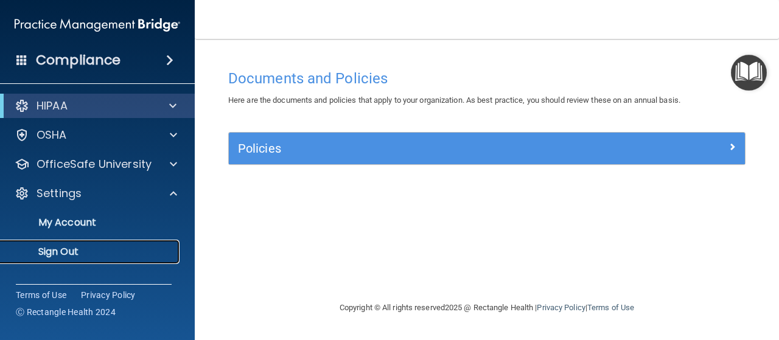
click at [86, 256] on p "Sign Out" at bounding box center [91, 252] width 166 height 12
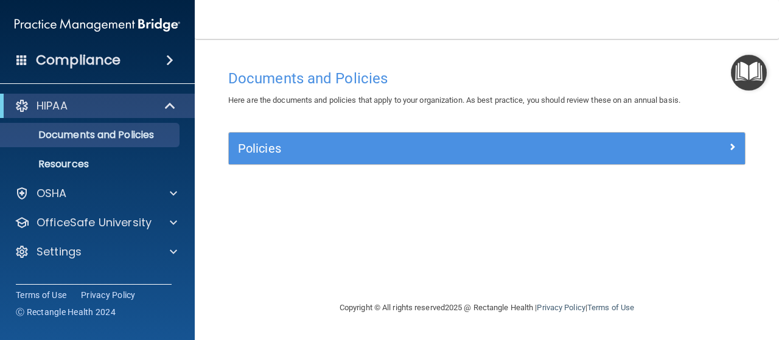
click at [552, 204] on div "Documents and Policies Here are the documents and policies that apply to your o…" at bounding box center [487, 181] width 536 height 237
